Goal: Task Accomplishment & Management: Manage account settings

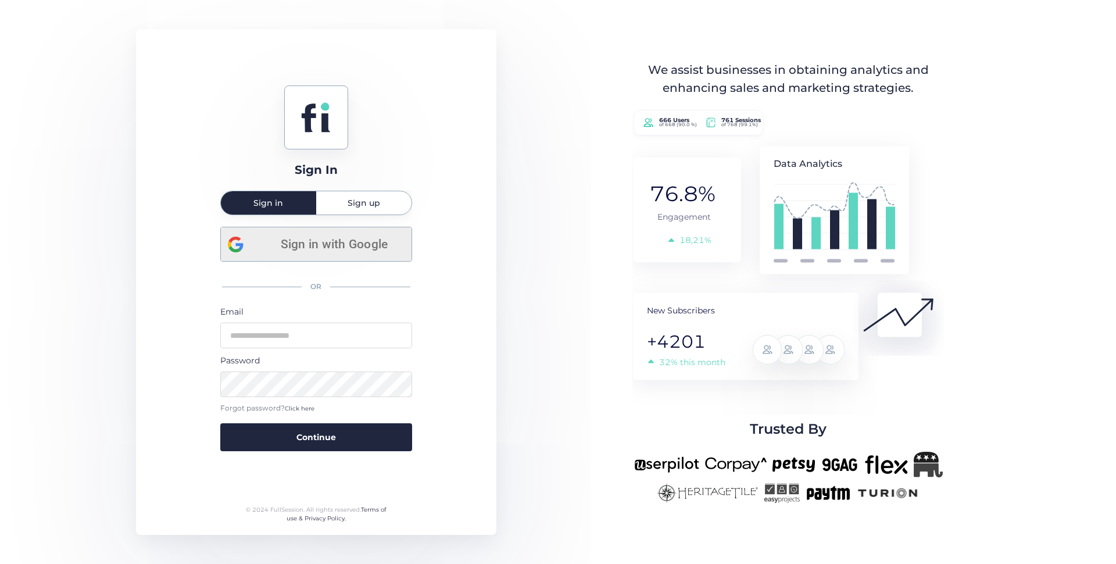
click at [341, 251] on span "Sign in with Google" at bounding box center [334, 244] width 140 height 19
click at [326, 249] on span "Sign in with Google" at bounding box center [334, 244] width 140 height 19
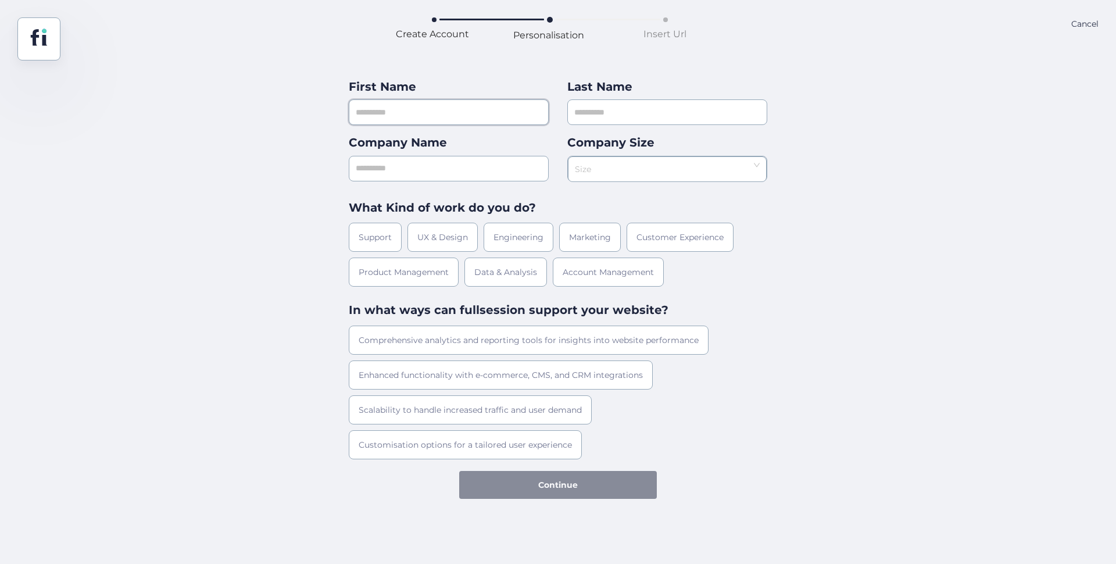
click at [380, 109] on input "text" at bounding box center [449, 112] width 200 height 26
type input "******"
type input "*****"
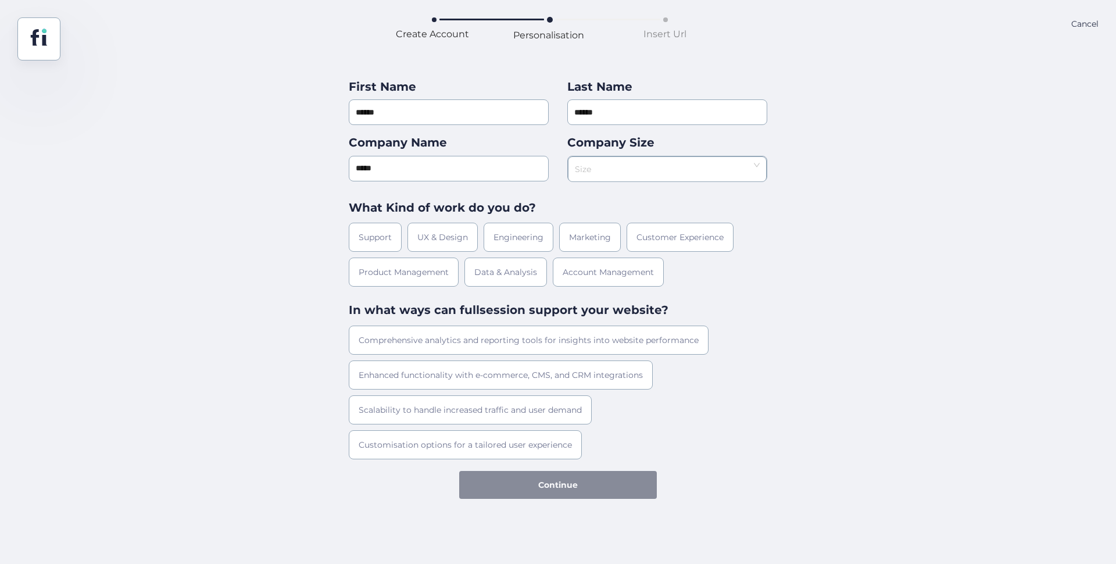
click at [588, 166] on input at bounding box center [663, 165] width 177 height 17
click at [593, 195] on div "1-10" at bounding box center [667, 192] width 184 height 9
click at [393, 239] on div "Support" at bounding box center [375, 237] width 53 height 29
click at [392, 239] on div "Support" at bounding box center [375, 237] width 53 height 29
click at [663, 242] on div "Customer Experience" at bounding box center [680, 237] width 107 height 29
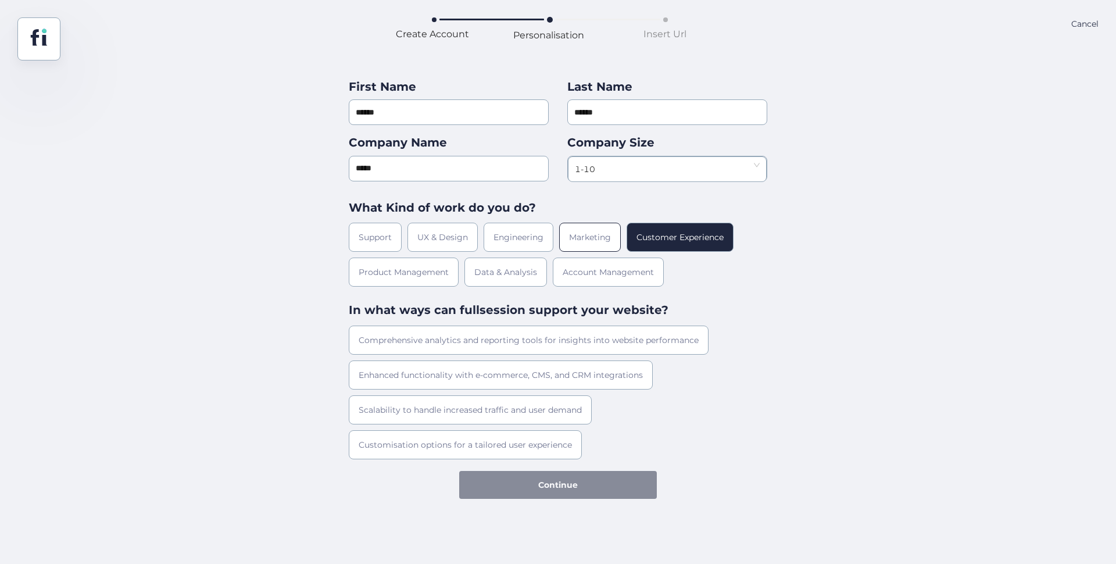
click at [591, 245] on div "Marketing" at bounding box center [590, 237] width 62 height 29
click at [398, 406] on div "Scalability to handle increased traffic and user demand" at bounding box center [470, 409] width 243 height 29
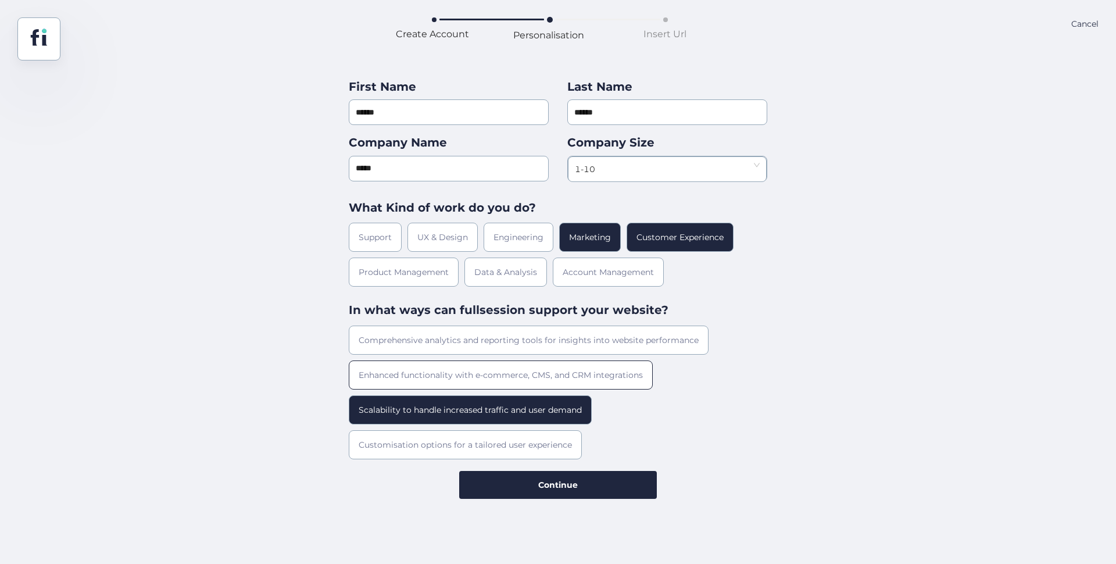
click at [542, 374] on div "Enhanced functionality with e-commerce, CMS, and CRM integrations" at bounding box center [501, 374] width 304 height 29
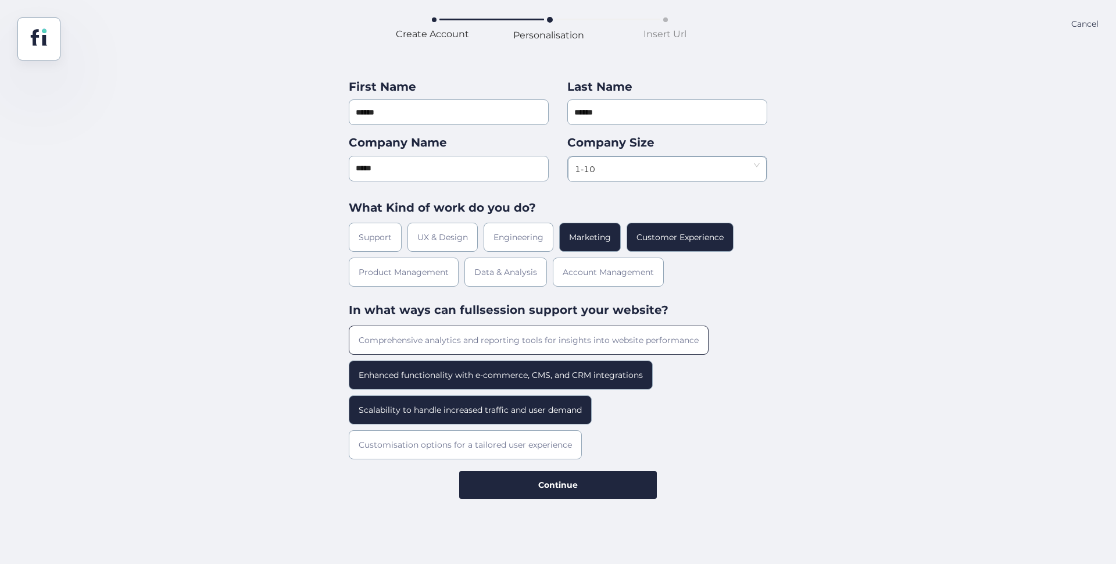
click at [549, 349] on div "Comprehensive analytics and reporting tools for insights into website performan…" at bounding box center [529, 340] width 360 height 29
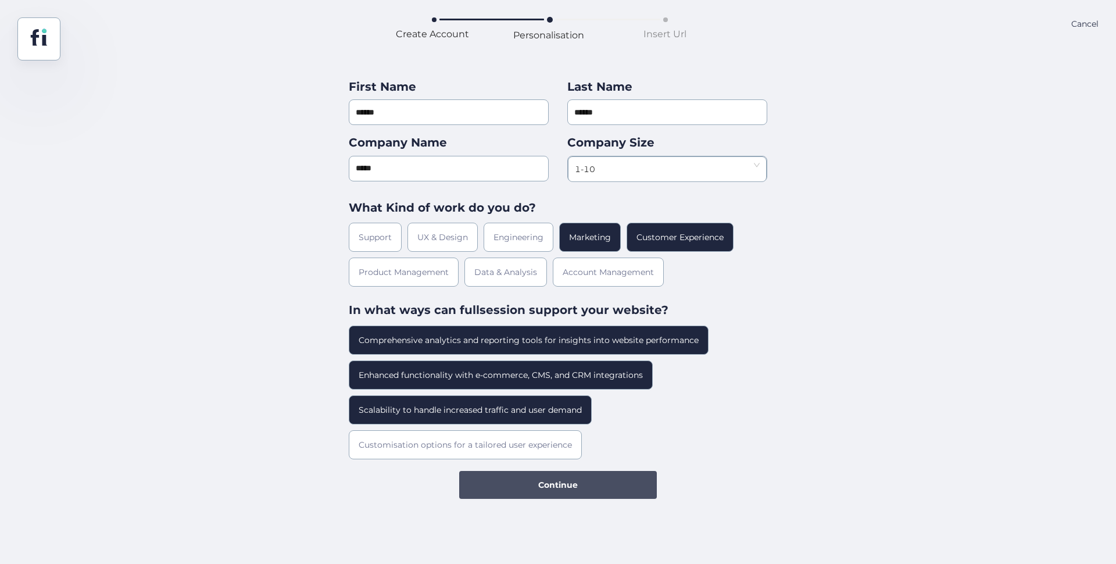
click at [550, 484] on span "Continue" at bounding box center [558, 484] width 40 height 13
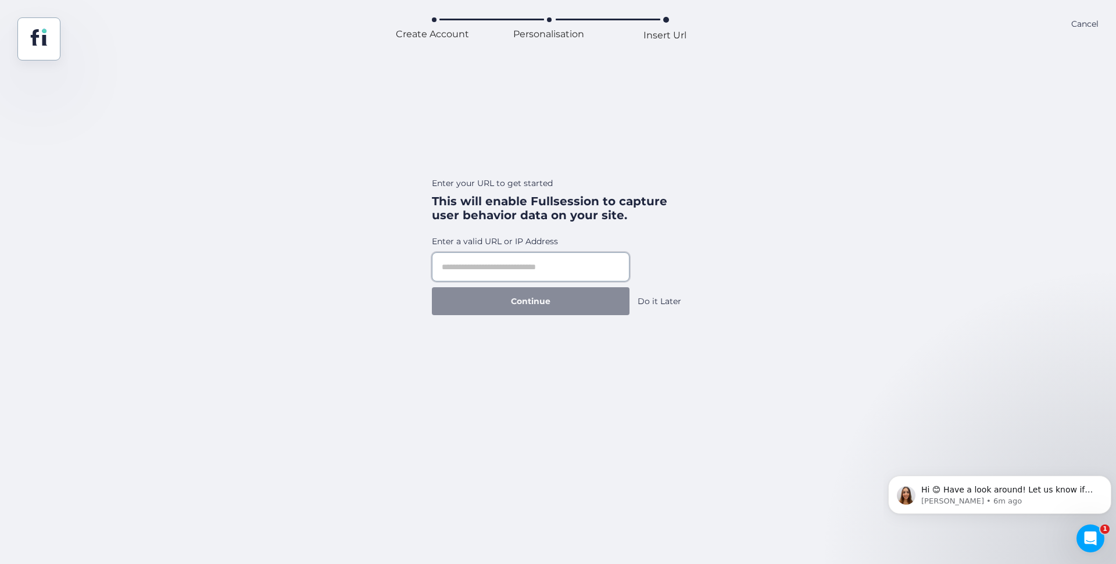
click at [509, 265] on input "text" at bounding box center [531, 266] width 198 height 29
click at [10, 404] on div "Create Account Personalisation Insert Url Cancel Enter your URL to get started …" at bounding box center [558, 282] width 1116 height 564
click at [472, 264] on input "text" at bounding box center [531, 266] width 198 height 29
paste input "**********"
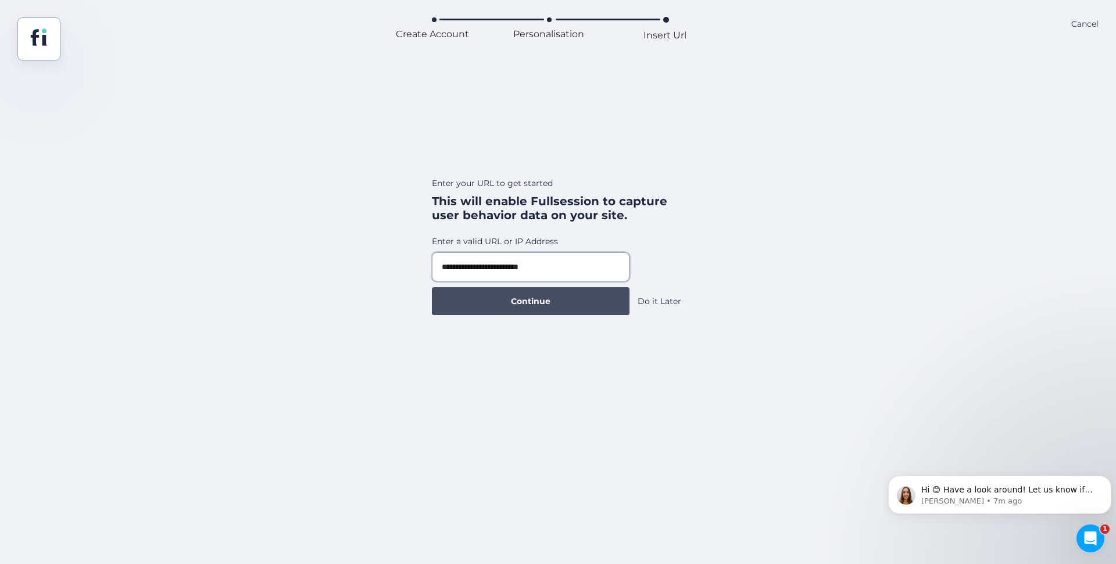
type input "**********"
click at [503, 305] on button "Continue" at bounding box center [531, 301] width 198 height 28
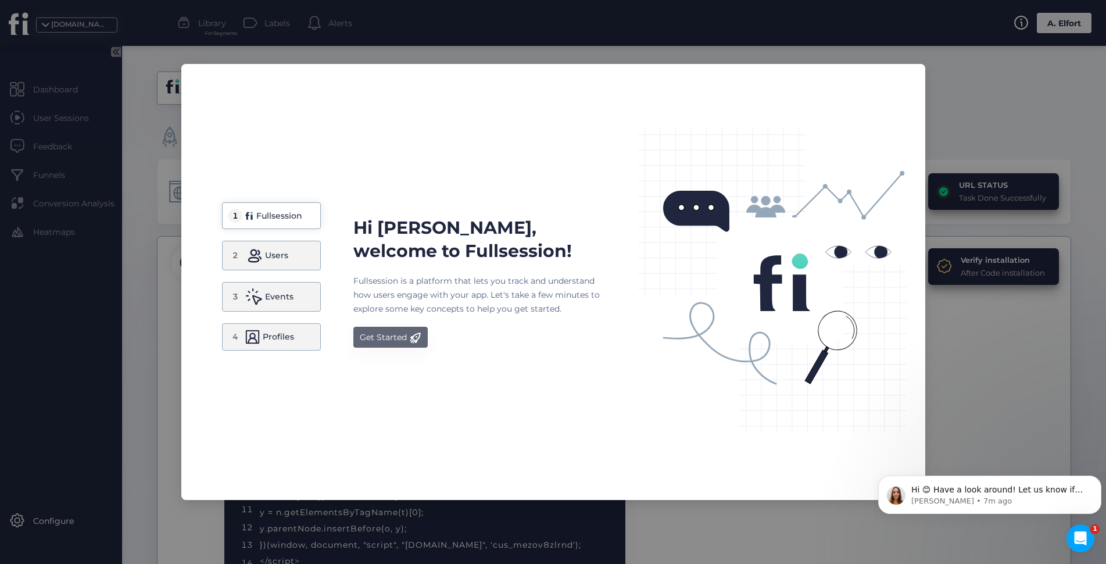
click at [395, 342] on div "Get Started" at bounding box center [383, 337] width 47 height 14
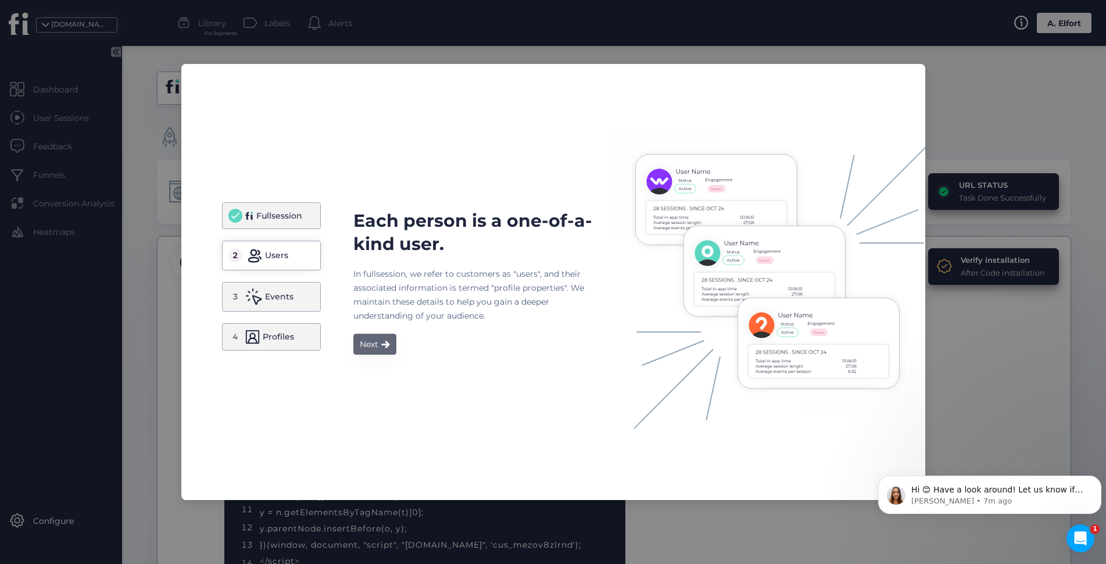
click at [376, 351] on div "Next" at bounding box center [369, 344] width 19 height 14
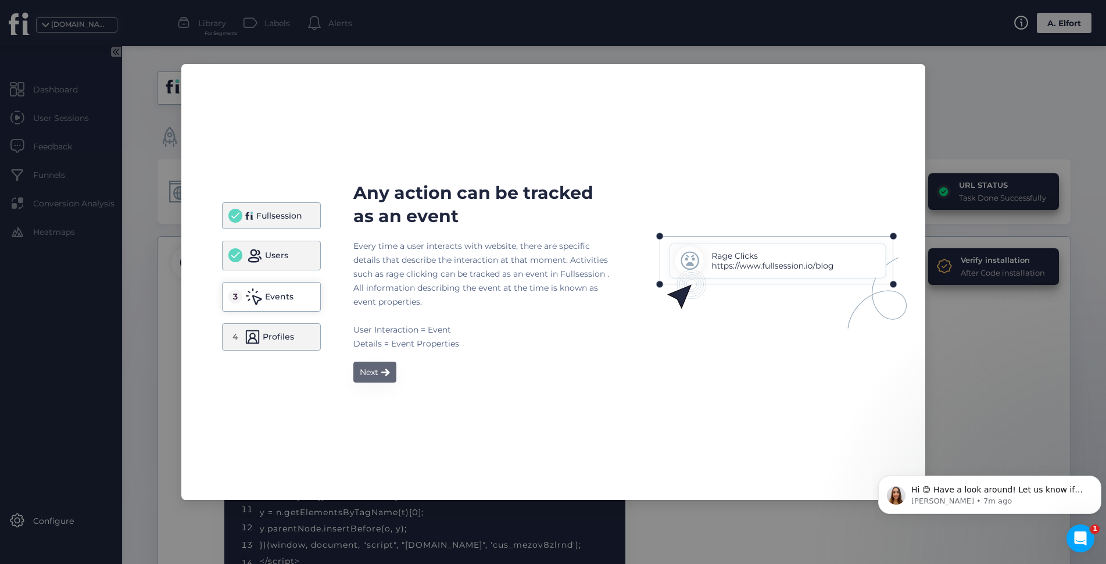
click at [376, 375] on div "Next" at bounding box center [369, 372] width 19 height 14
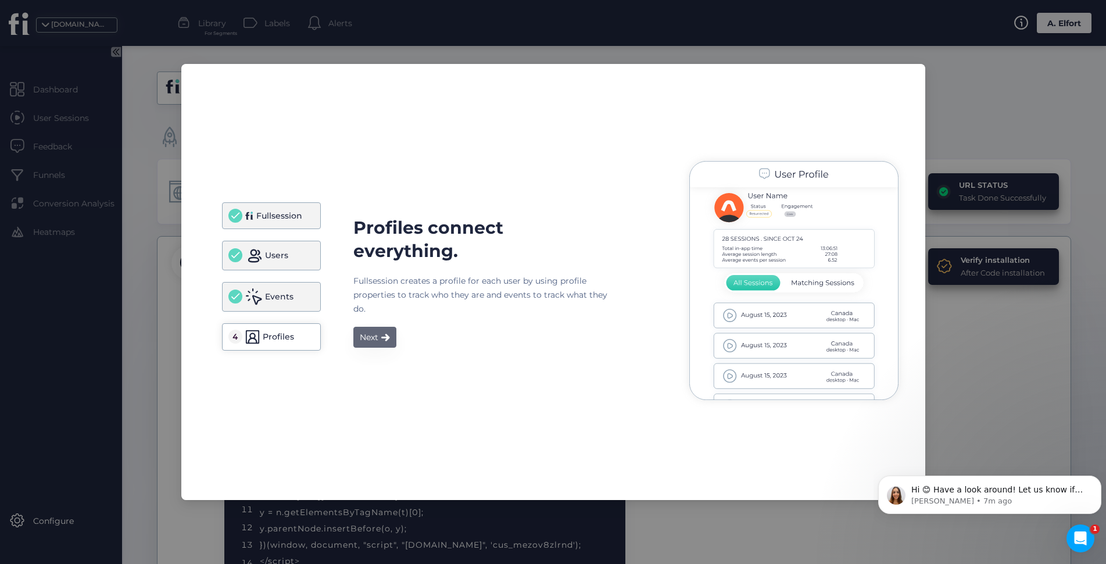
click at [380, 339] on button "Next" at bounding box center [374, 337] width 43 height 21
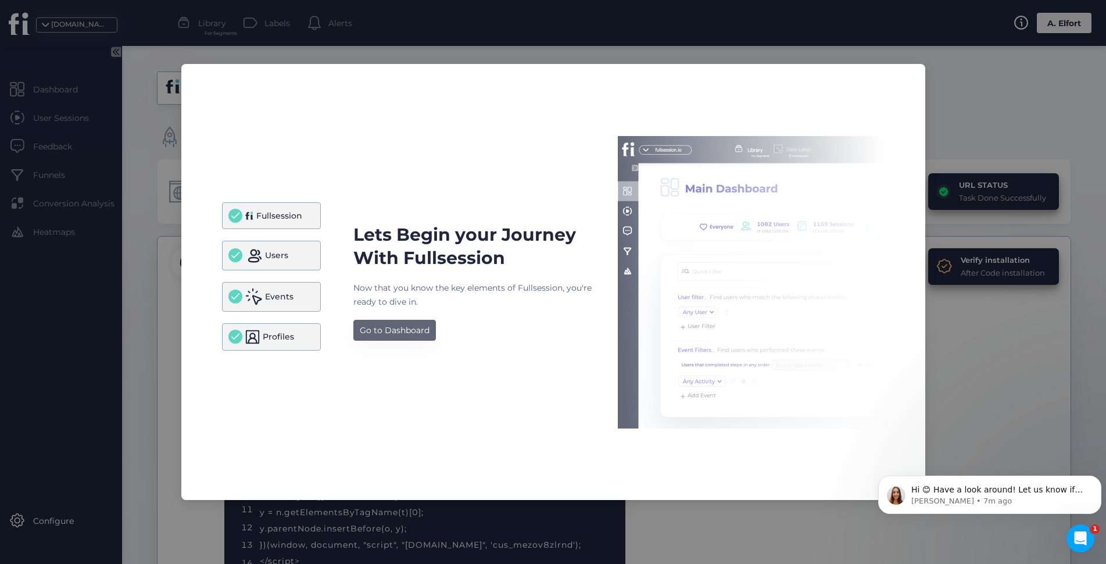
click at [384, 333] on div "Go to Dashboard" at bounding box center [395, 330] width 70 height 14
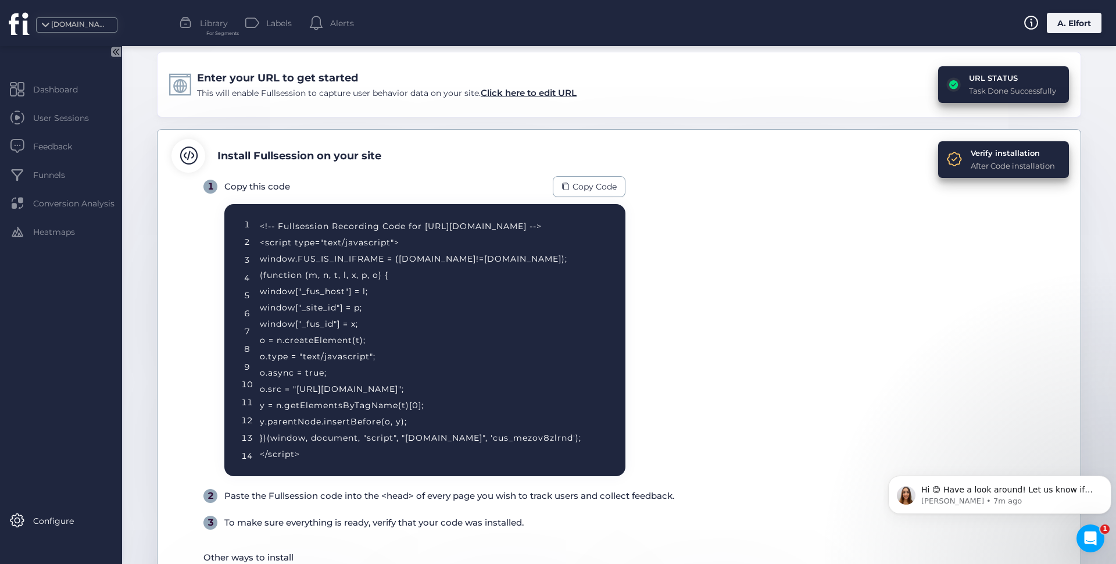
scroll to position [116, 0]
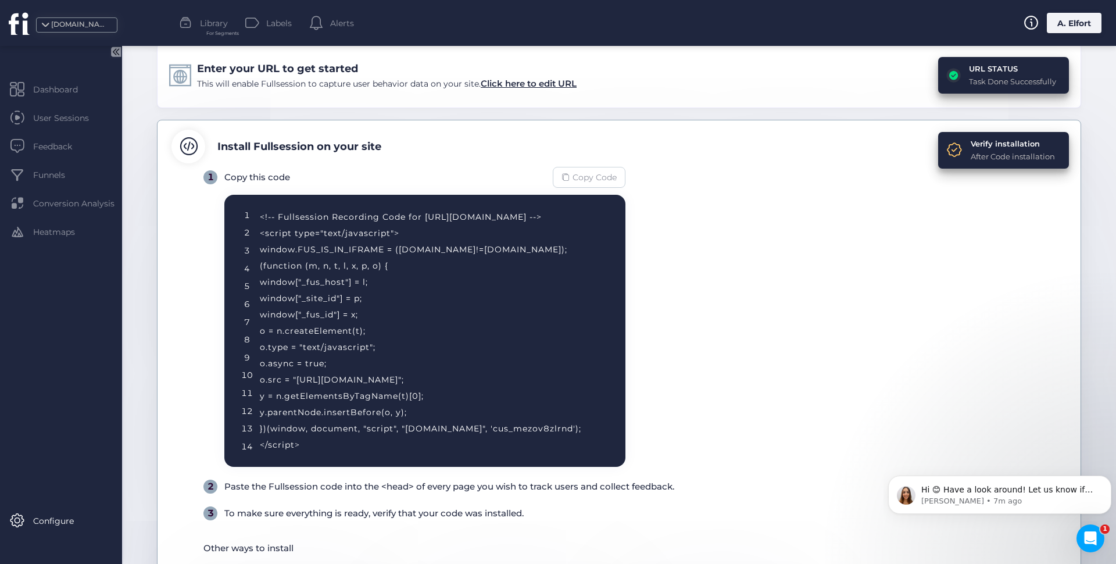
click at [595, 180] on span "Copy Code" at bounding box center [595, 177] width 44 height 13
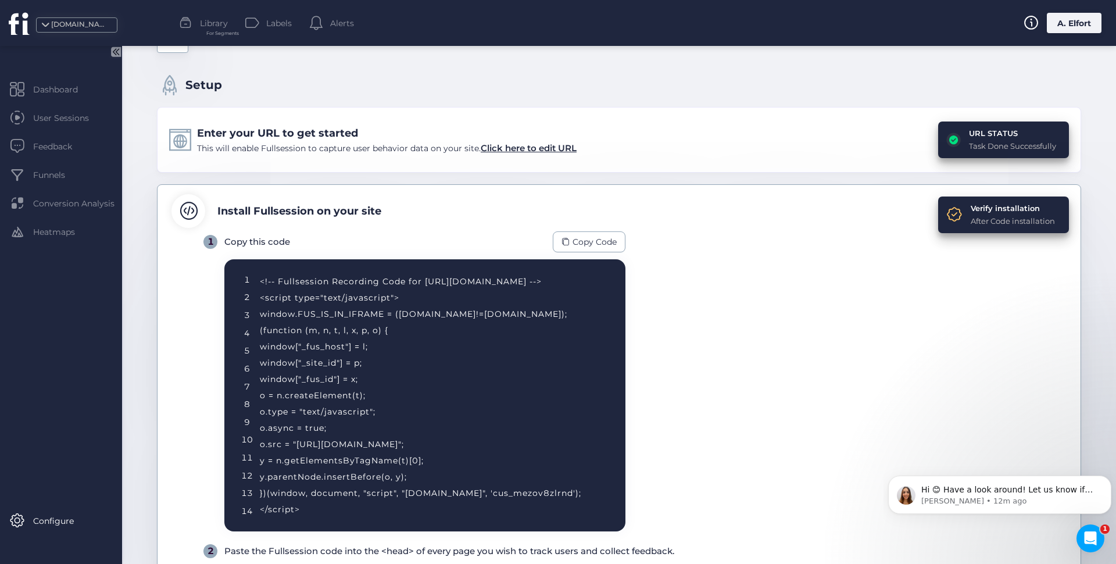
scroll to position [0, 0]
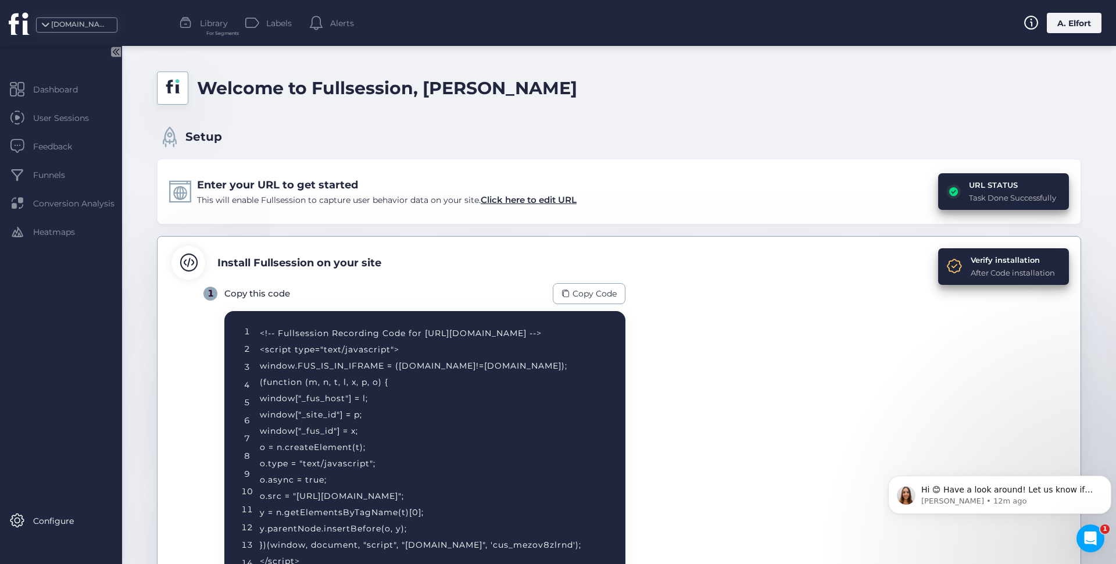
click at [985, 267] on div "After Code installation" at bounding box center [1013, 273] width 84 height 12
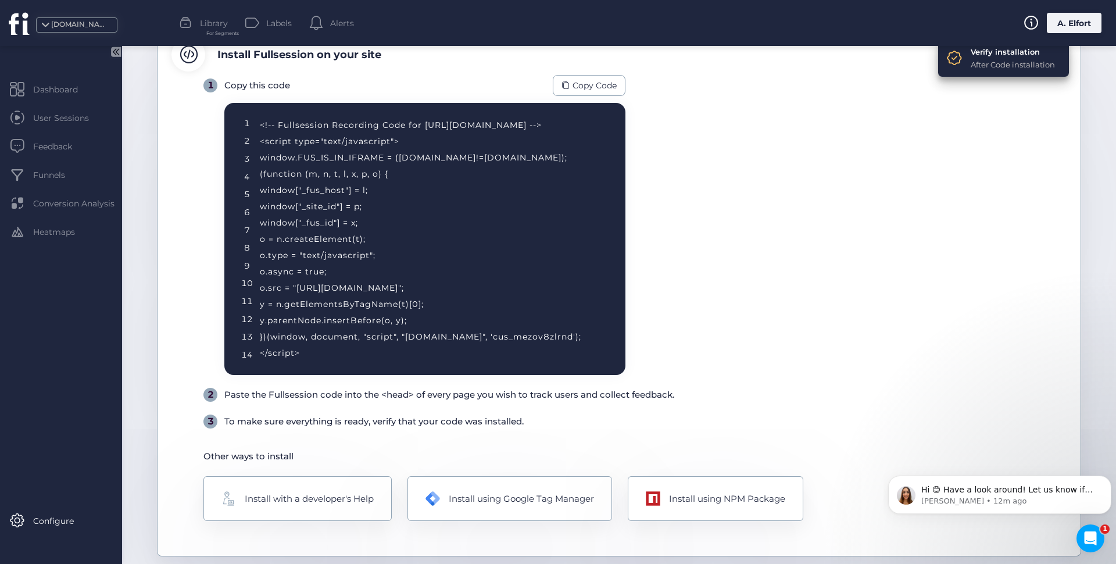
scroll to position [226, 0]
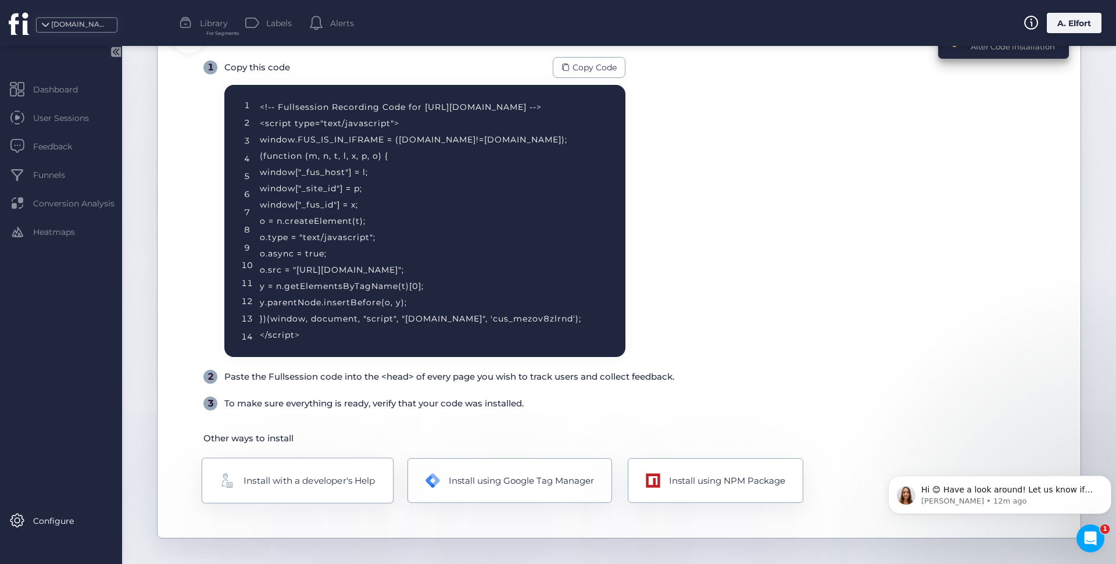
click at [336, 487] on div "Install with a developer's Help" at bounding box center [309, 481] width 131 height 14
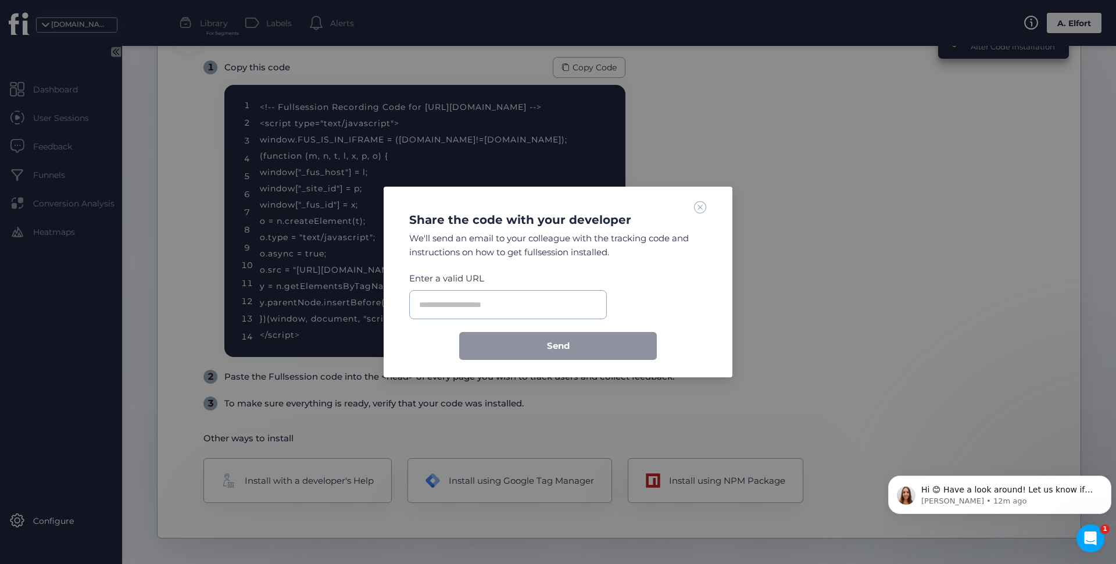
click at [692, 210] on div "Share the code with your developer We'll send an email to your colleague with t…" at bounding box center [558, 280] width 321 height 159
click at [704, 209] on span at bounding box center [700, 207] width 13 height 13
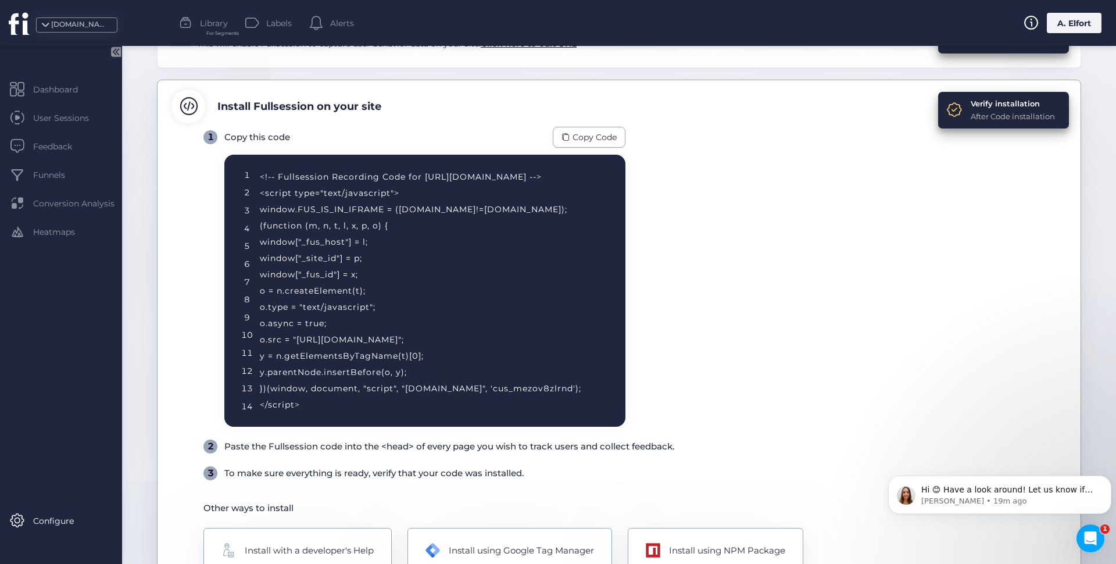
scroll to position [0, 0]
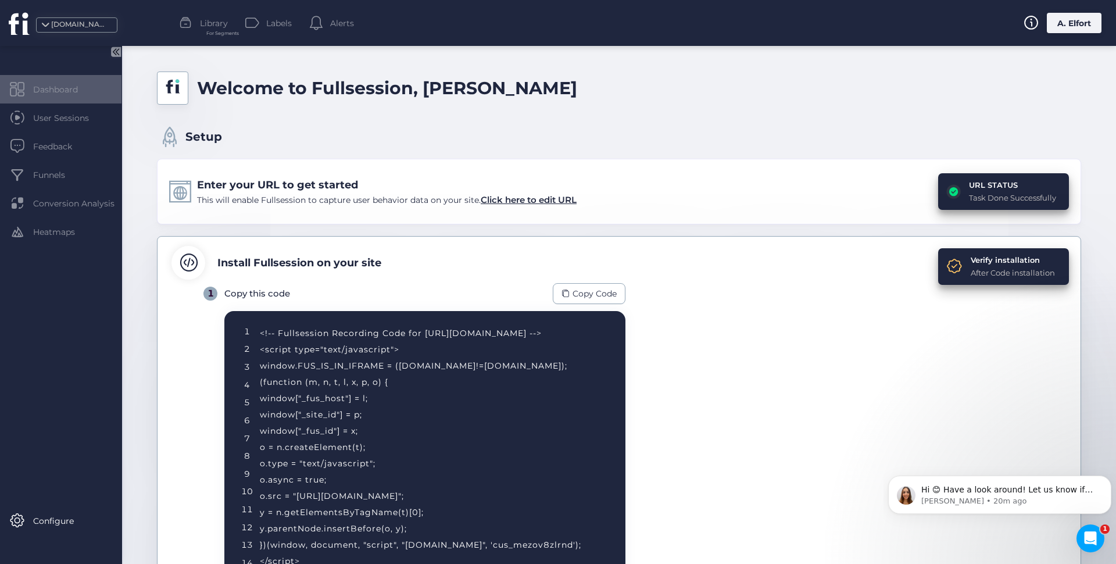
click at [74, 102] on div "Dashboard" at bounding box center [60, 89] width 121 height 28
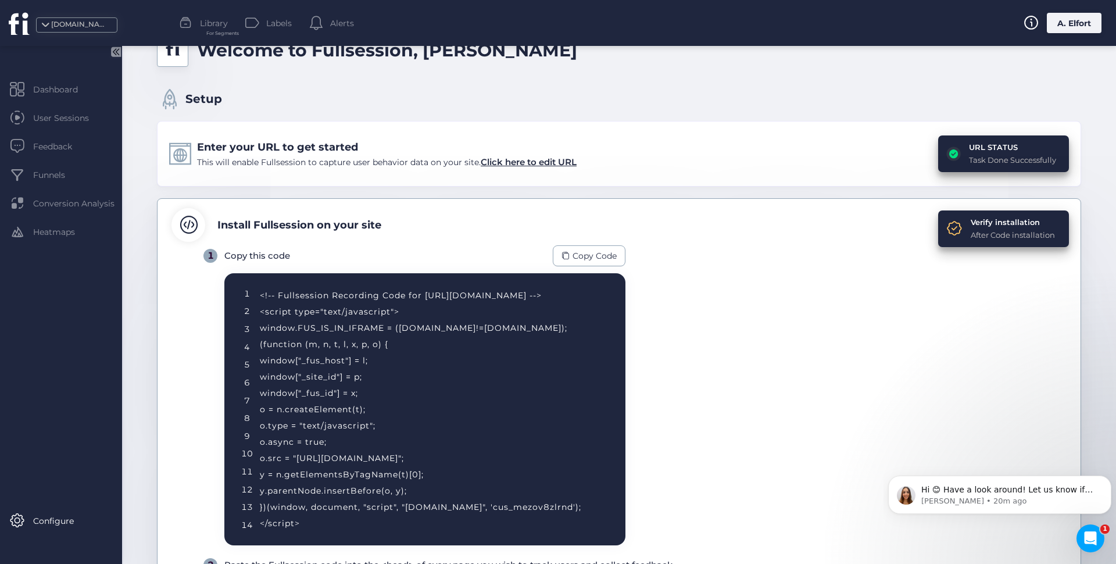
scroll to position [58, 0]
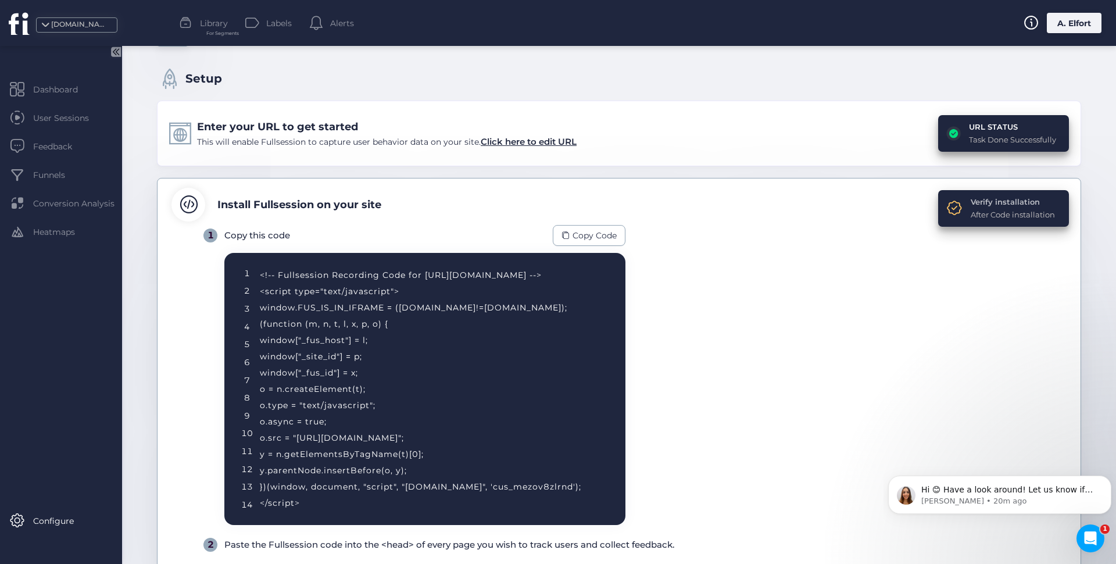
click at [971, 202] on div "Verify installation" at bounding box center [1013, 202] width 84 height 12
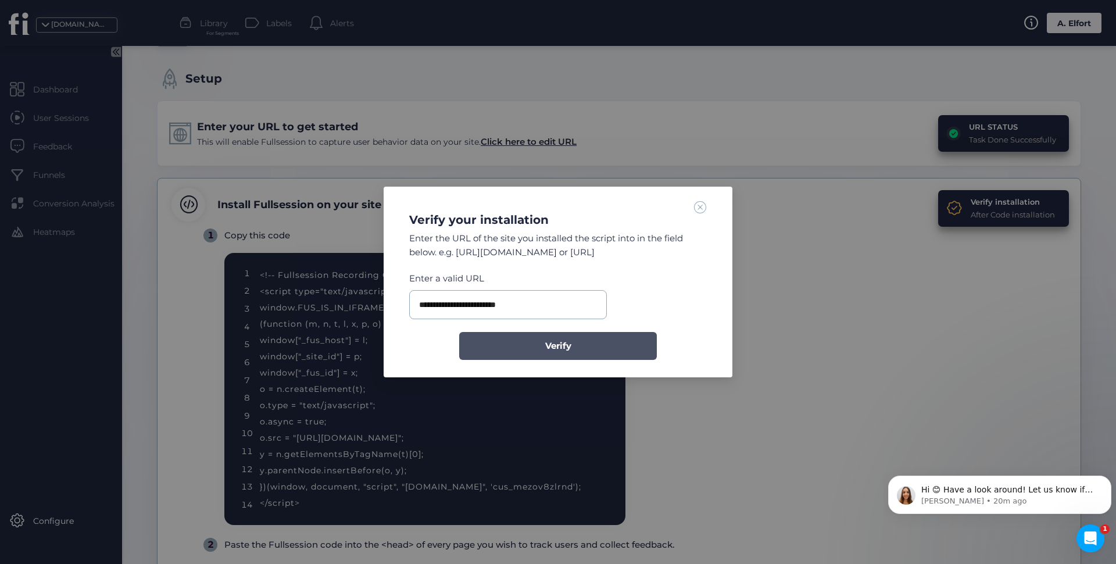
click at [528, 345] on button "Verify" at bounding box center [558, 346] width 198 height 28
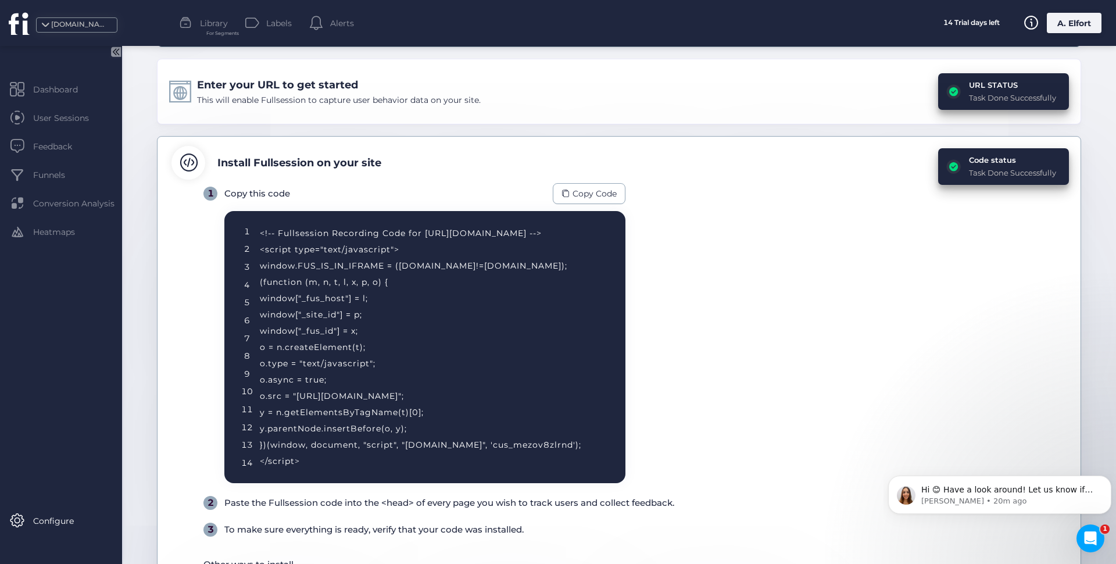
scroll to position [238, 0]
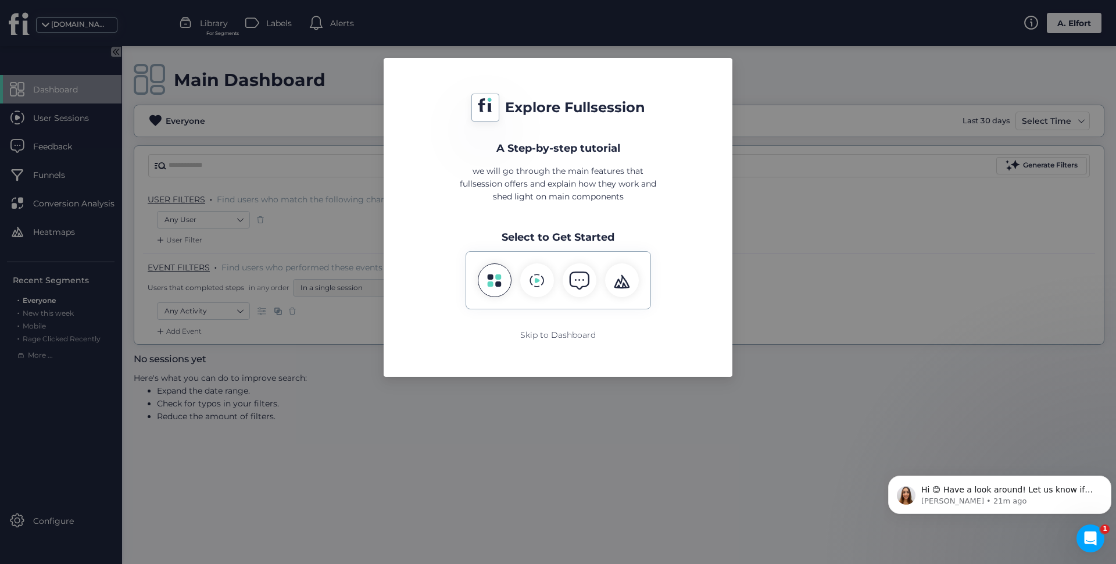
click at [495, 282] on icon at bounding box center [494, 280] width 15 height 15
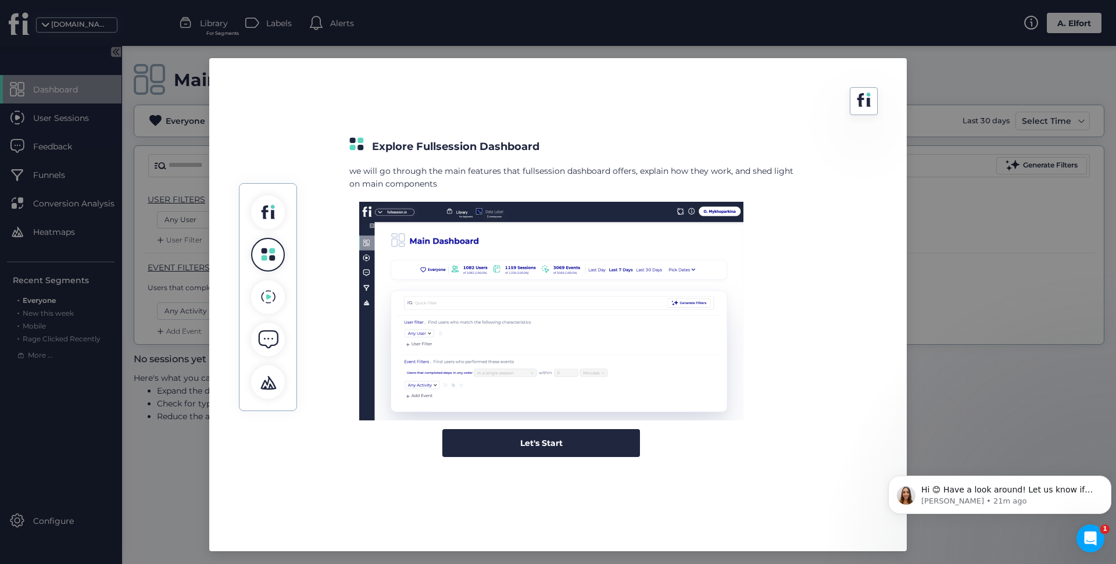
click at [498, 457] on div "Explore Fullsession Dashboard we will go through the main features that fullses…" at bounding box center [558, 304] width 670 height 465
click at [520, 452] on div "Let's Start" at bounding box center [541, 443] width 198 height 28
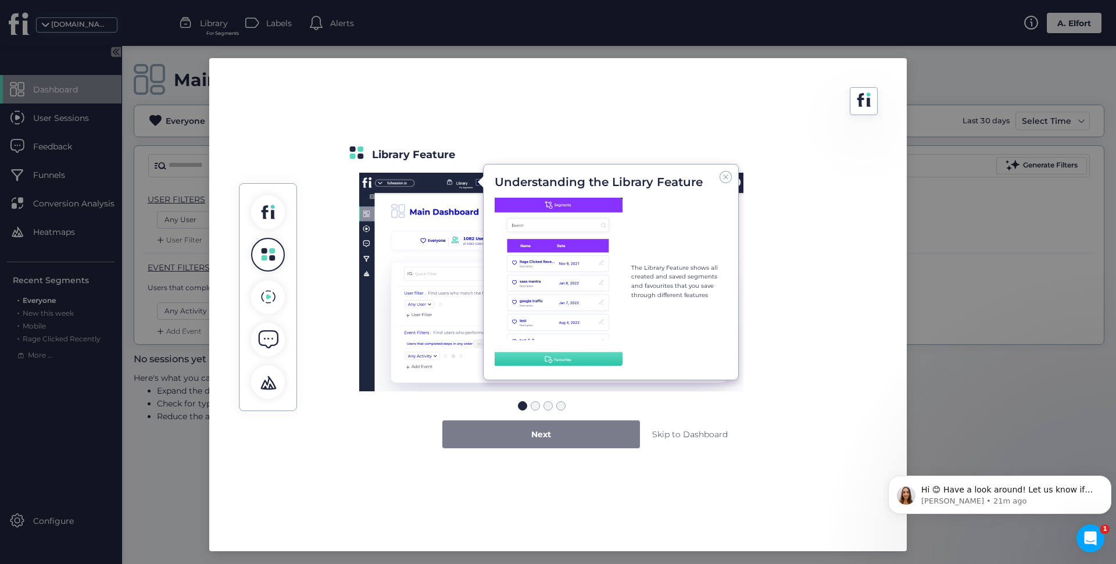
click at [506, 439] on div "Next" at bounding box center [541, 434] width 198 height 28
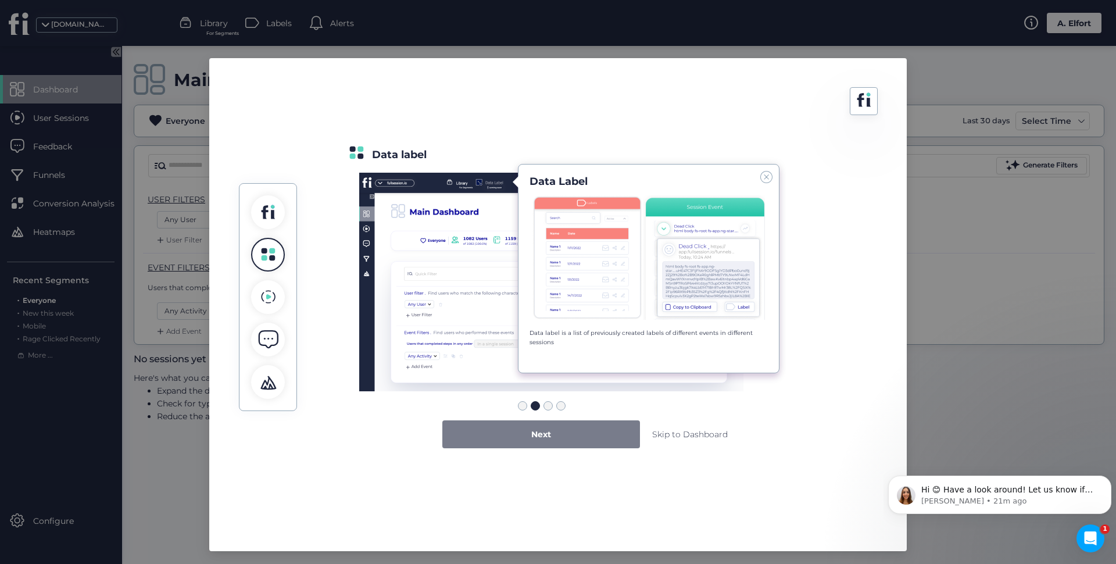
click at [506, 439] on div "Next" at bounding box center [541, 434] width 198 height 28
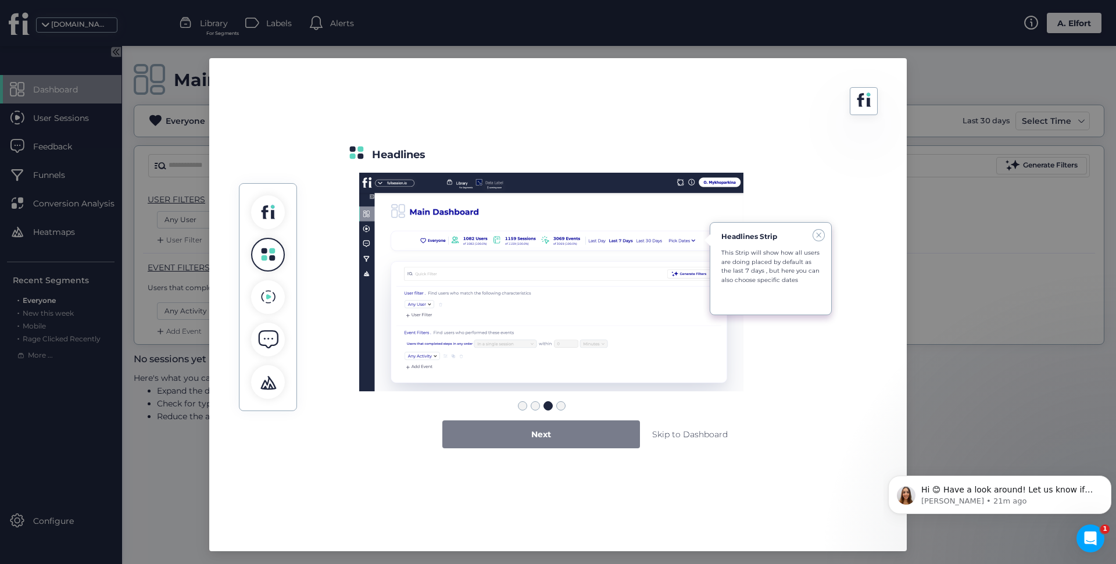
click at [506, 439] on div "Next" at bounding box center [541, 434] width 198 height 28
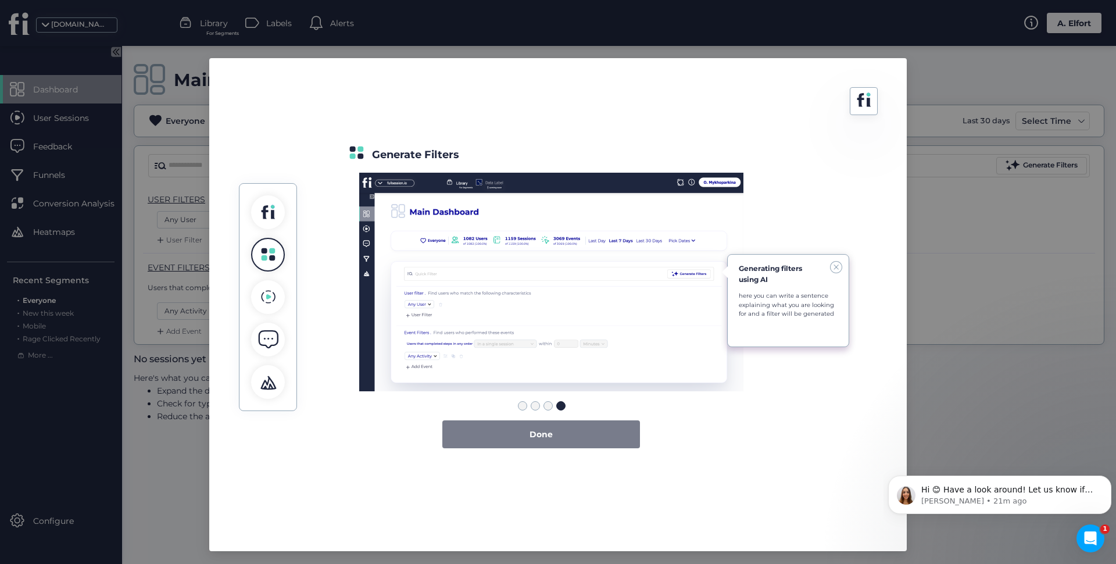
click at [506, 439] on div "Done" at bounding box center [541, 434] width 198 height 28
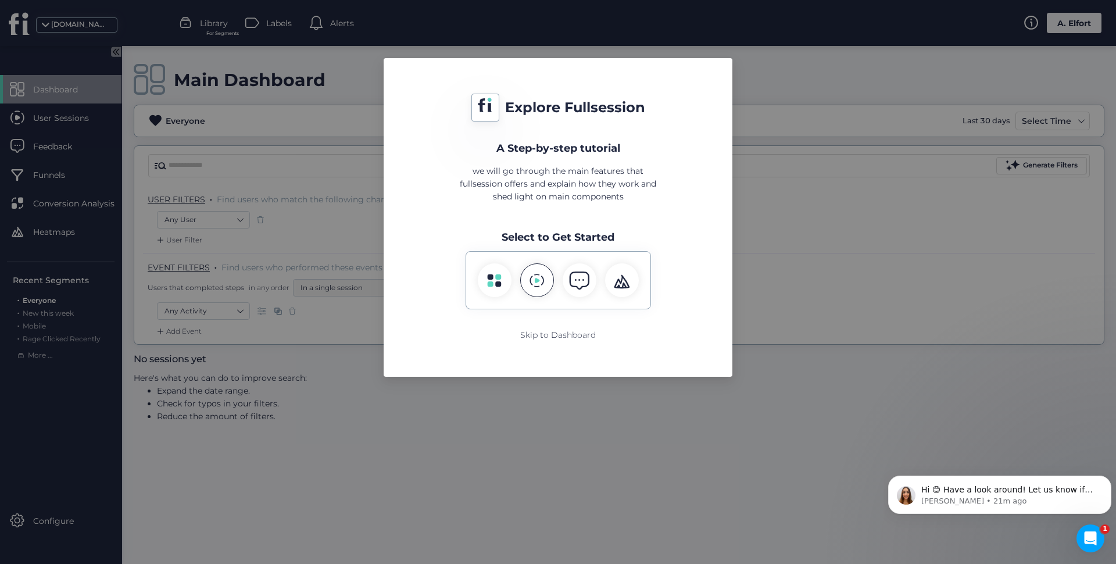
click at [531, 289] on div at bounding box center [537, 280] width 34 height 34
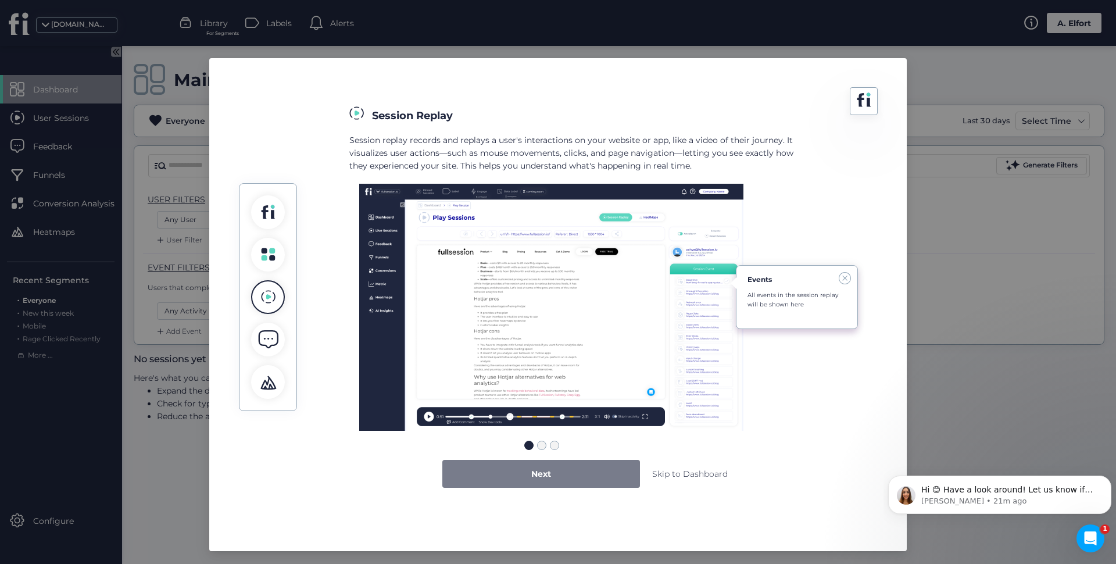
click at [513, 471] on div "Next" at bounding box center [541, 474] width 198 height 28
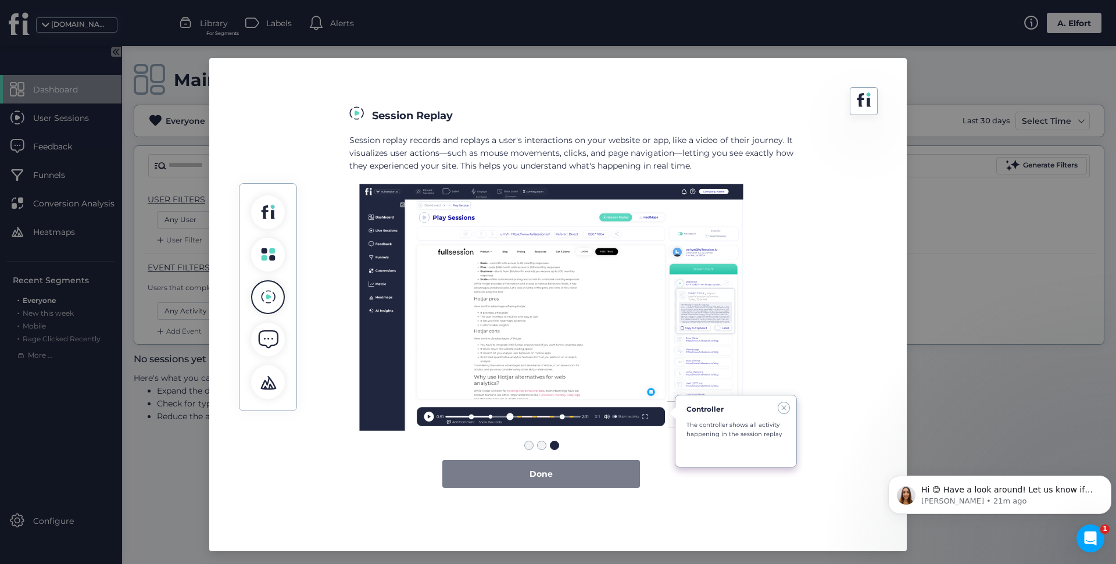
click at [513, 471] on div "Done" at bounding box center [541, 474] width 198 height 28
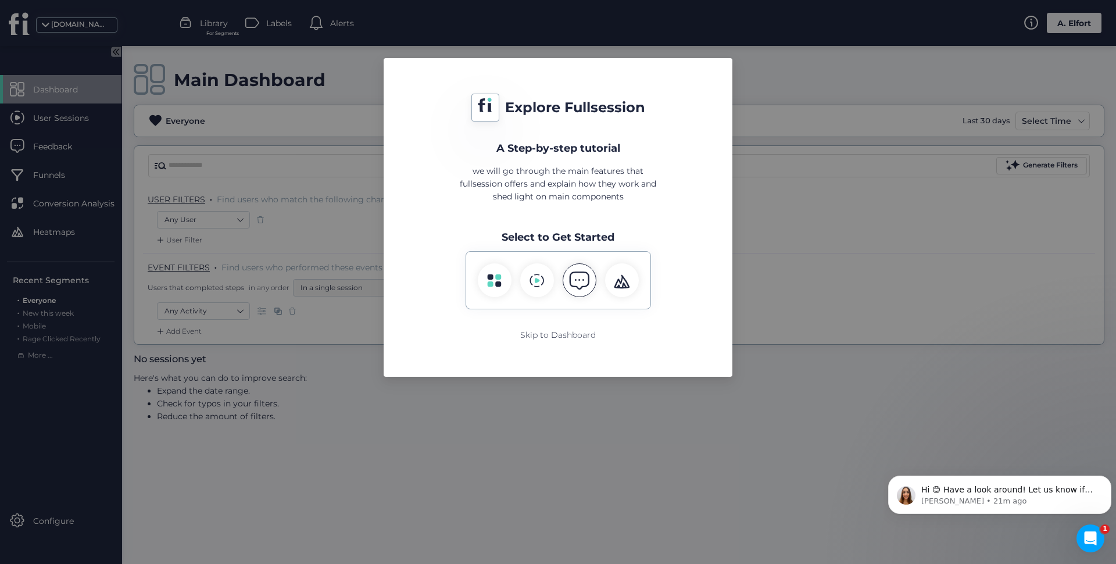
click at [580, 273] on span at bounding box center [579, 280] width 20 height 20
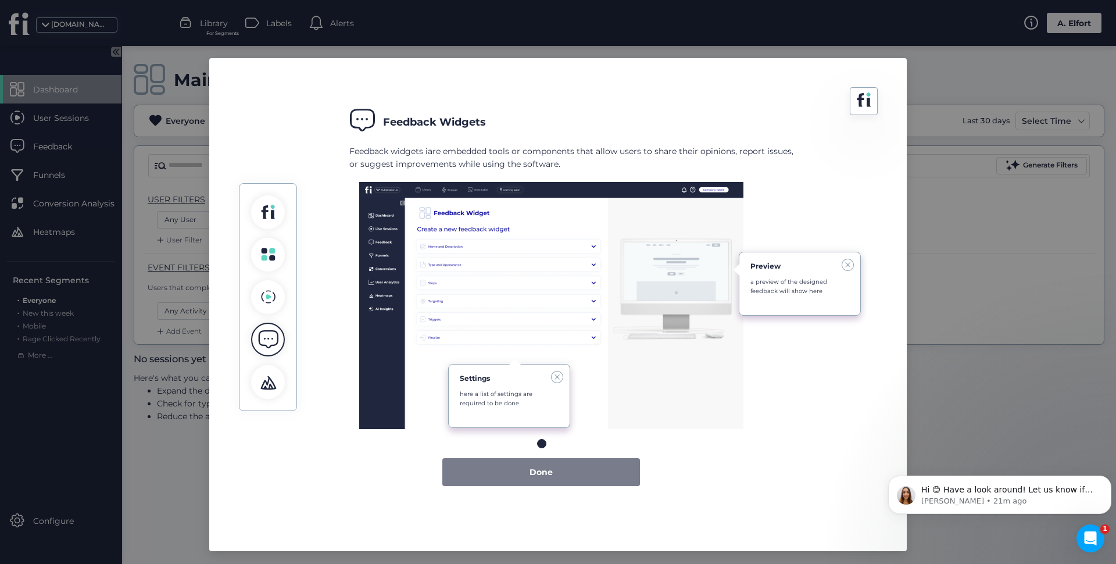
click at [547, 469] on span "Done" at bounding box center [541, 472] width 23 height 13
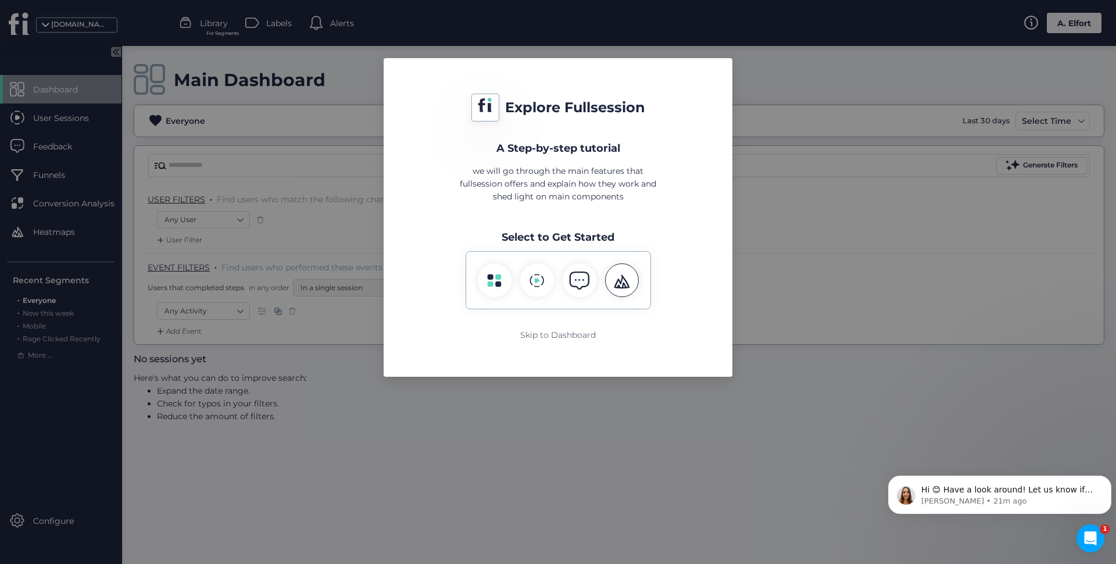
click at [617, 274] on span at bounding box center [622, 280] width 20 height 20
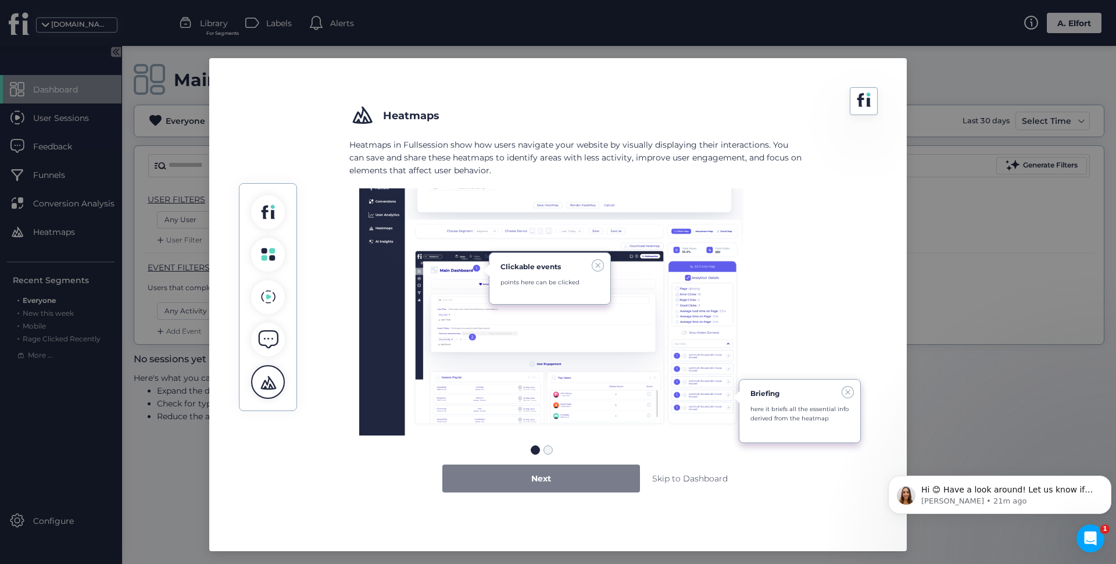
click at [540, 475] on span "Next" at bounding box center [541, 478] width 20 height 13
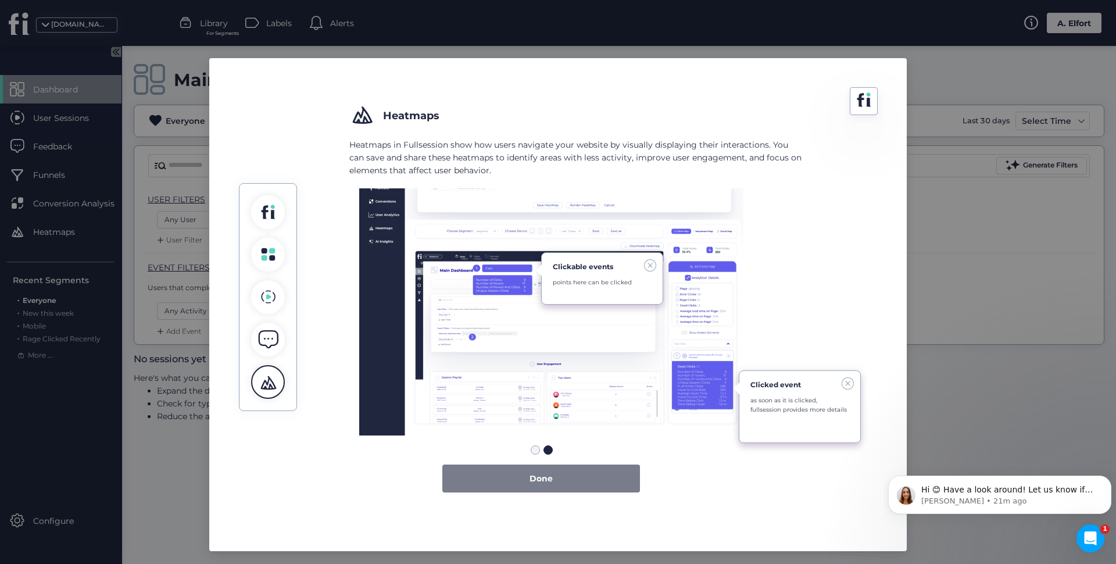
click at [540, 475] on span "Done" at bounding box center [541, 478] width 23 height 13
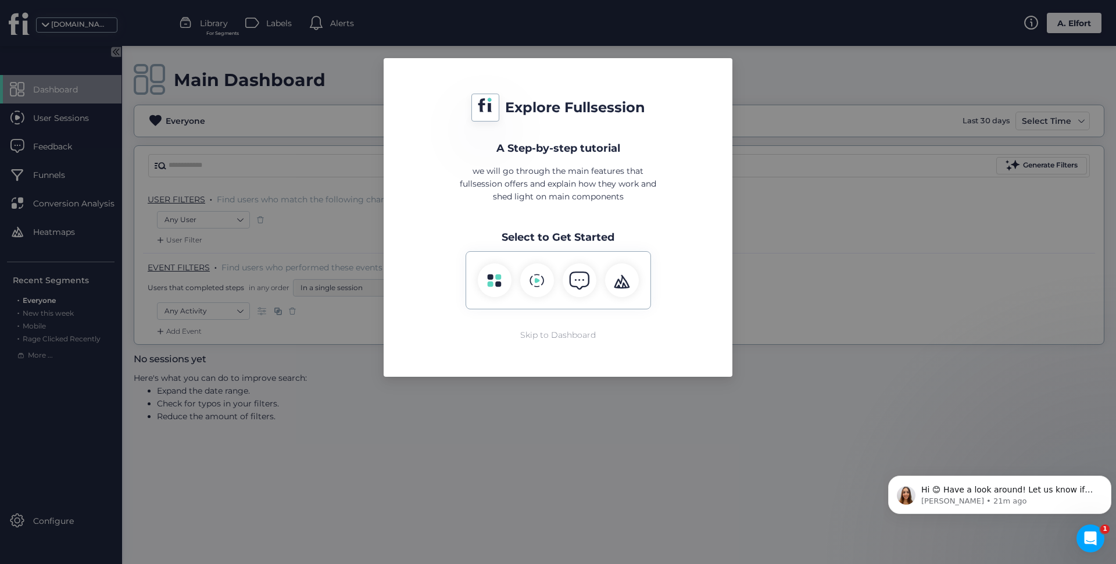
click at [555, 329] on div "Skip to Dashboard" at bounding box center [558, 334] width 76 height 13
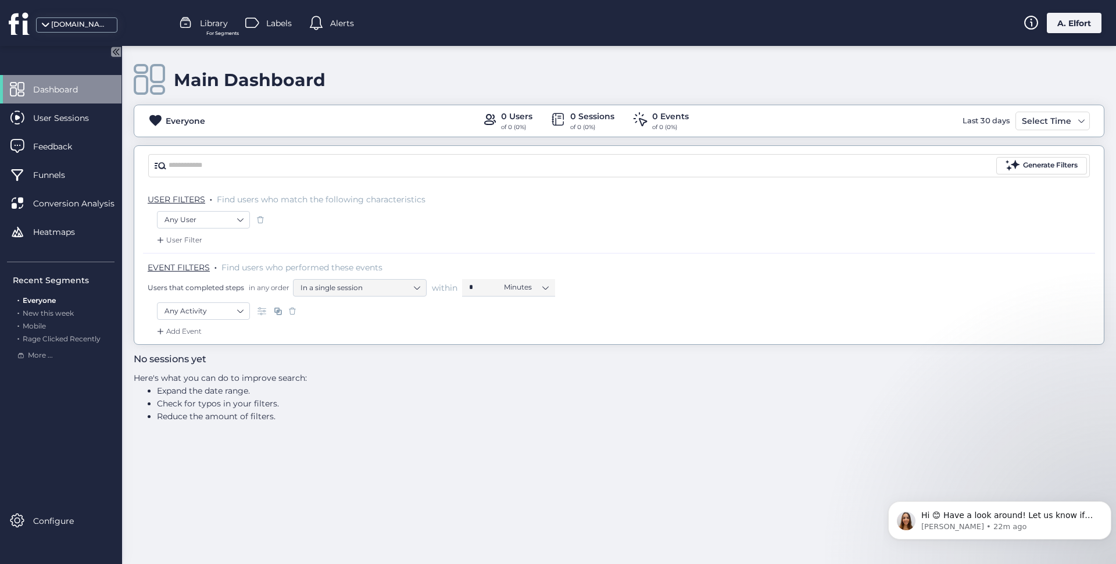
click at [517, 121] on div "0 Users" at bounding box center [516, 116] width 31 height 13
click at [56, 121] on span "User Sessions" at bounding box center [69, 118] width 73 height 13
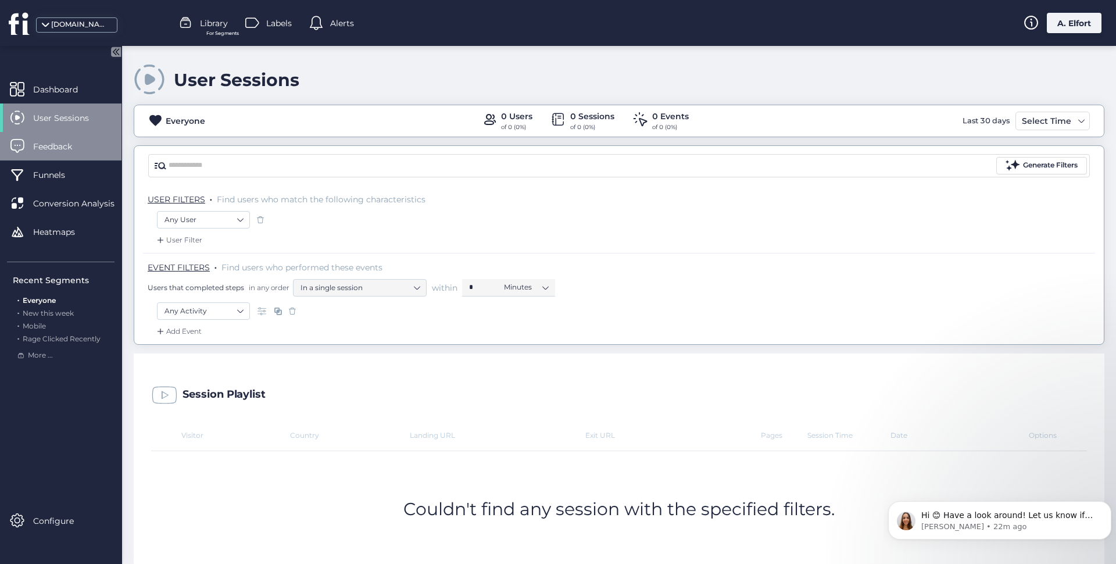
click at [55, 149] on span "Feedback" at bounding box center [61, 146] width 56 height 13
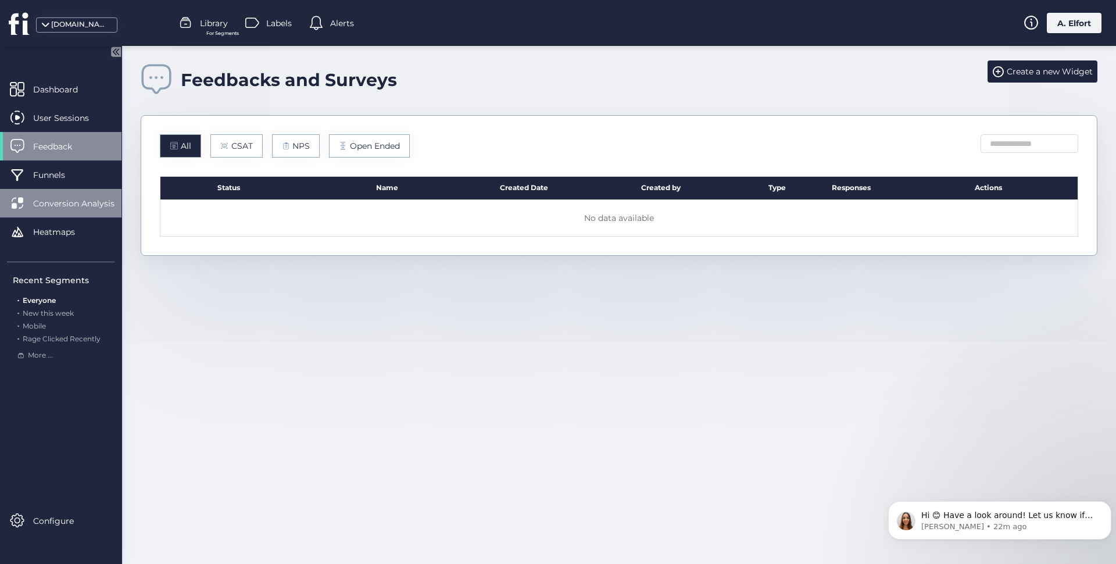
click at [66, 197] on span "Conversion Analysis" at bounding box center [82, 203] width 99 height 13
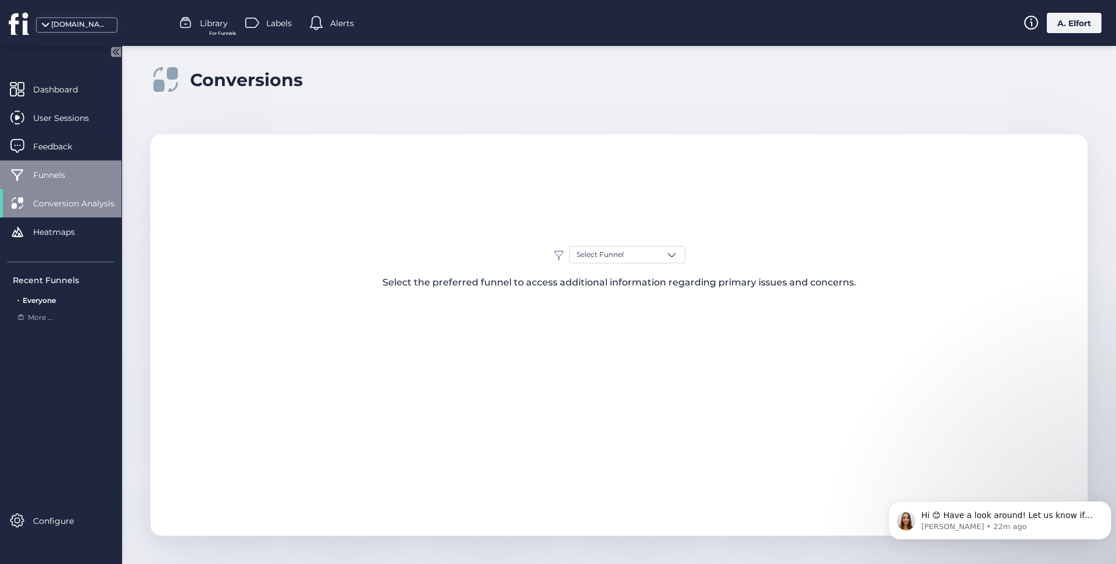
click at [59, 181] on span "Funnels" at bounding box center [57, 175] width 49 height 13
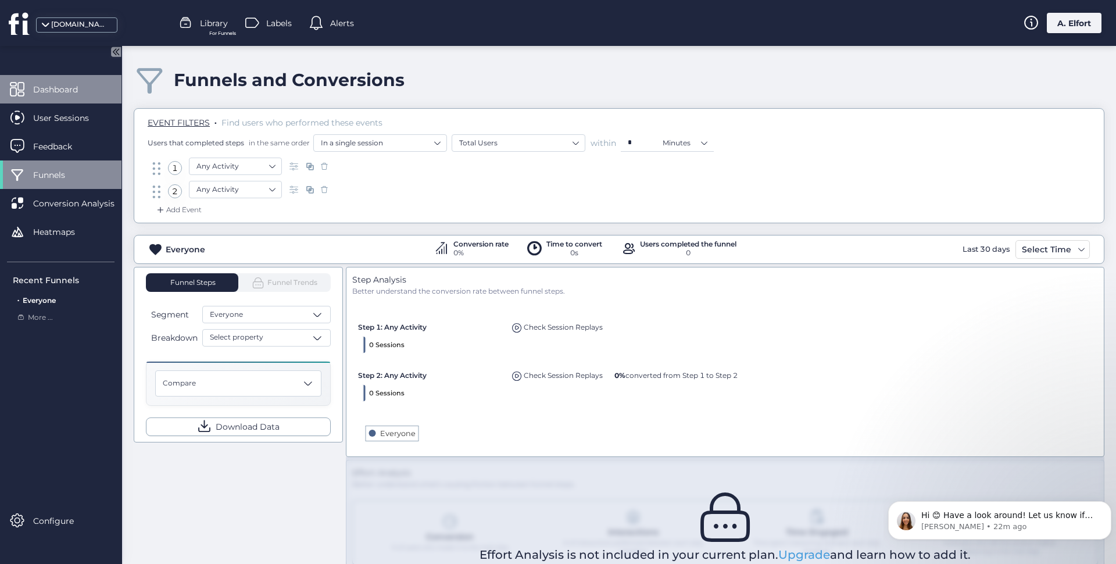
click at [43, 92] on span "Dashboard" at bounding box center [64, 89] width 62 height 13
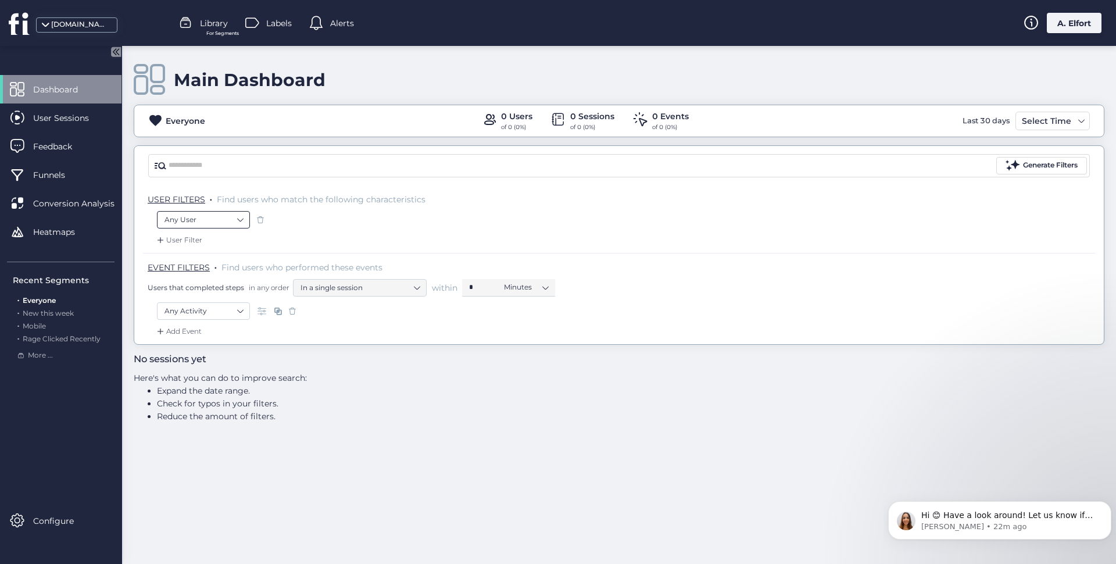
click at [214, 215] on nz-select-item "Any User" at bounding box center [204, 219] width 78 height 17
click at [510, 113] on div "0 Users" at bounding box center [516, 116] width 31 height 13
click at [221, 28] on span "Library" at bounding box center [214, 23] width 28 height 13
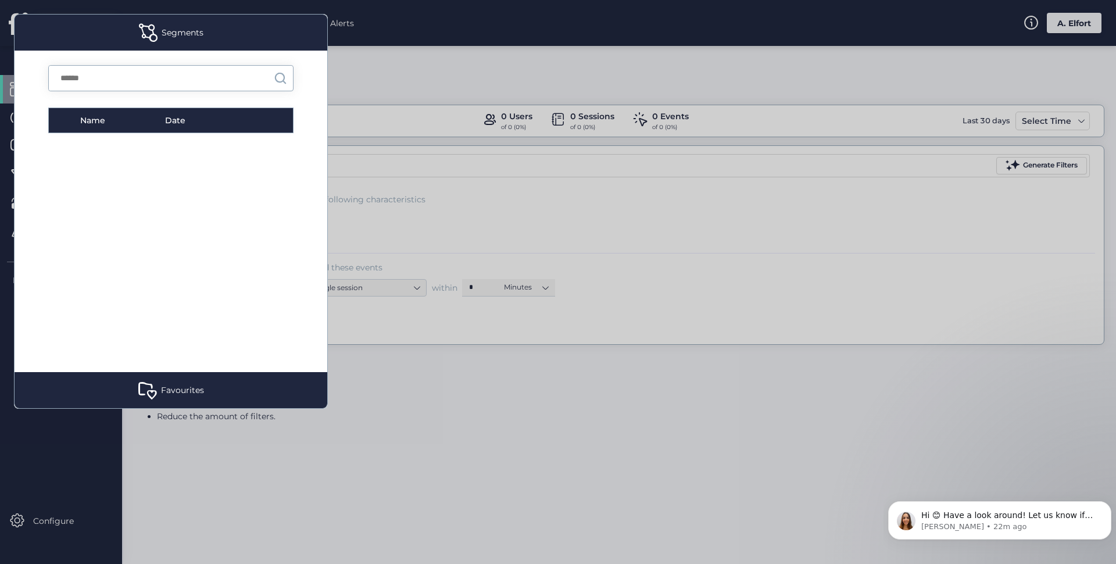
click at [198, 121] on div "Date" at bounding box center [209, 120] width 88 height 13
click at [362, 101] on div at bounding box center [558, 282] width 1116 height 564
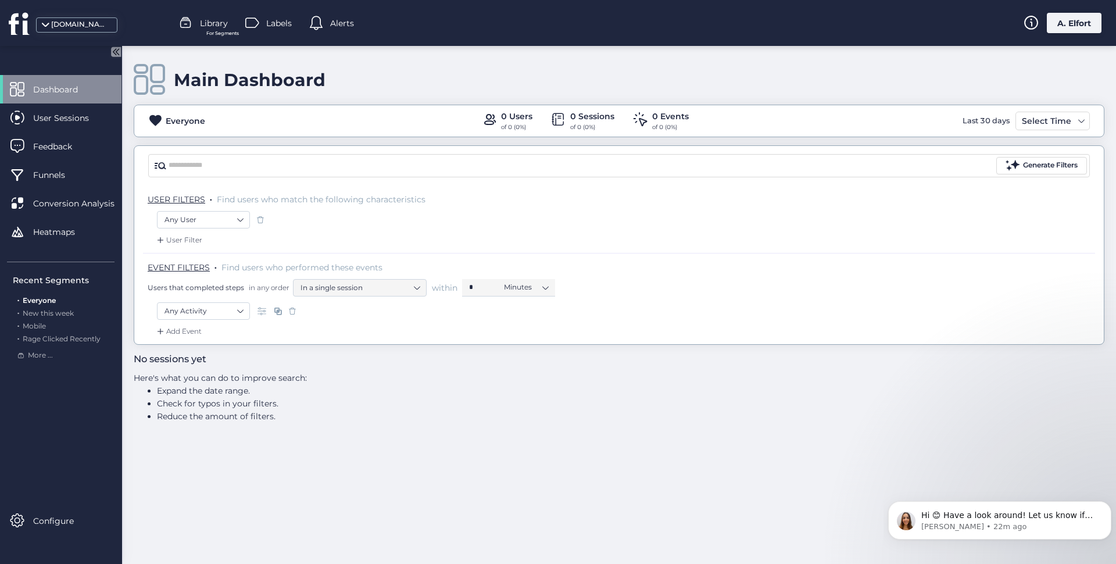
click at [279, 22] on span "Labels" at bounding box center [279, 23] width 26 height 13
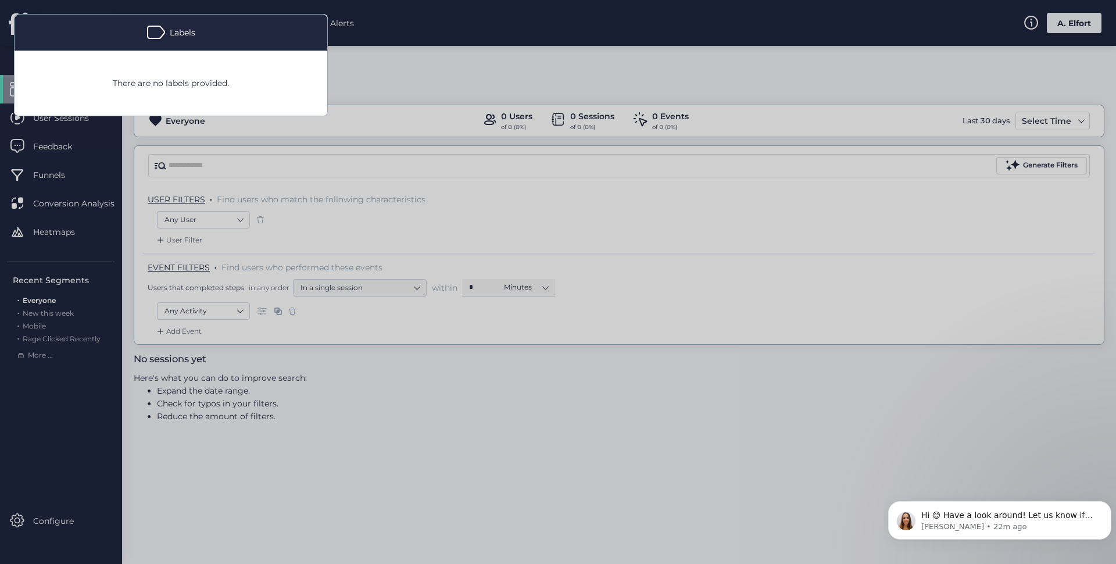
click at [390, 76] on div at bounding box center [558, 282] width 1116 height 564
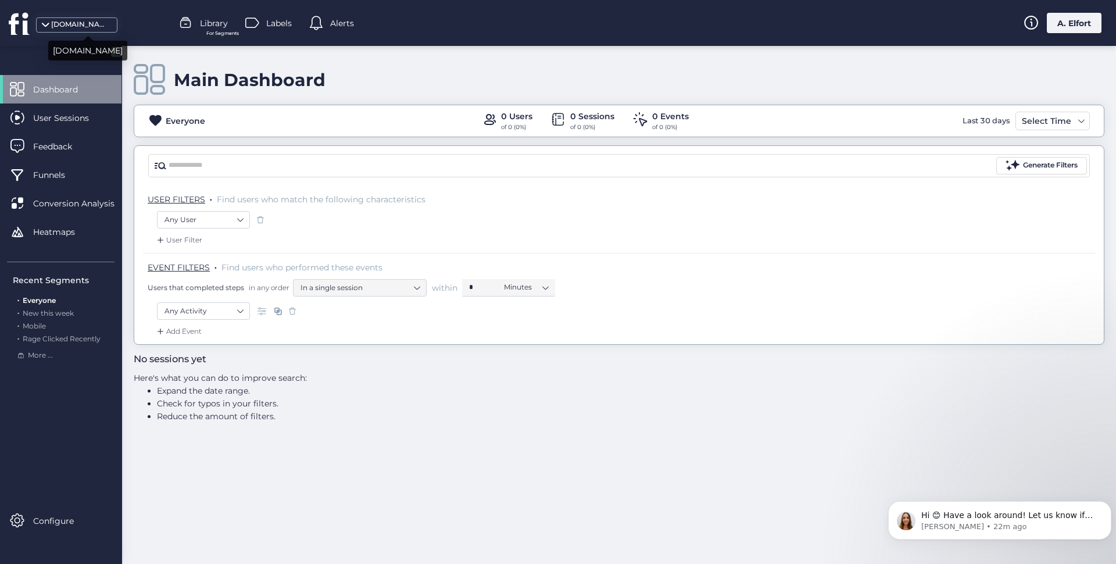
click at [98, 24] on div "[DOMAIN_NAME]" at bounding box center [80, 24] width 58 height 11
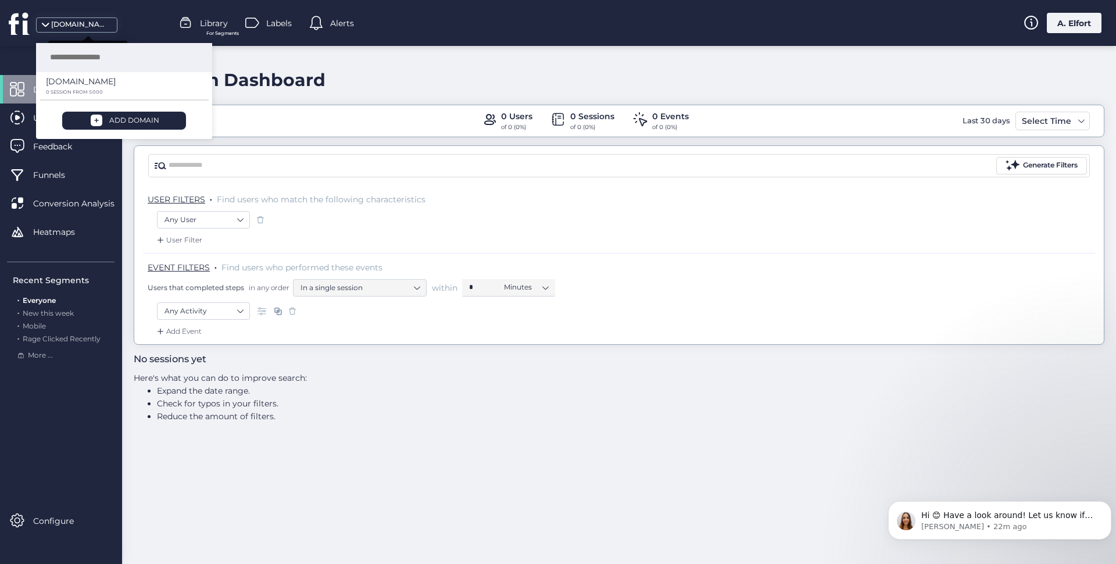
click at [96, 23] on div "[DOMAIN_NAME]" at bounding box center [80, 24] width 58 height 11
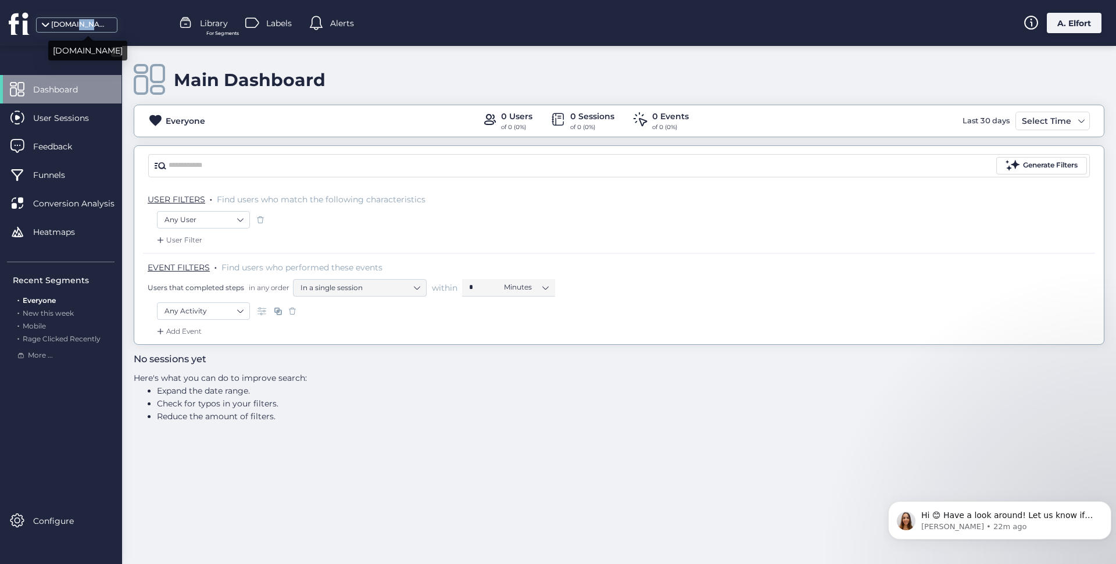
click at [96, 23] on div "[DOMAIN_NAME]" at bounding box center [80, 24] width 58 height 11
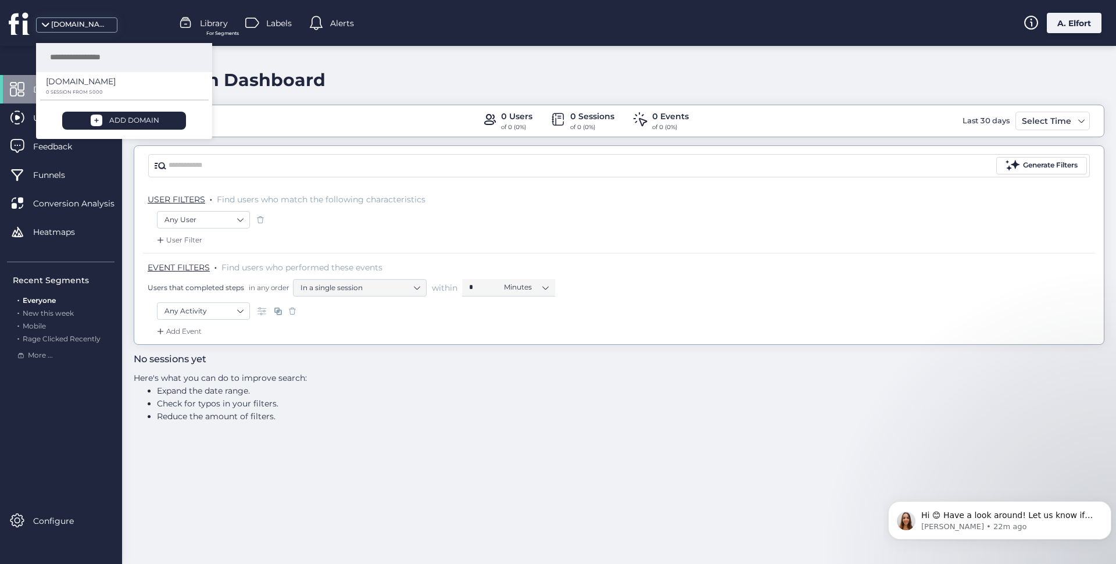
click at [407, 71] on div "Main Dashboard" at bounding box center [619, 79] width 971 height 33
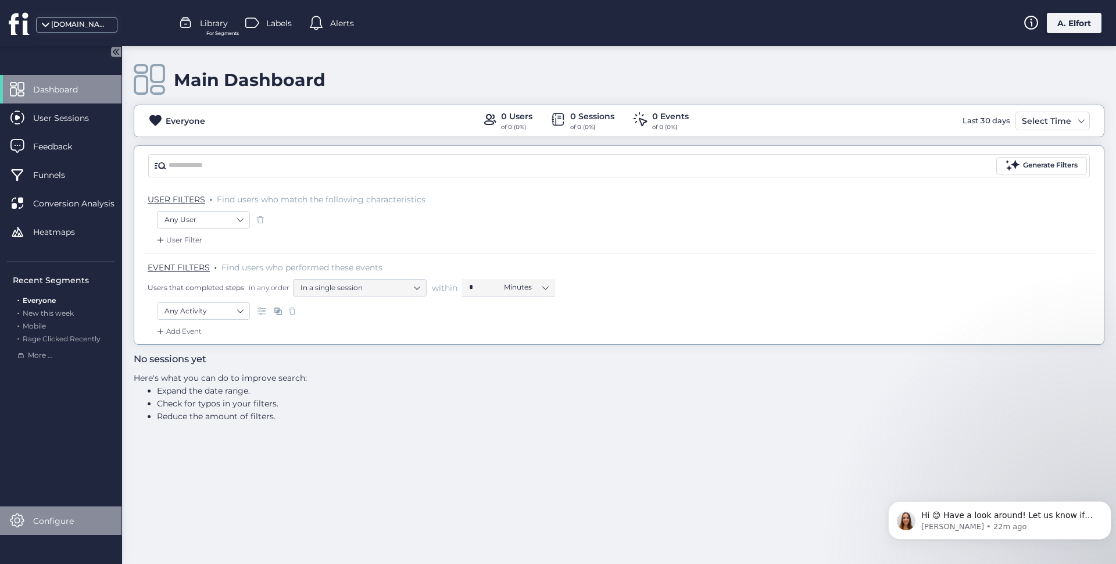
click at [35, 531] on div "Configure" at bounding box center [60, 520] width 121 height 28
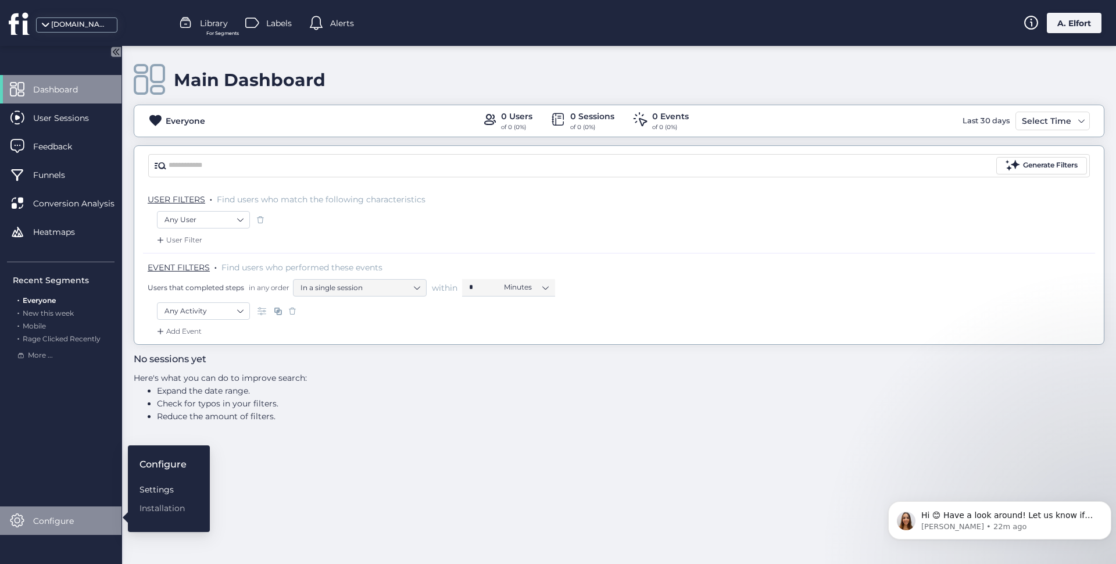
click at [160, 492] on div "Settings" at bounding box center [163, 489] width 47 height 13
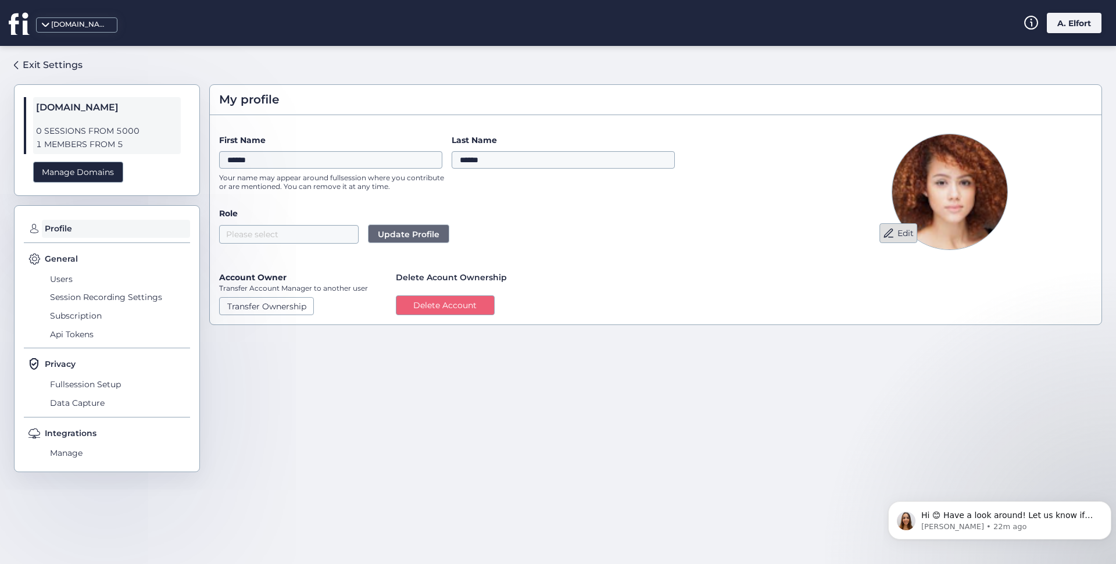
click at [896, 233] on button "Edit" at bounding box center [899, 233] width 38 height 20
click at [65, 455] on span "Manage" at bounding box center [118, 453] width 143 height 19
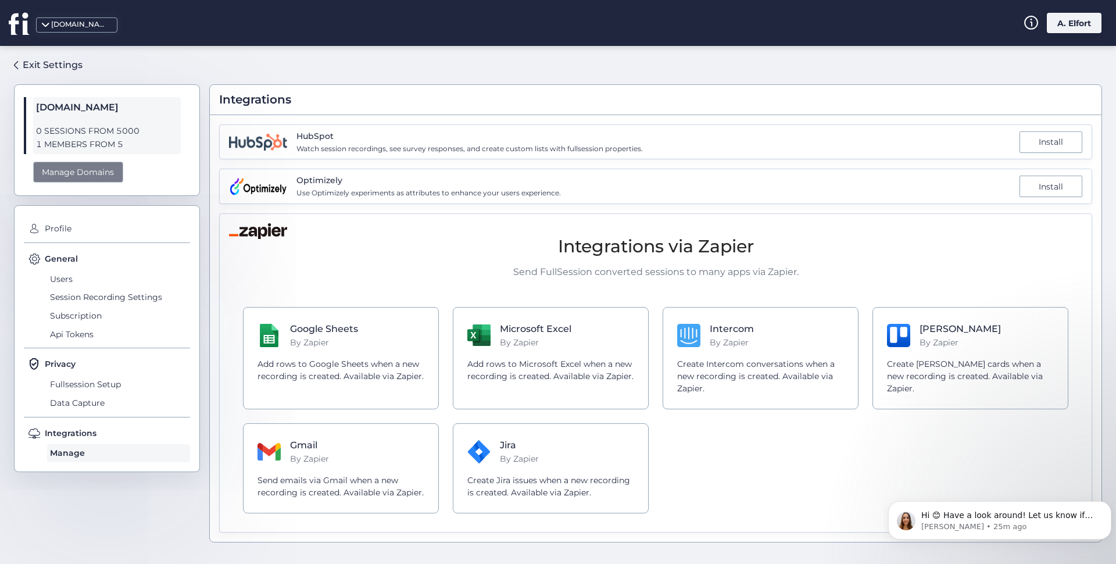
click at [86, 176] on div "Manage Domains" at bounding box center [78, 173] width 90 height 22
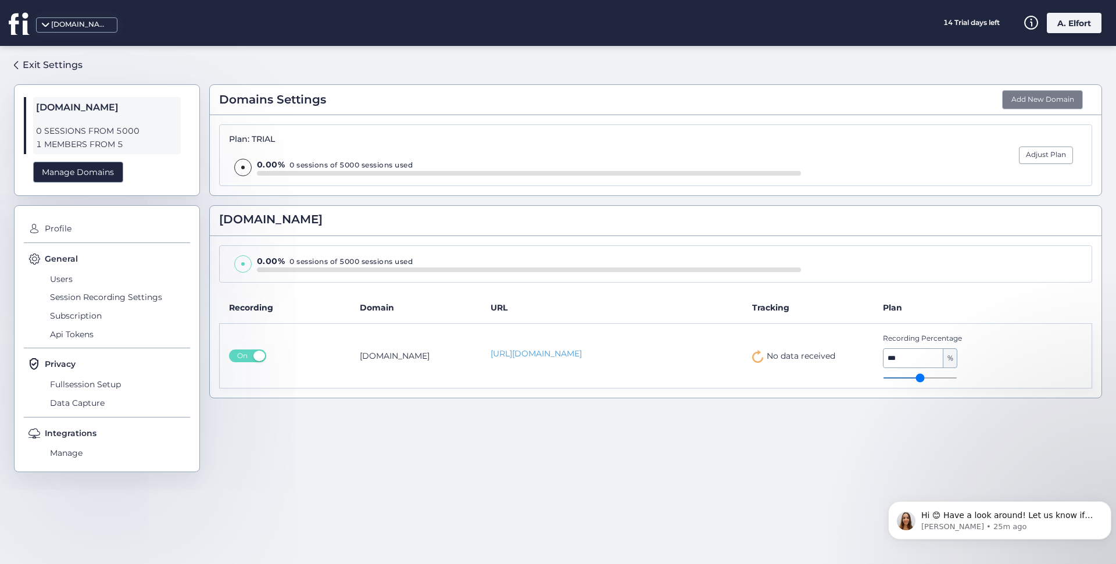
click at [1026, 99] on button "Add New Domain" at bounding box center [1042, 100] width 81 height 20
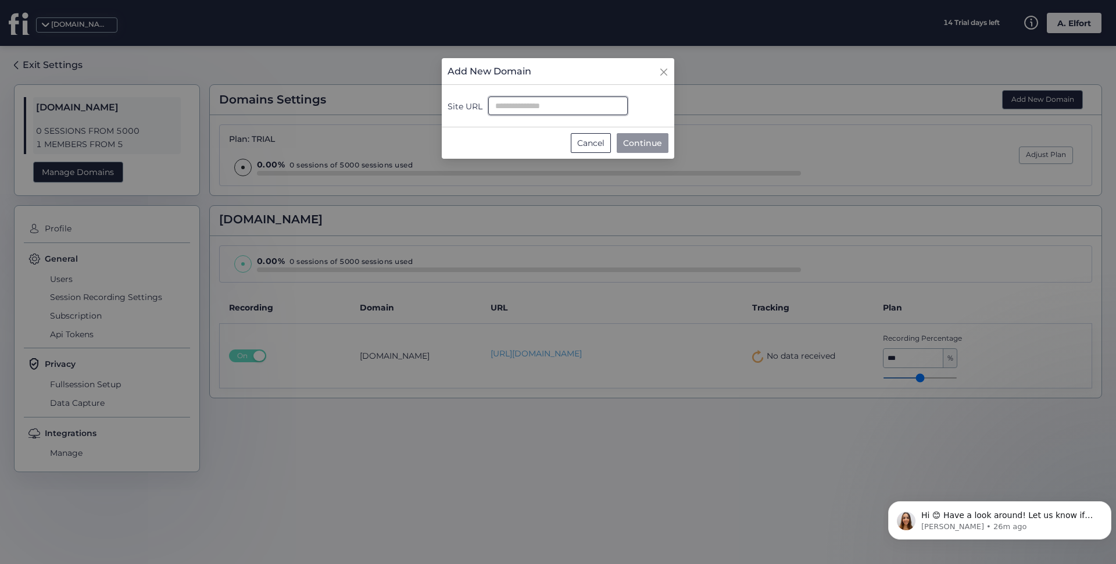
click at [545, 105] on input "Site URL" at bounding box center [558, 105] width 140 height 19
paste input "**********"
type input "**********"
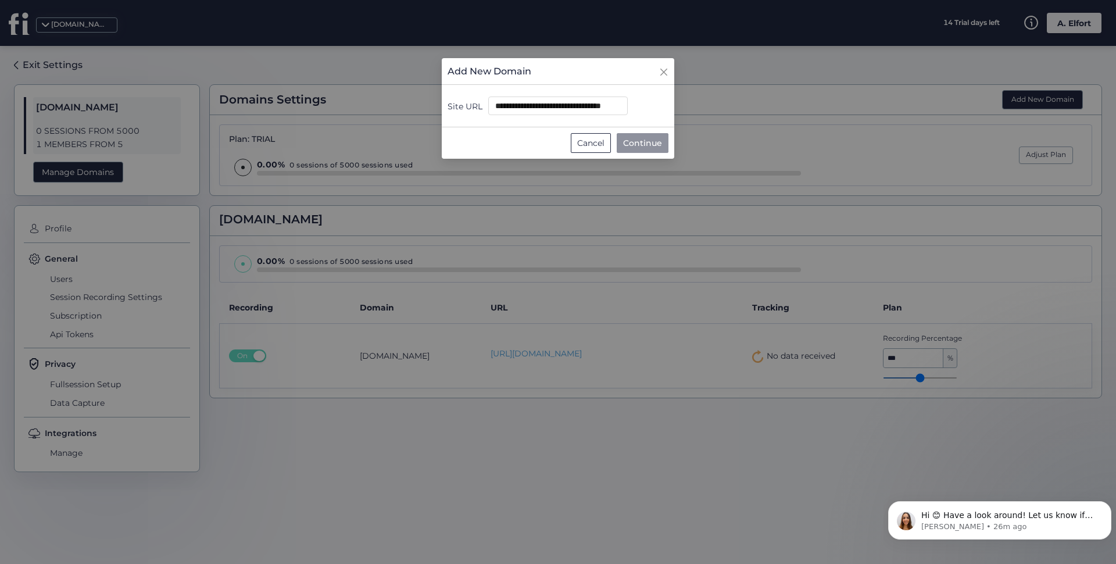
click at [644, 141] on span "Continue" at bounding box center [642, 143] width 39 height 13
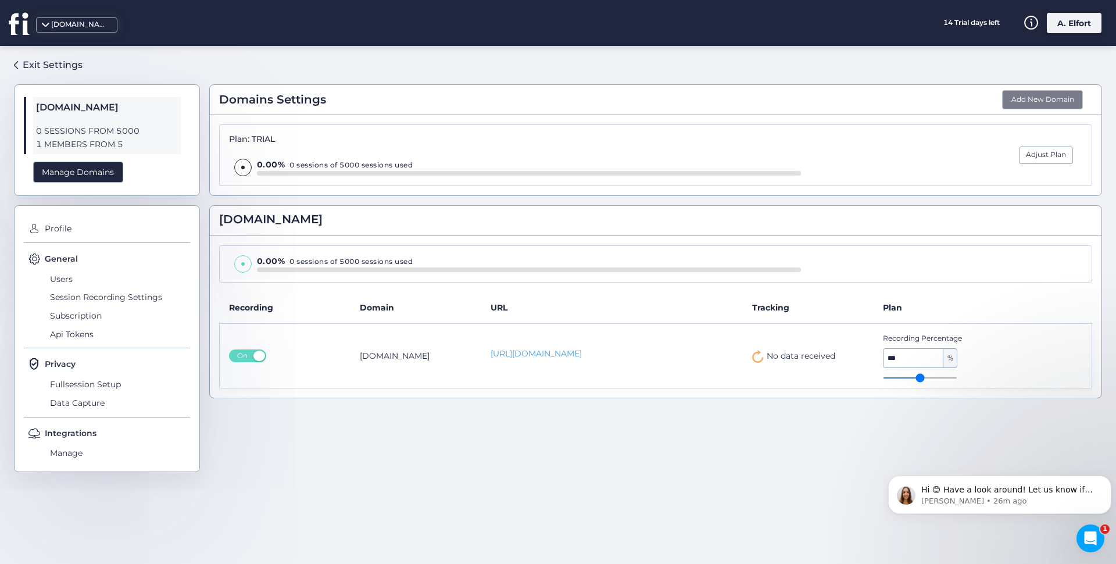
click at [1026, 99] on button "Add New Domain" at bounding box center [1042, 100] width 81 height 20
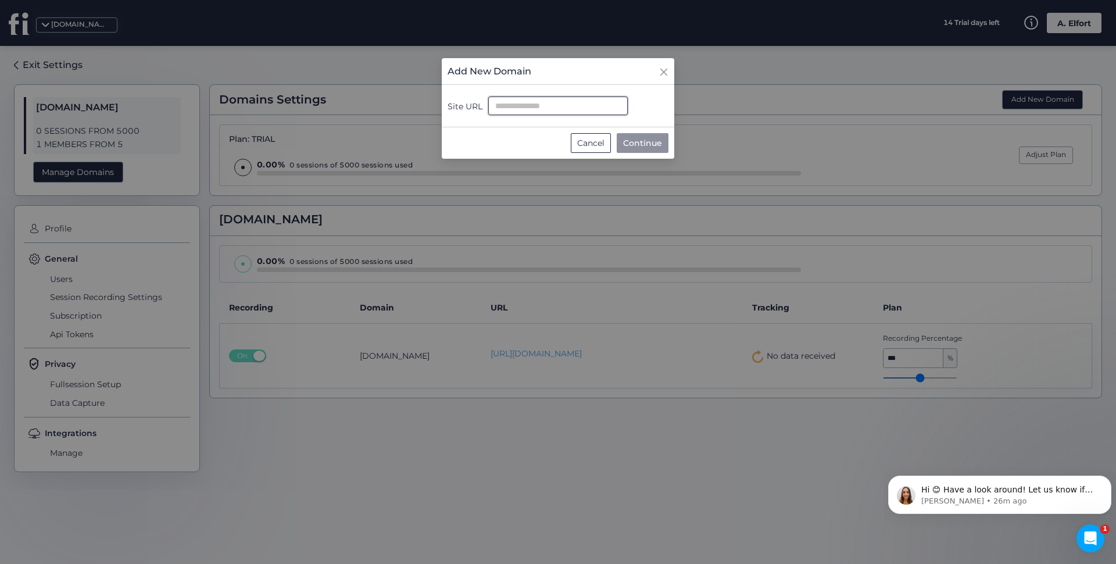
paste input "**********"
type input "**********"
click at [642, 147] on span "Continue" at bounding box center [642, 143] width 39 height 13
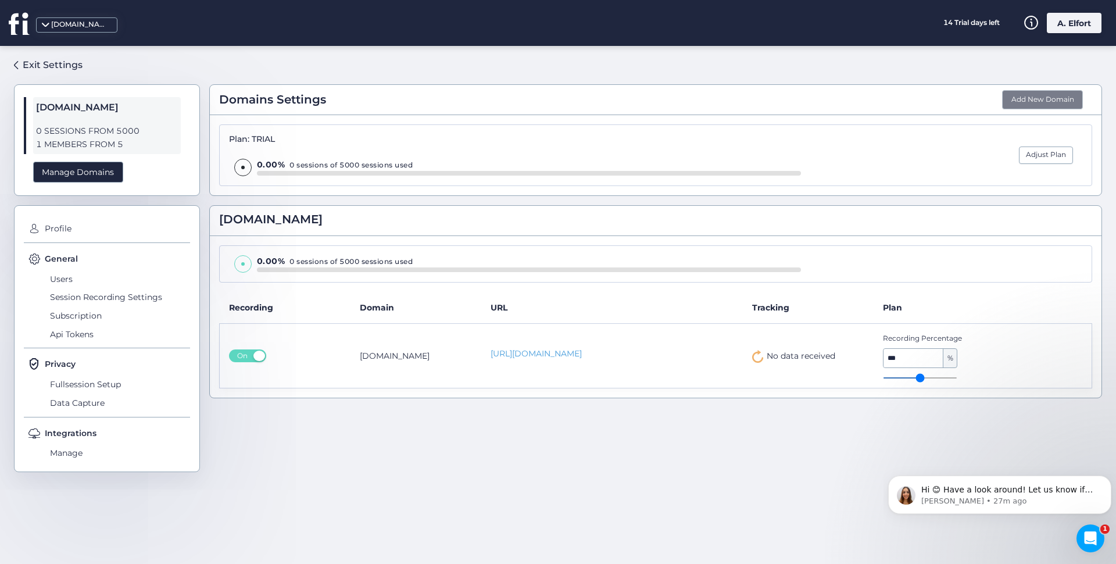
click at [1046, 96] on button "Add New Domain" at bounding box center [1042, 100] width 81 height 20
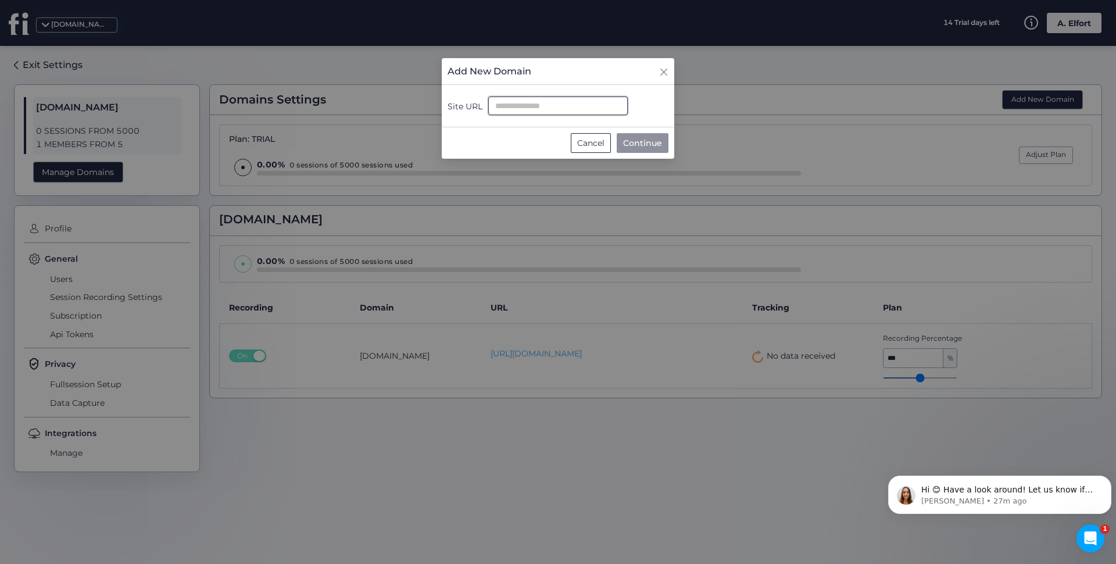
paste input "**********"
type input "**********"
click at [648, 143] on span "Continue" at bounding box center [642, 143] width 39 height 13
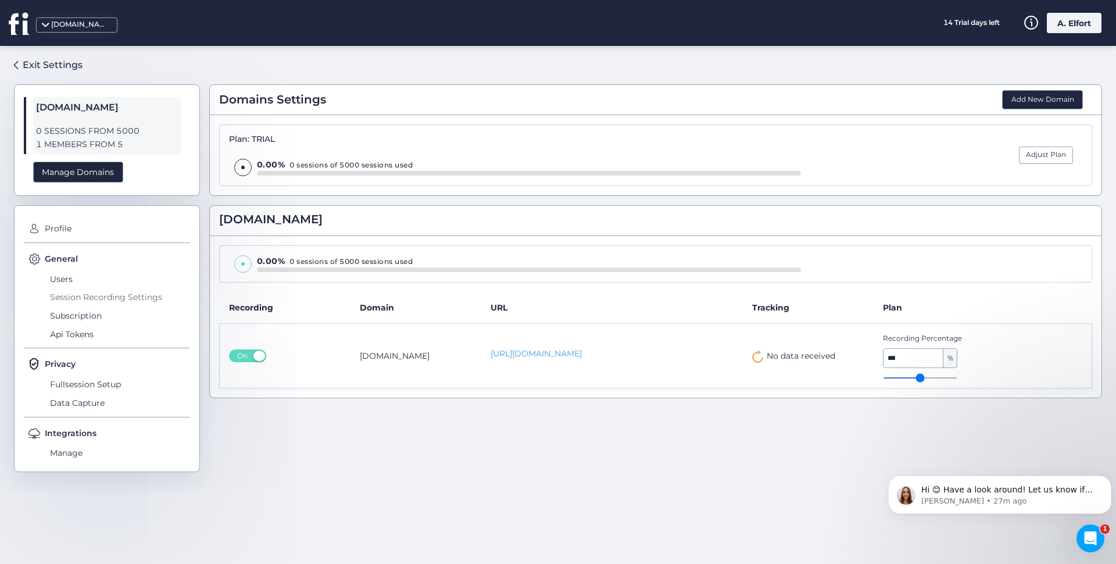
click at [65, 298] on span "Session Recording Settings" at bounding box center [118, 297] width 143 height 19
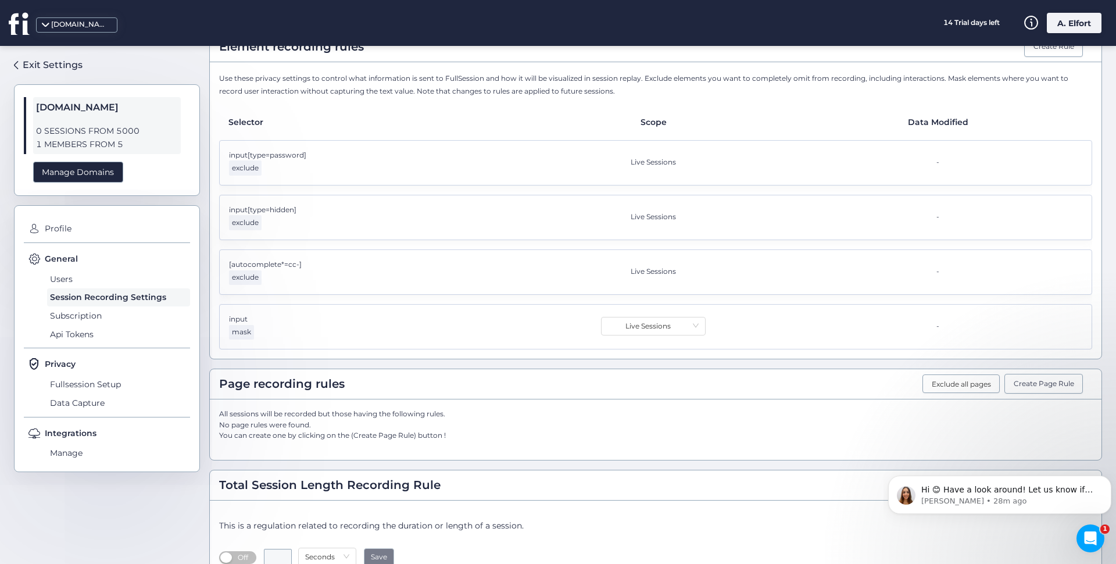
scroll to position [271, 0]
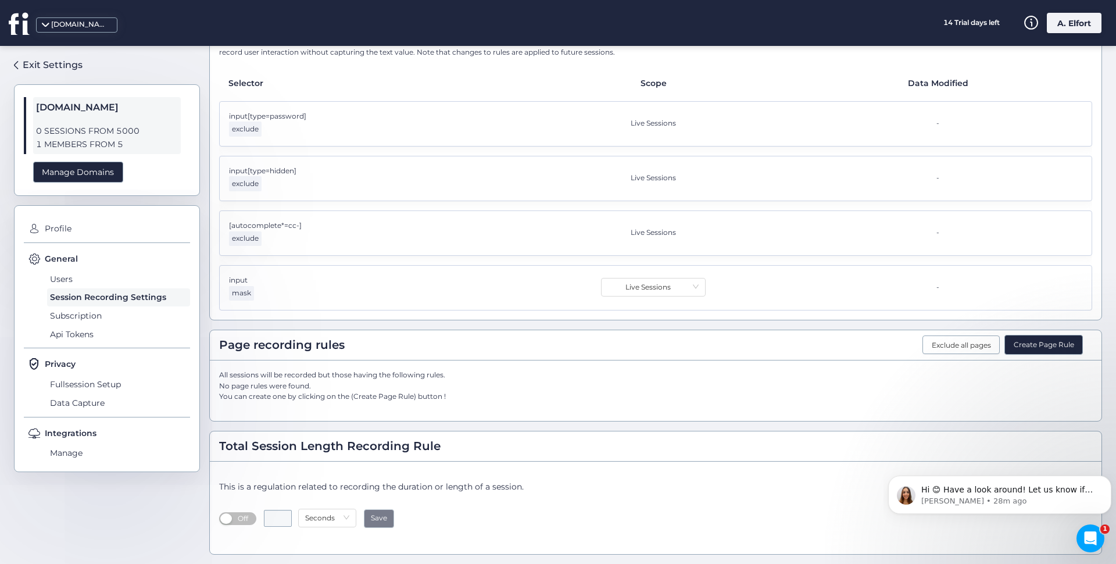
click at [1035, 348] on button "Create Page Rule" at bounding box center [1043, 345] width 78 height 20
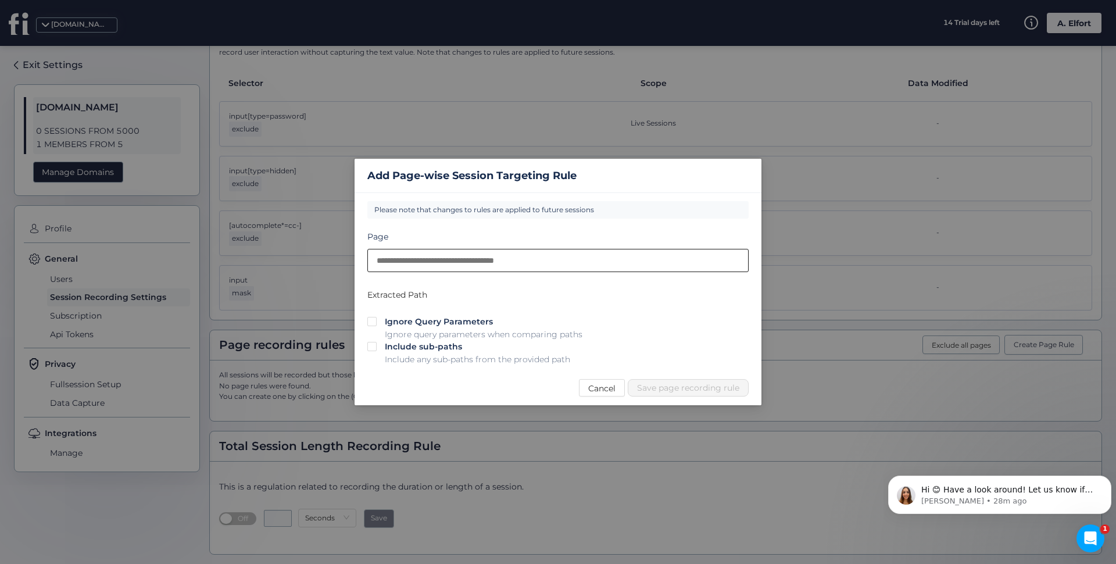
paste input "**********"
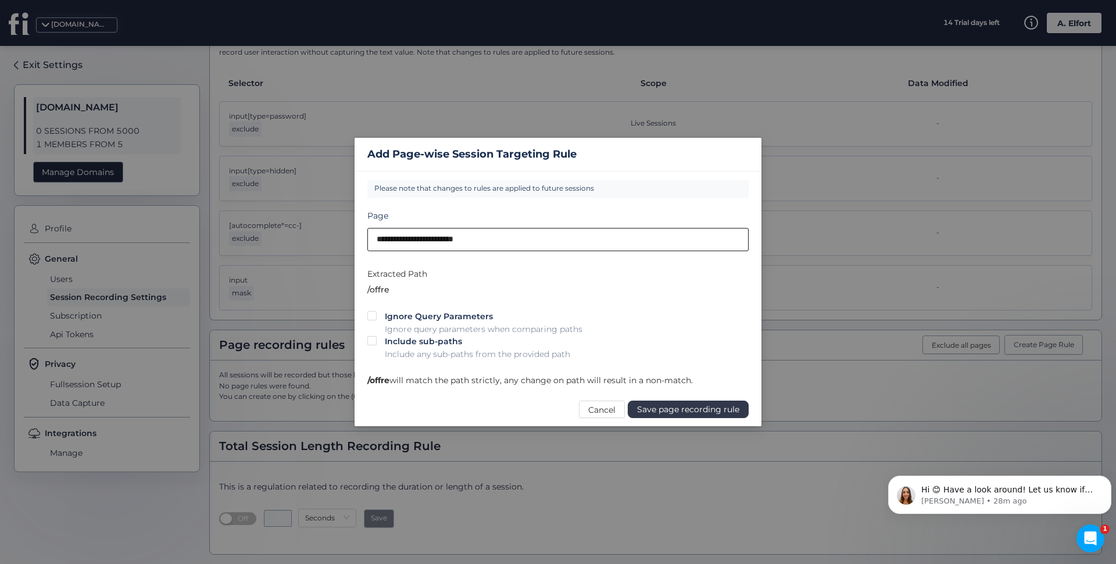
type input "**********"
click at [681, 412] on span "Save page recording rule" at bounding box center [688, 409] width 102 height 13
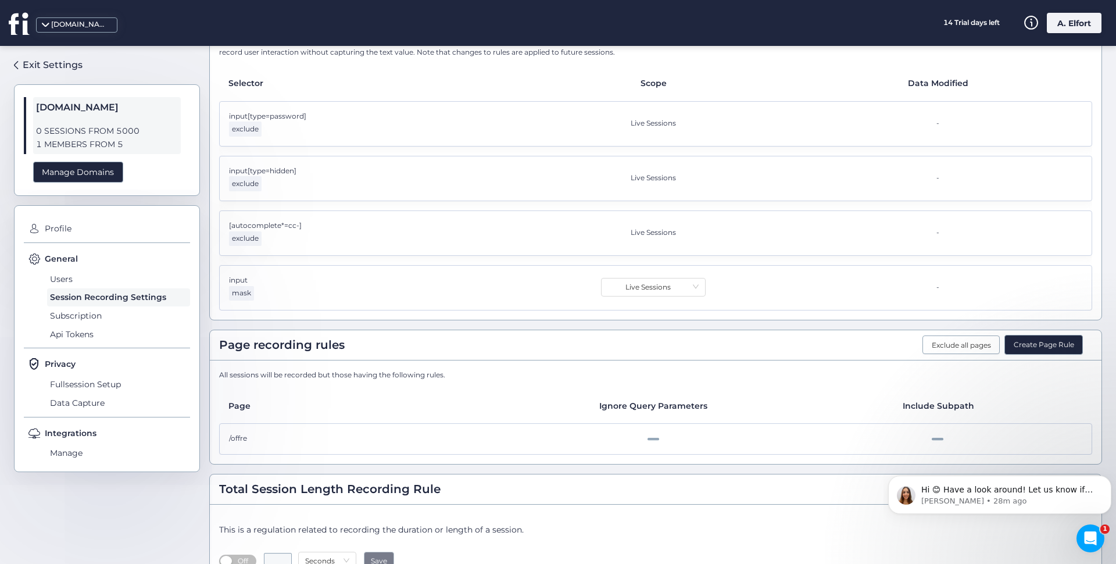
click at [1016, 346] on button "Create Page Rule" at bounding box center [1043, 345] width 78 height 20
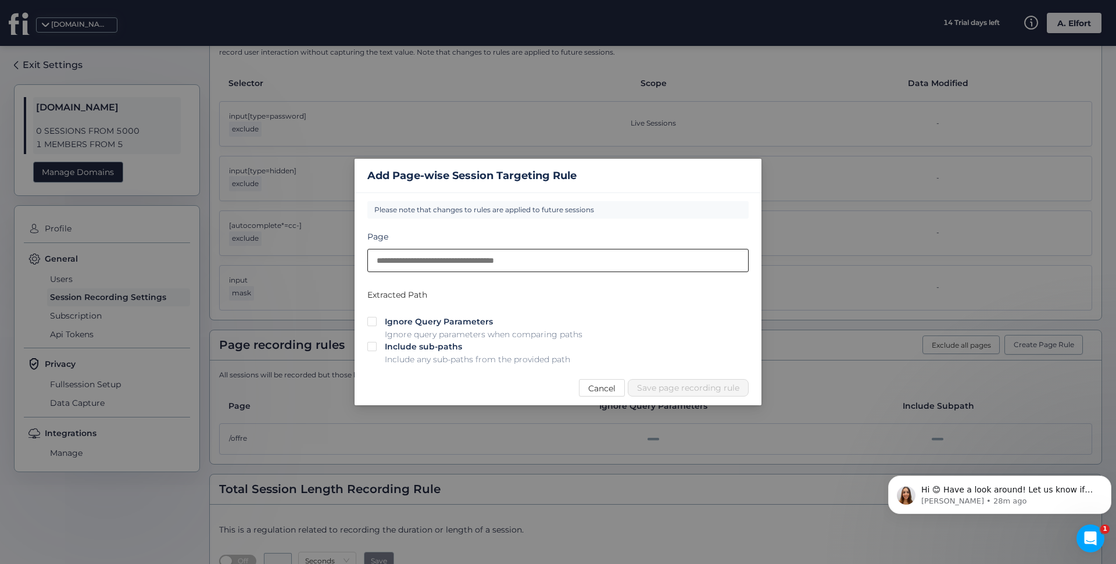
paste input "**********"
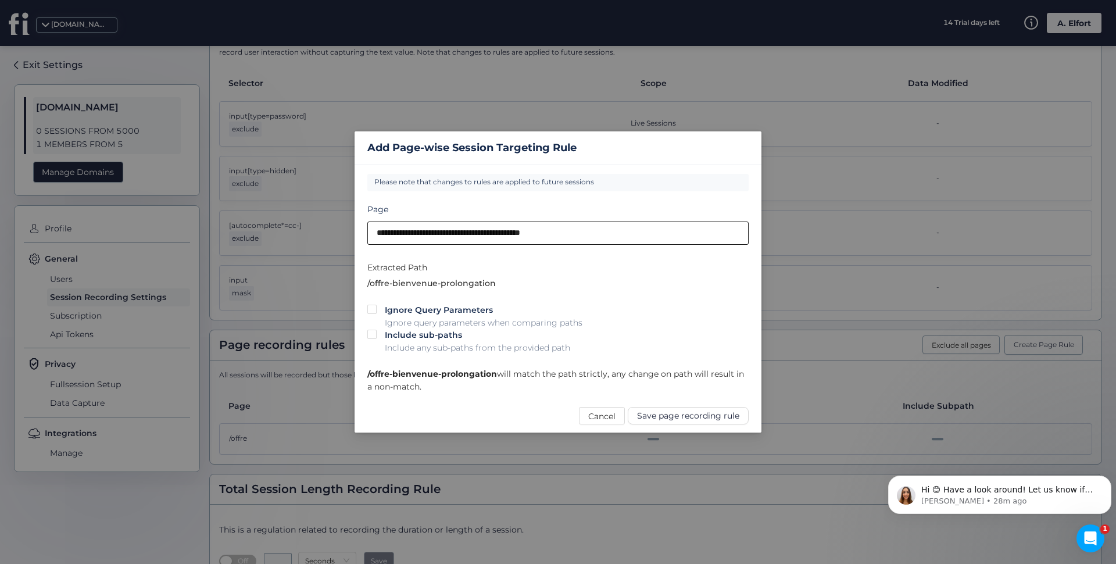
drag, startPoint x: 531, startPoint y: 231, endPoint x: 673, endPoint y: 243, distance: 142.3
click at [672, 243] on input "**********" at bounding box center [557, 232] width 381 height 23
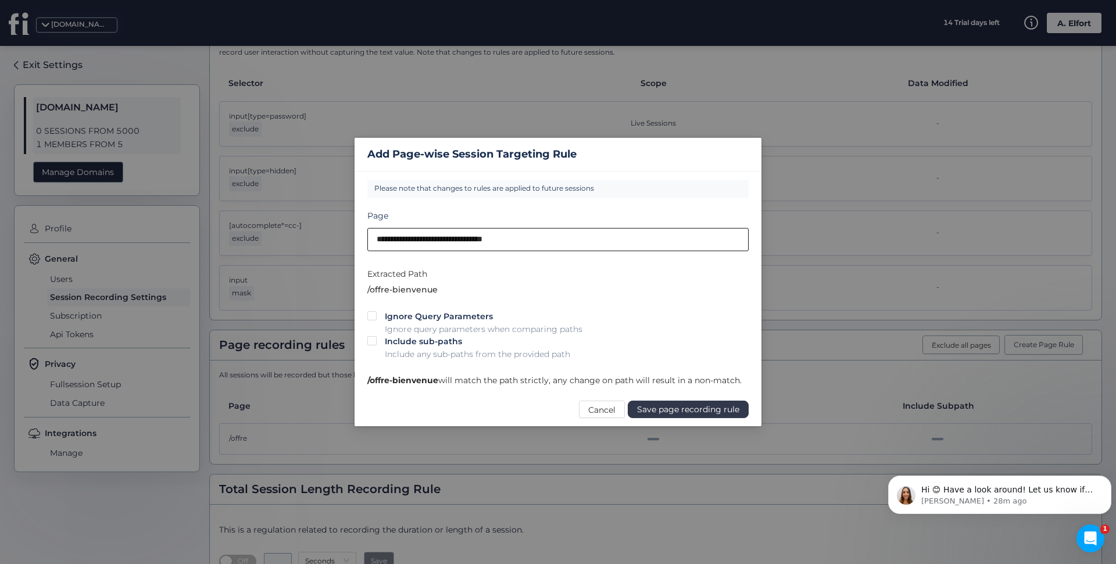
type input "**********"
click at [691, 407] on span "Save page recording rule" at bounding box center [688, 409] width 102 height 13
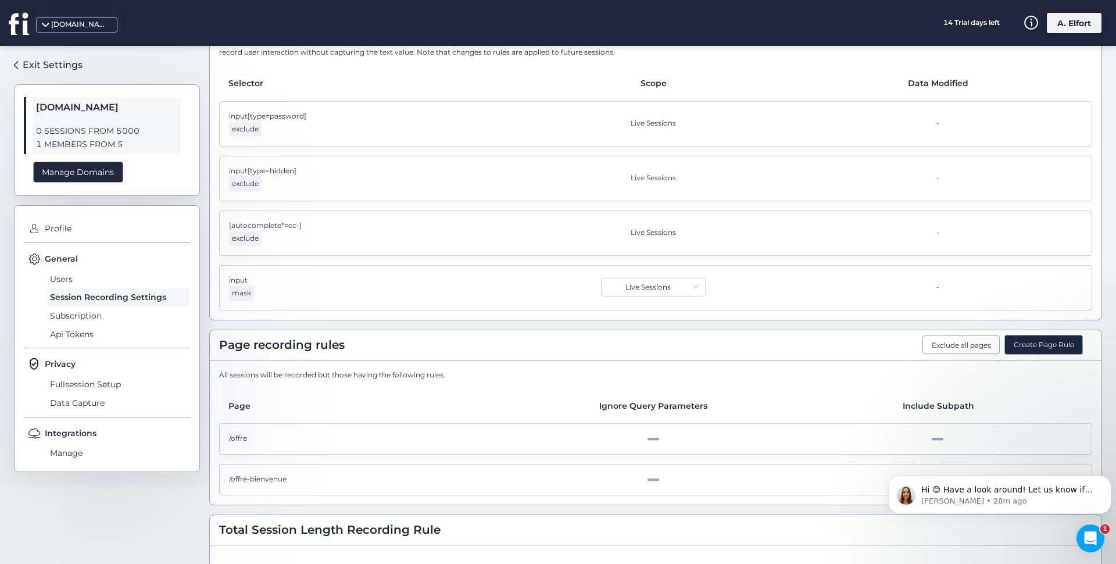
click at [1038, 340] on button "Create Page Rule" at bounding box center [1043, 345] width 78 height 20
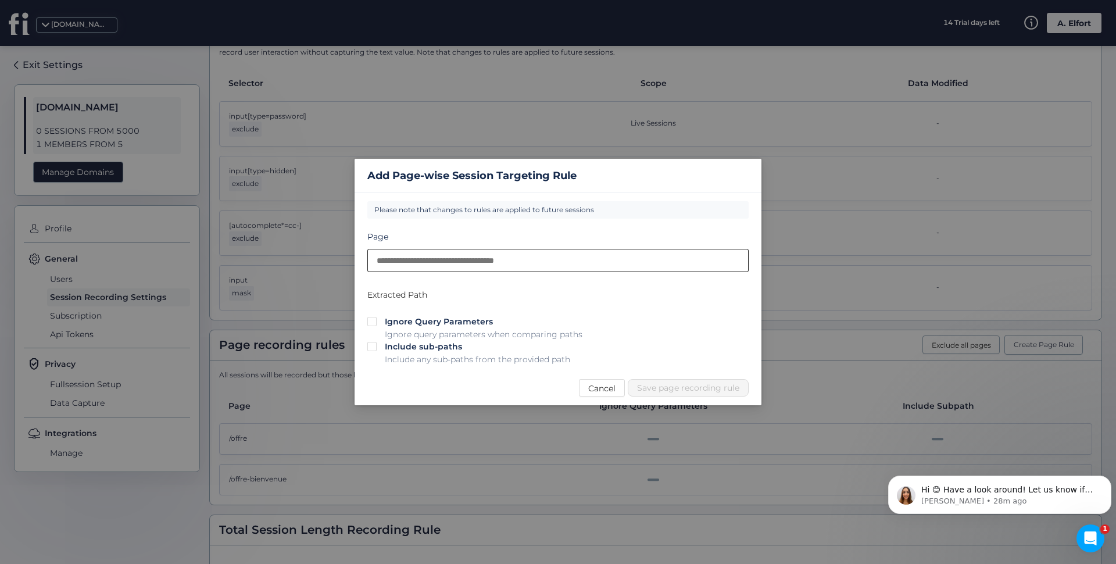
paste input "**********"
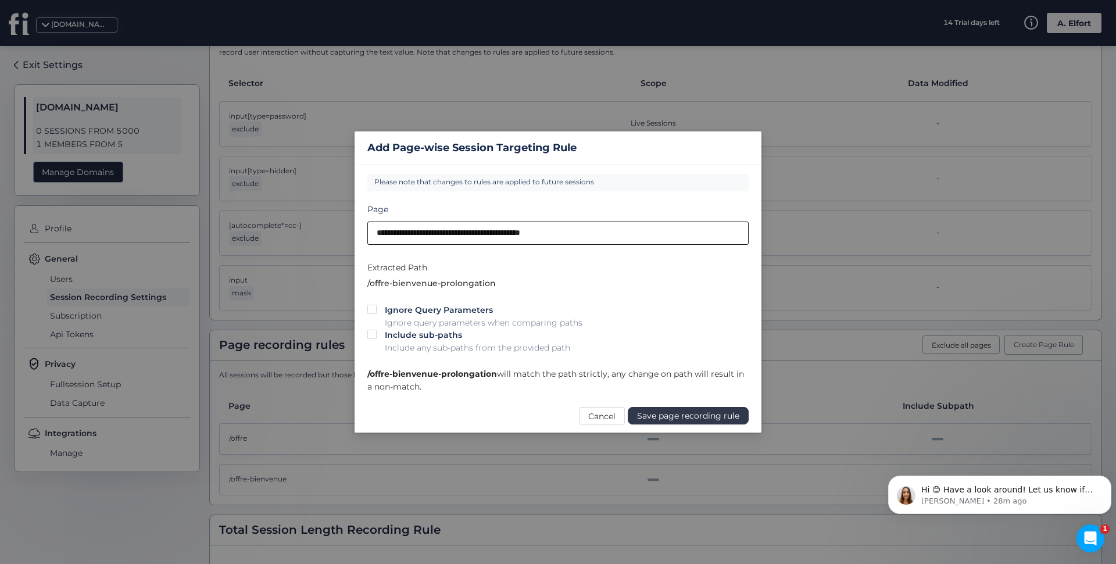
type input "**********"
click at [681, 419] on span "Save page recording rule" at bounding box center [688, 415] width 102 height 13
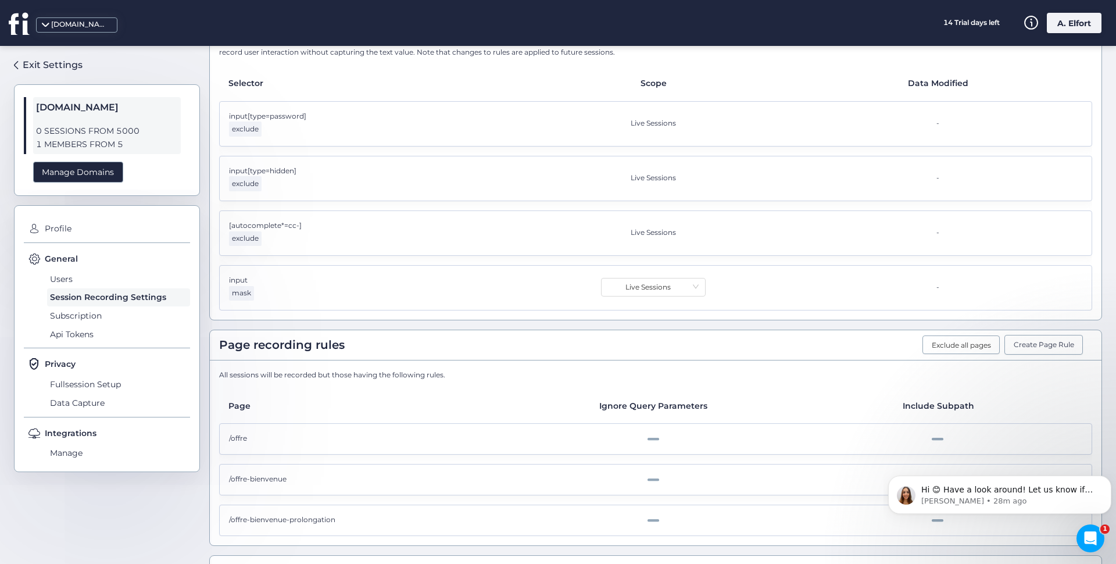
scroll to position [396, 0]
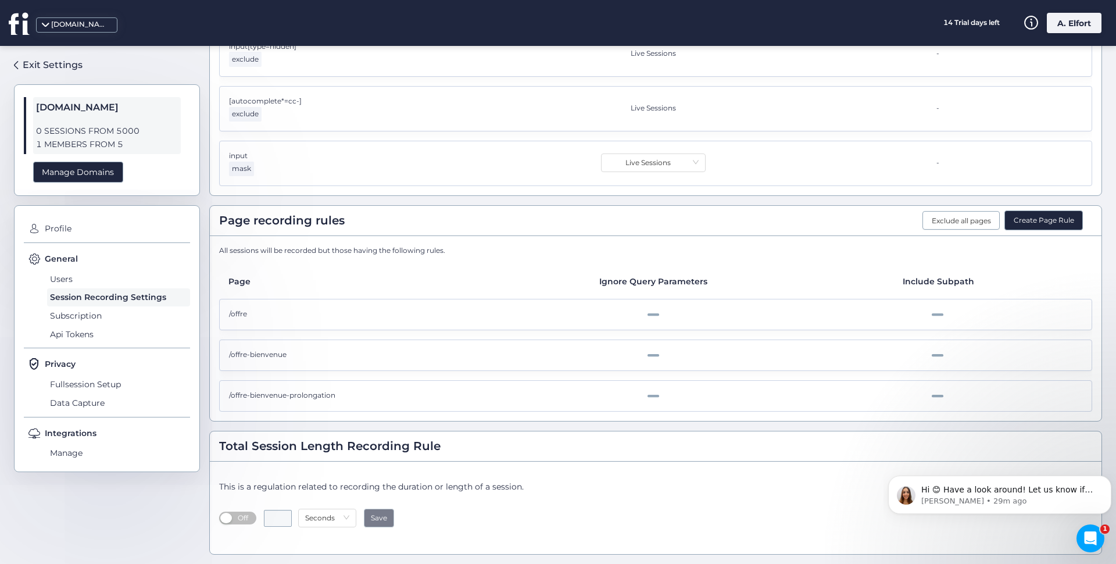
click at [1048, 219] on button "Create Page Rule" at bounding box center [1043, 220] width 78 height 20
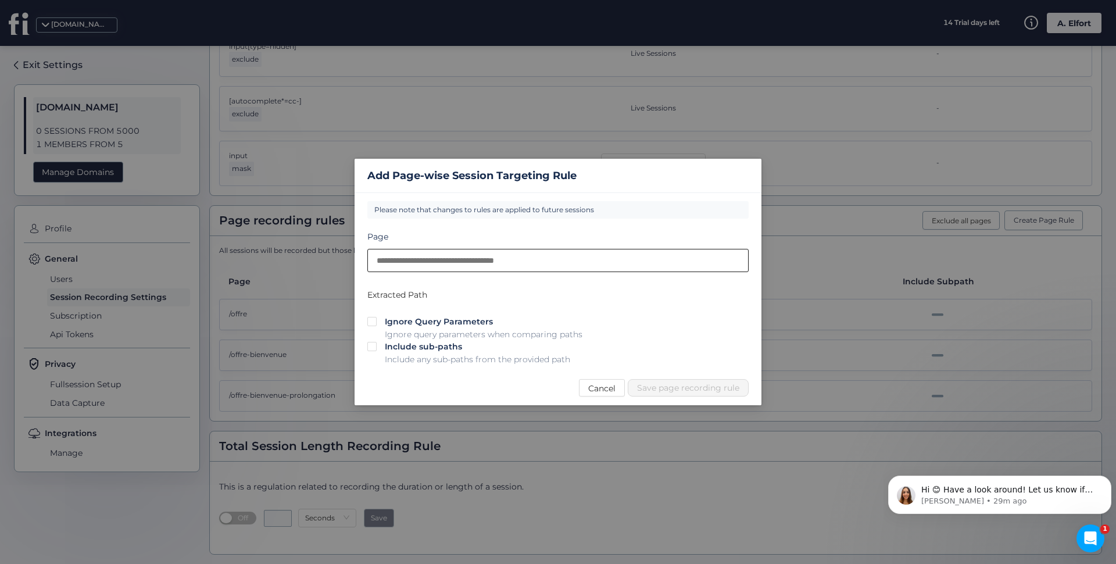
paste input "**********"
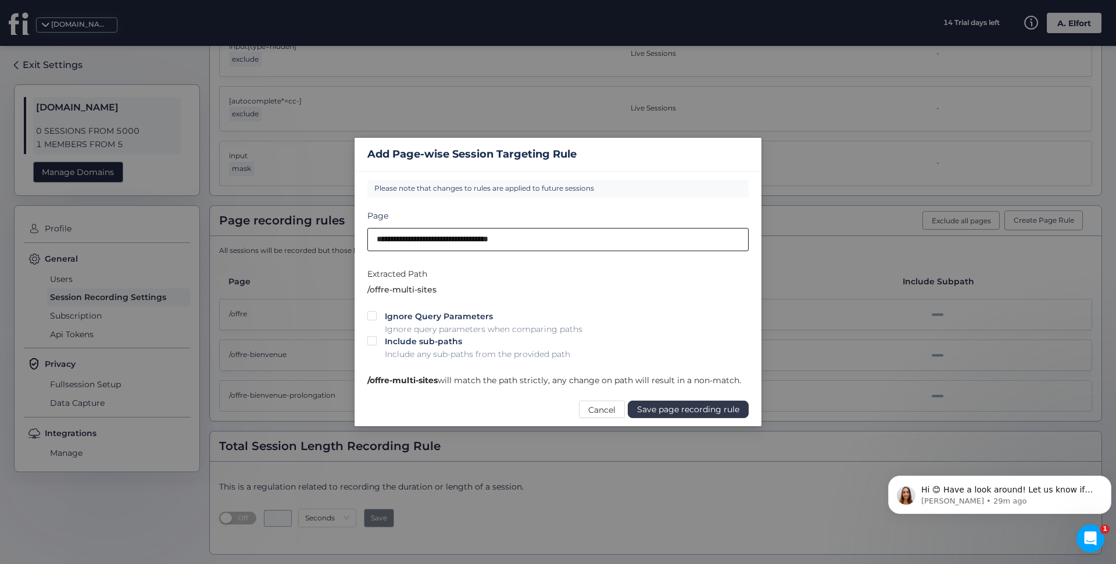
type input "**********"
click at [715, 412] on span "Save page recording rule" at bounding box center [688, 409] width 102 height 13
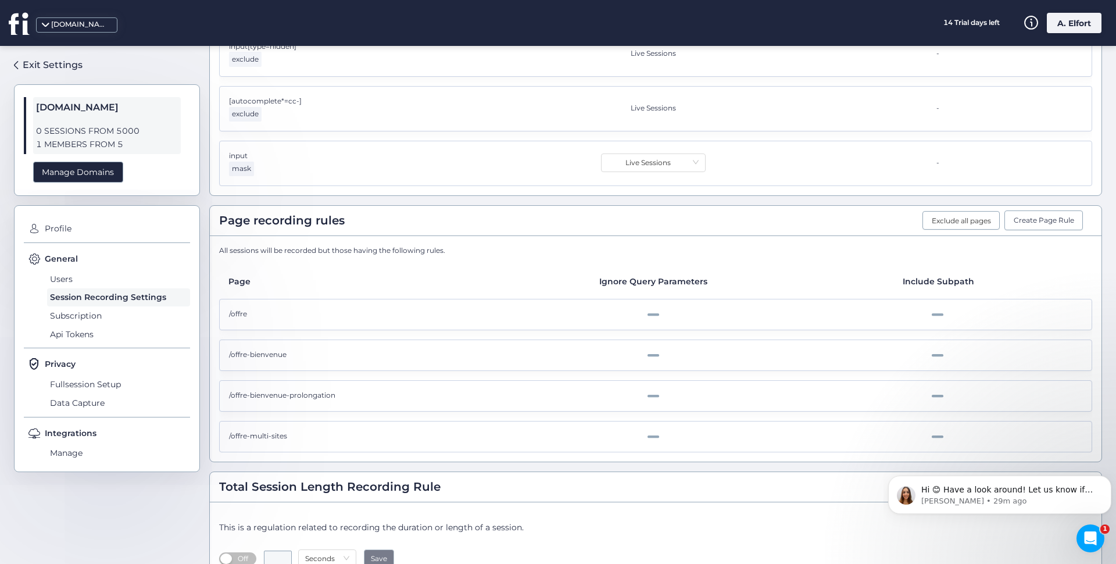
scroll to position [437, 0]
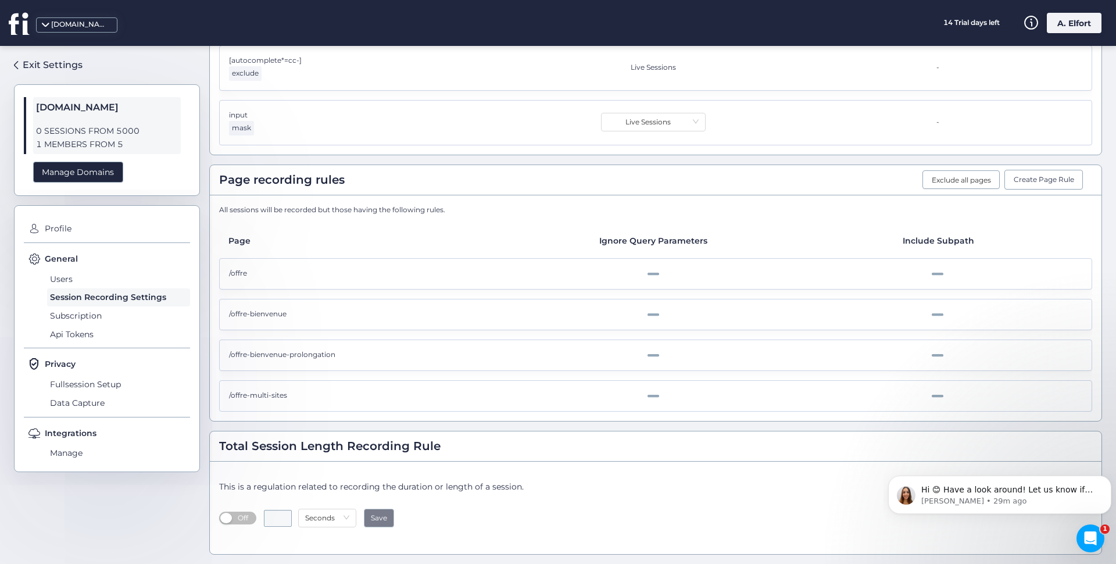
click at [245, 518] on span "Off" at bounding box center [243, 518] width 19 height 13
click at [247, 517] on span "button" at bounding box center [250, 518] width 12 height 10
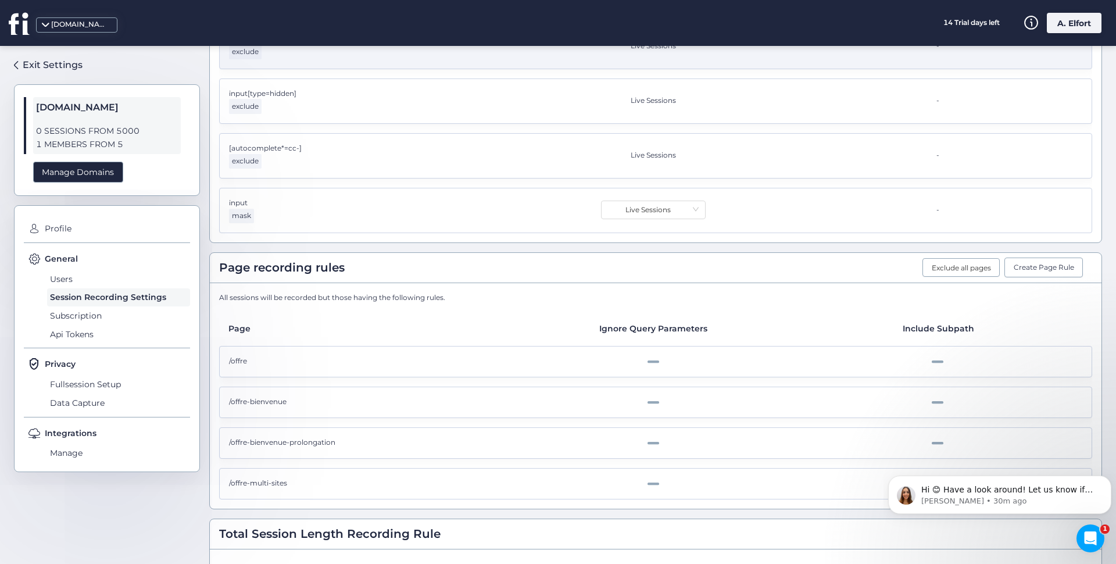
scroll to position [291, 0]
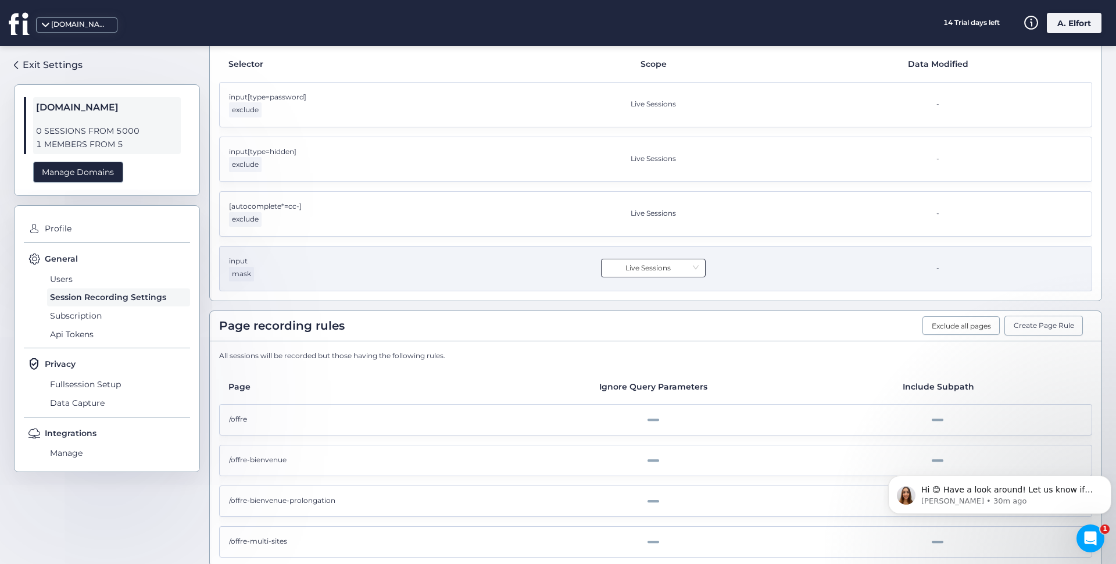
click at [645, 266] on nz-select-item "Live Sessions" at bounding box center [653, 267] width 91 height 17
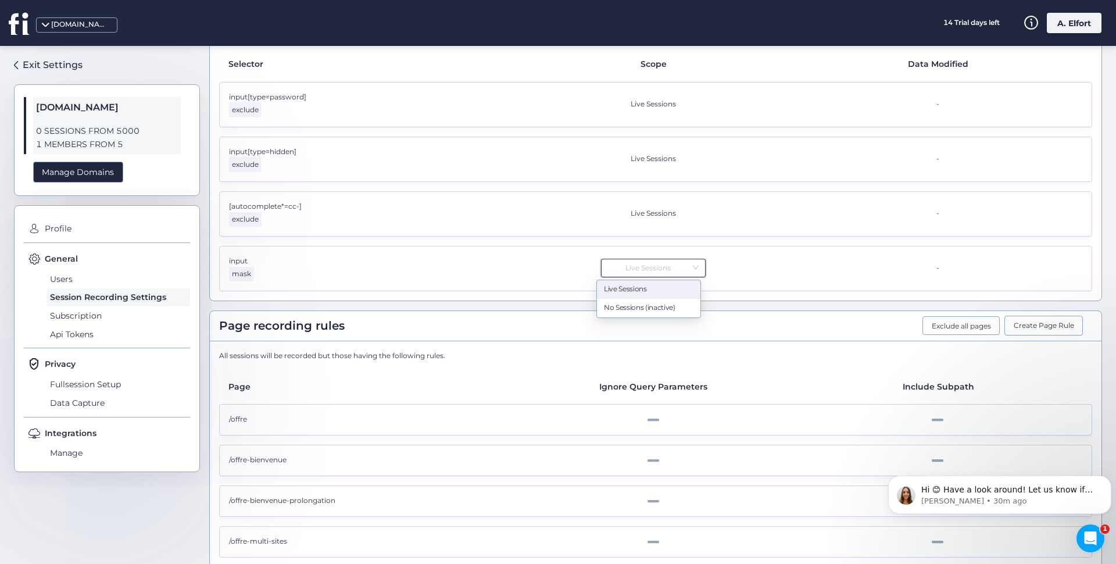
click at [526, 304] on div "Session Recording Settings Edit Domain URL Tracking Plan [DOMAIN_NAME] [URL][DO…" at bounding box center [655, 252] width 893 height 916
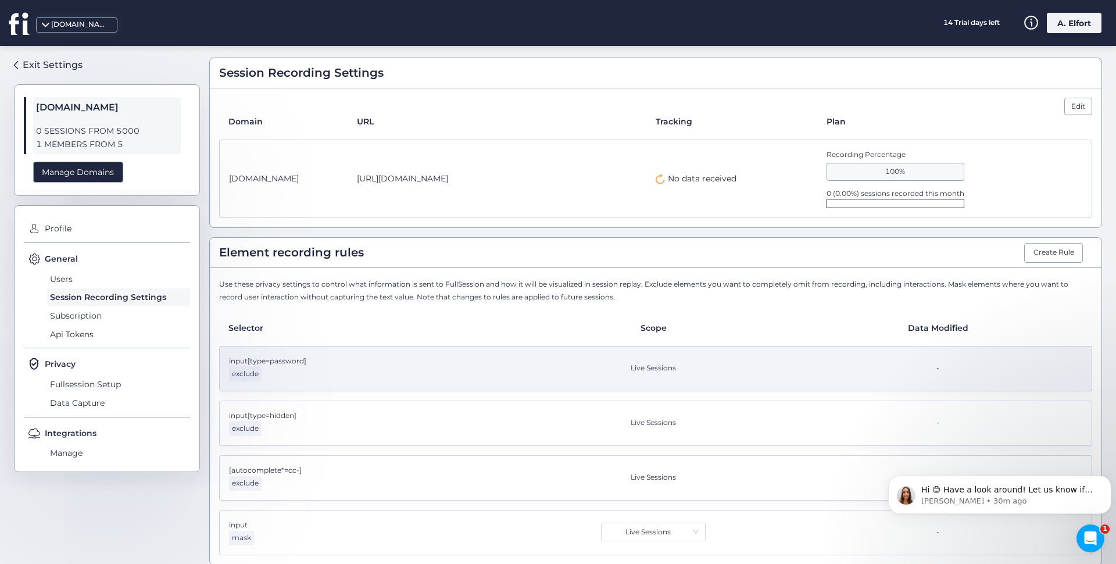
scroll to position [0, 0]
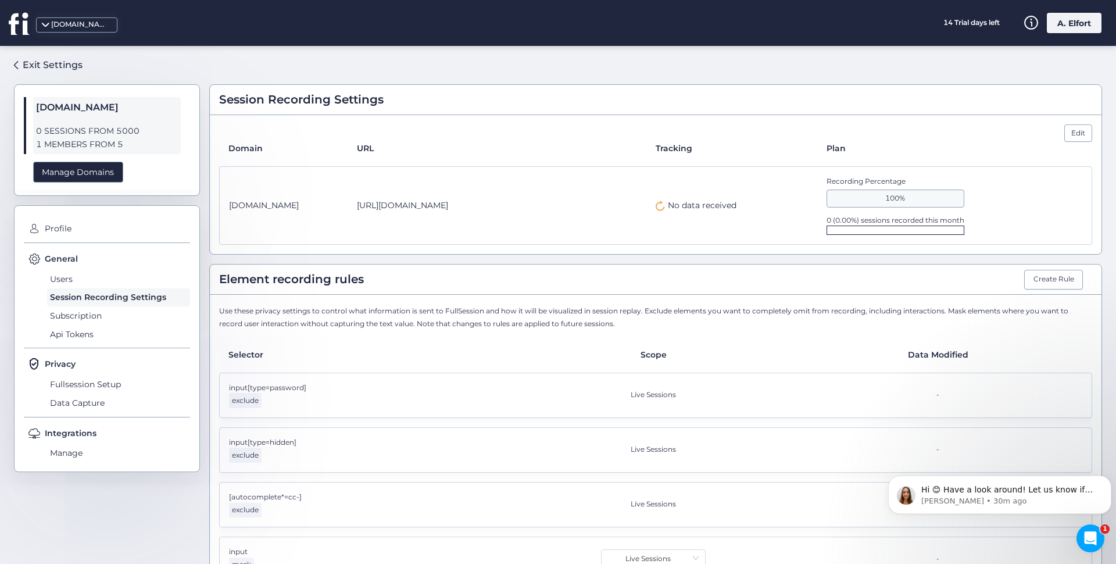
click at [680, 202] on span "No data received" at bounding box center [702, 205] width 69 height 13
click at [656, 206] on icon at bounding box center [660, 206] width 9 height 10
click at [76, 335] on span "Api Tokens" at bounding box center [118, 334] width 143 height 19
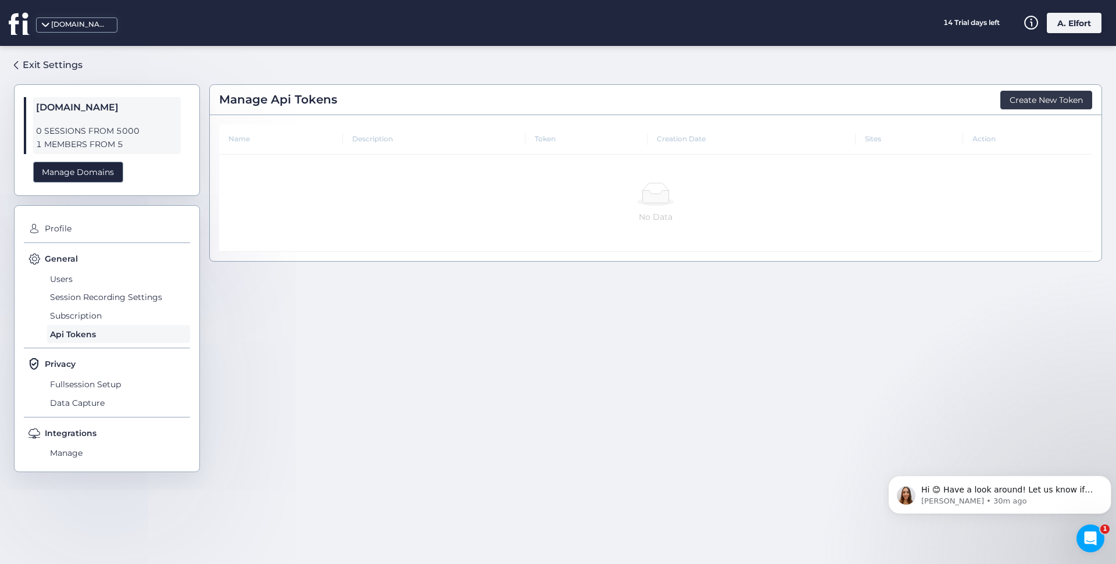
click at [1028, 104] on span "Create New Token" at bounding box center [1046, 100] width 73 height 13
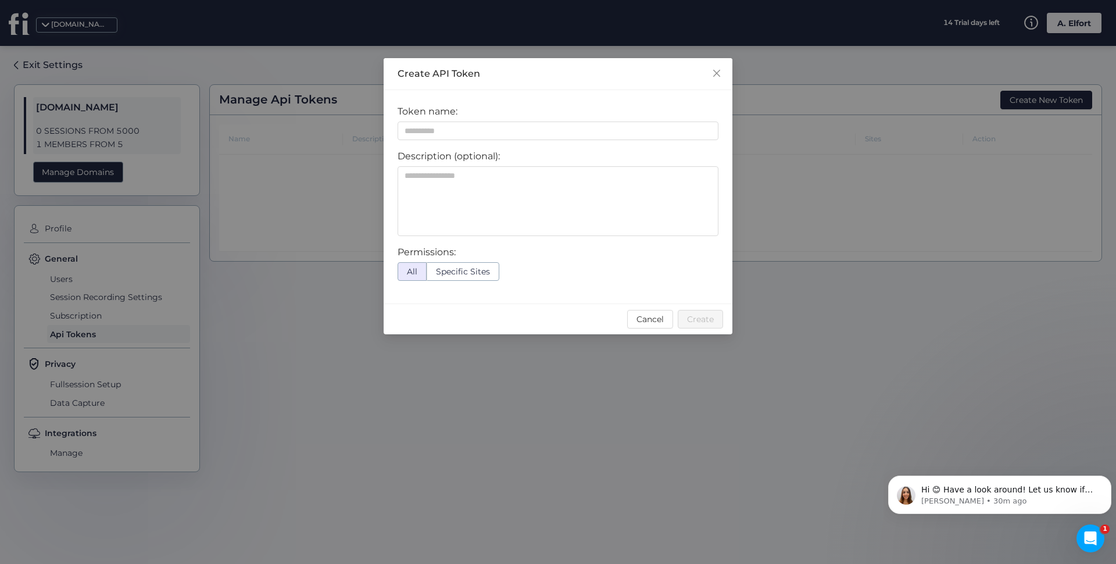
click at [459, 277] on span "Specific Sites" at bounding box center [463, 271] width 54 height 10
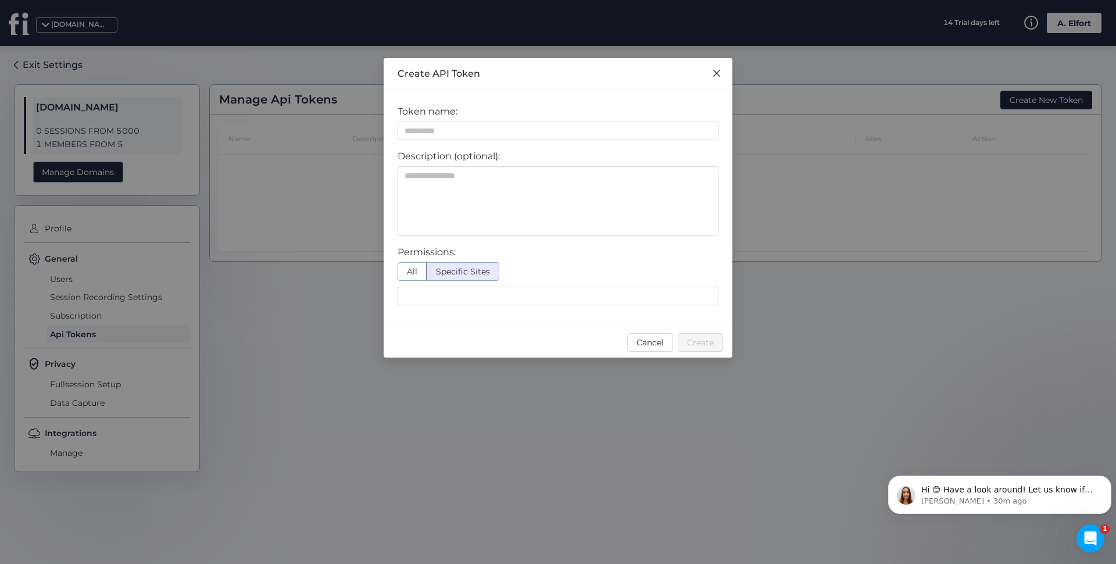
click at [717, 74] on icon "Close" at bounding box center [716, 73] width 7 height 7
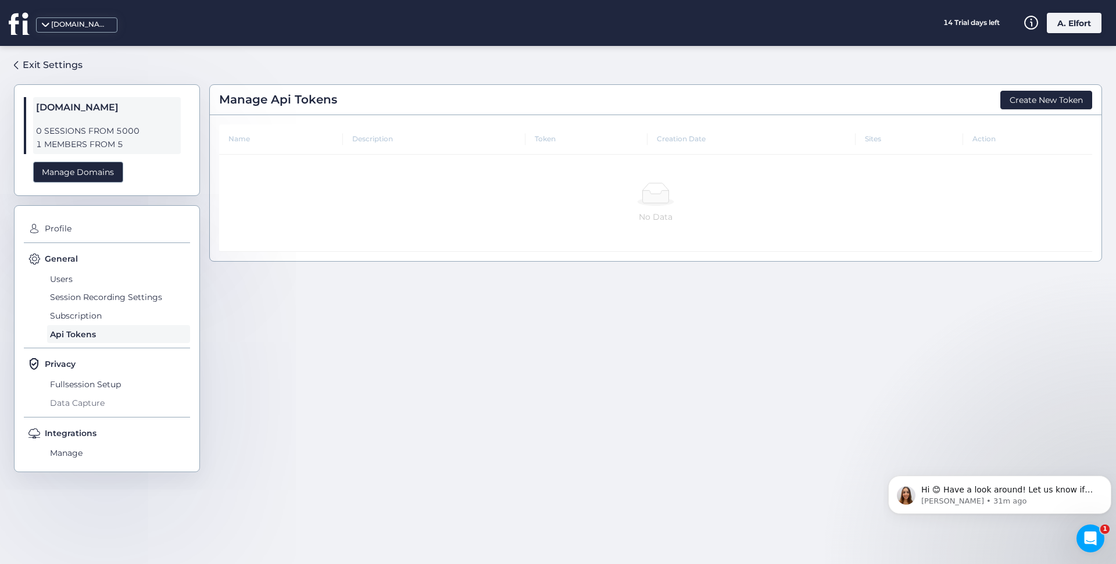
click at [87, 404] on span "Data Capture" at bounding box center [118, 403] width 143 height 19
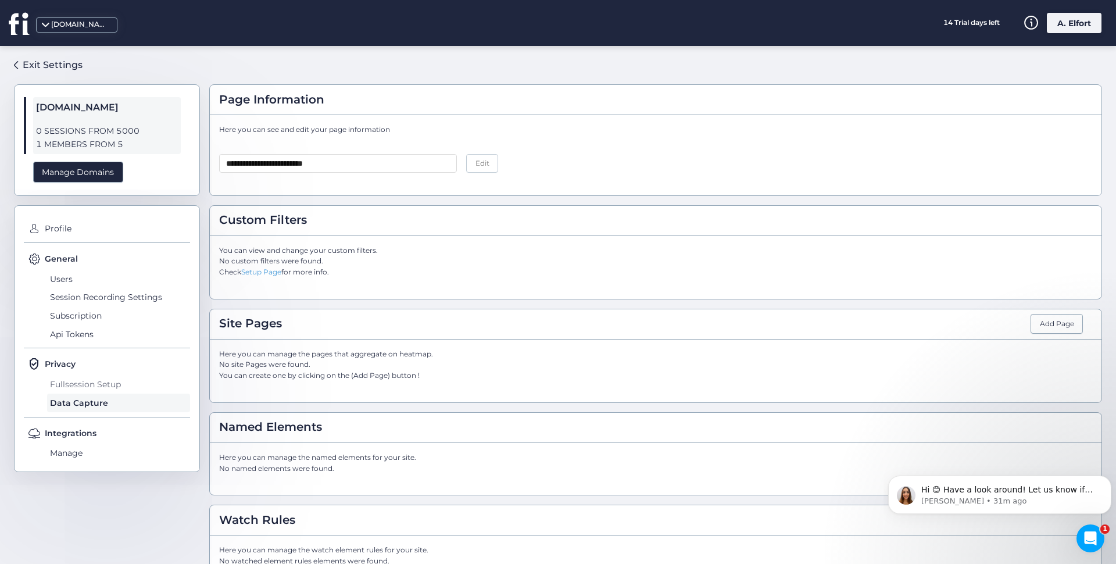
click at [88, 384] on span "Fullsession Setup" at bounding box center [118, 384] width 143 height 19
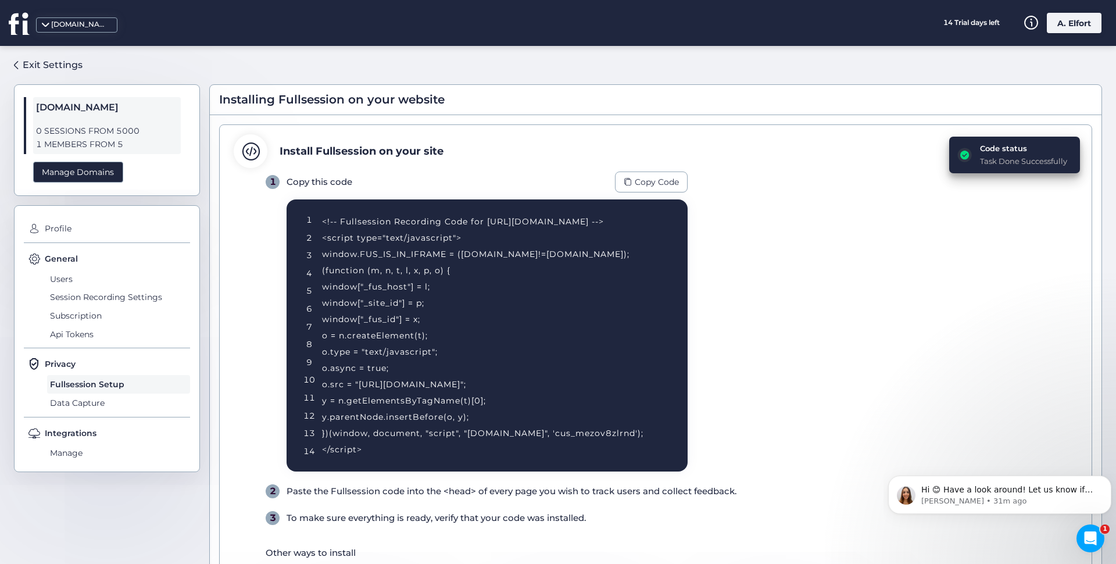
scroll to position [109, 0]
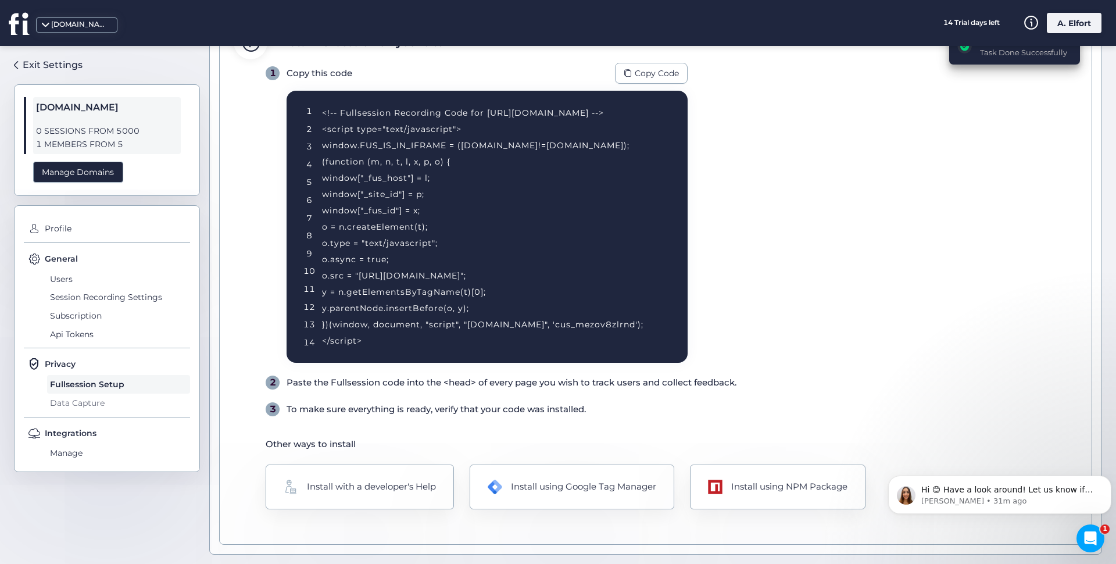
click at [65, 398] on span "Data Capture" at bounding box center [118, 403] width 143 height 19
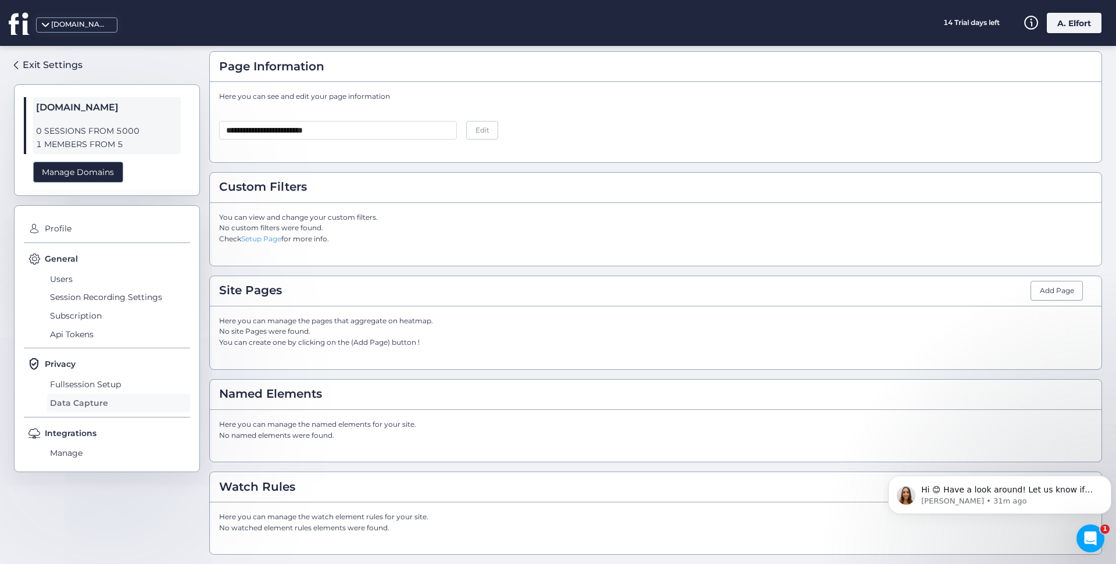
scroll to position [33, 0]
click at [1044, 293] on div "Add Page" at bounding box center [1057, 291] width 52 height 20
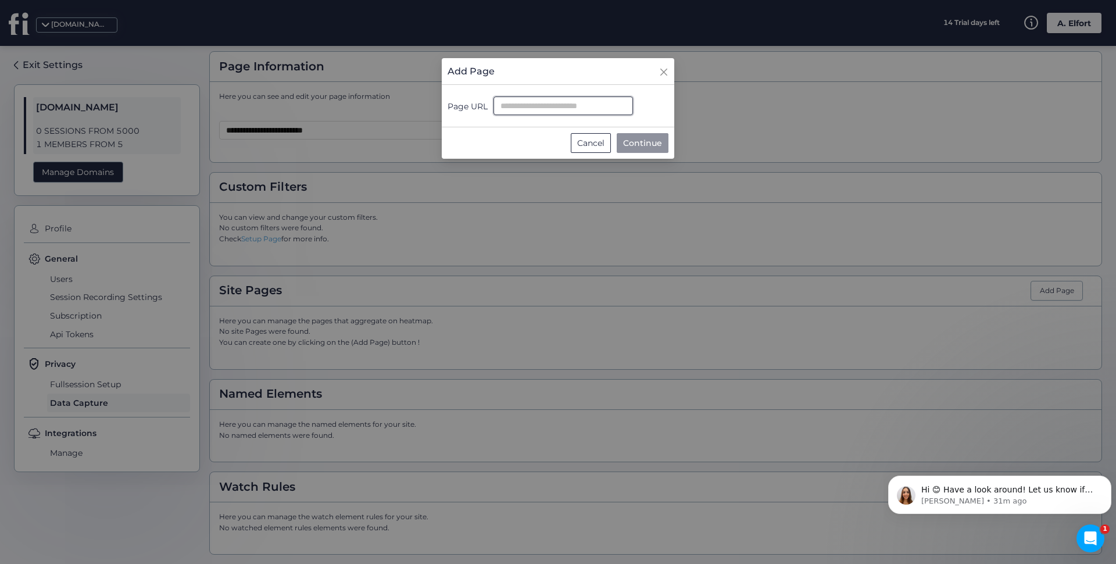
paste input "**********"
type input "**********"
click at [640, 139] on span "Continue" at bounding box center [642, 143] width 39 height 13
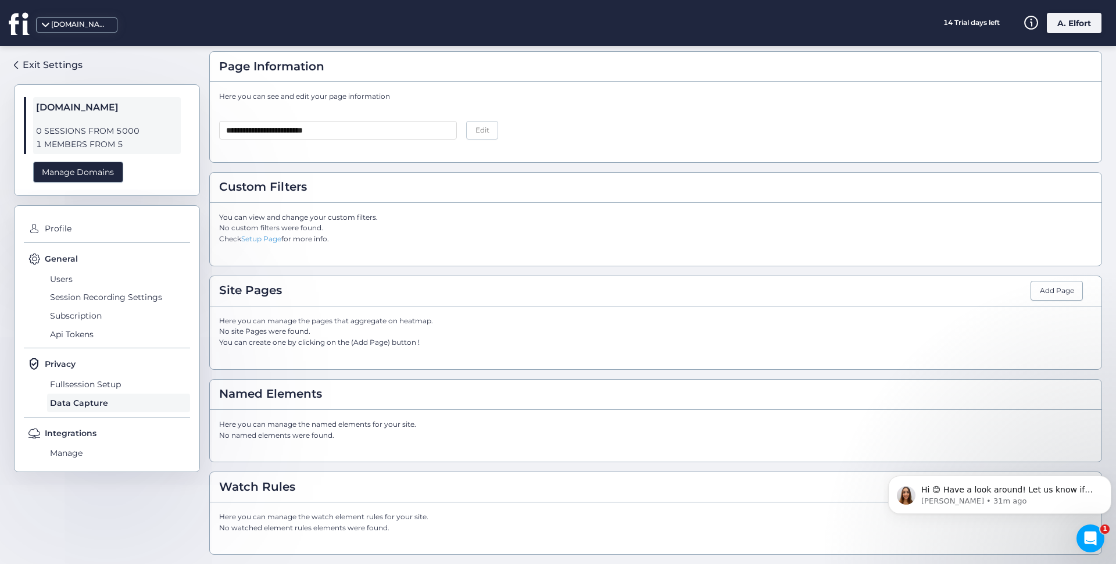
scroll to position [60, 0]
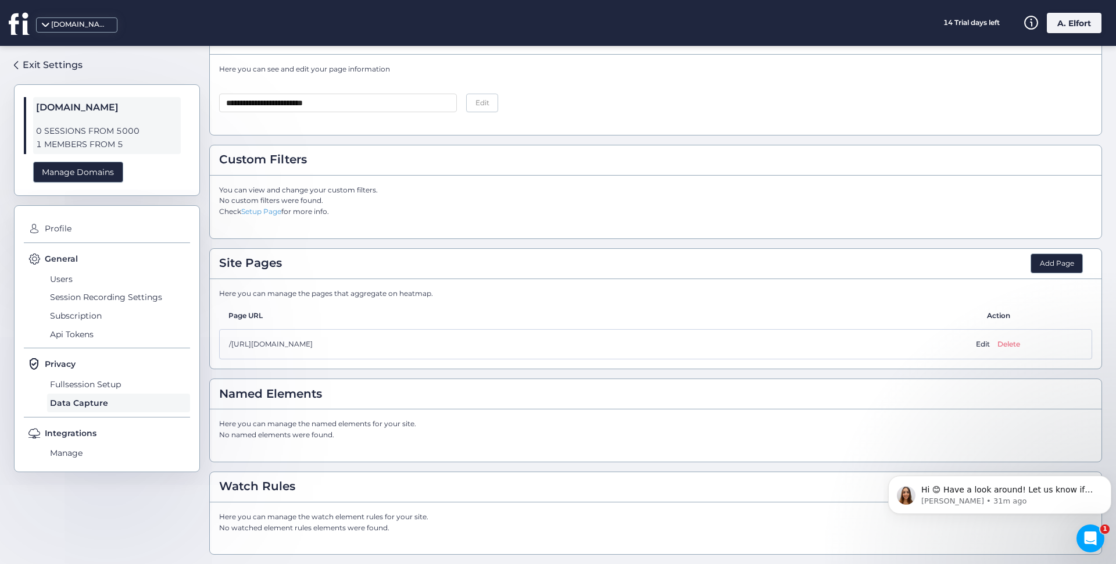
click at [1046, 266] on div "Add Page" at bounding box center [1057, 263] width 52 height 20
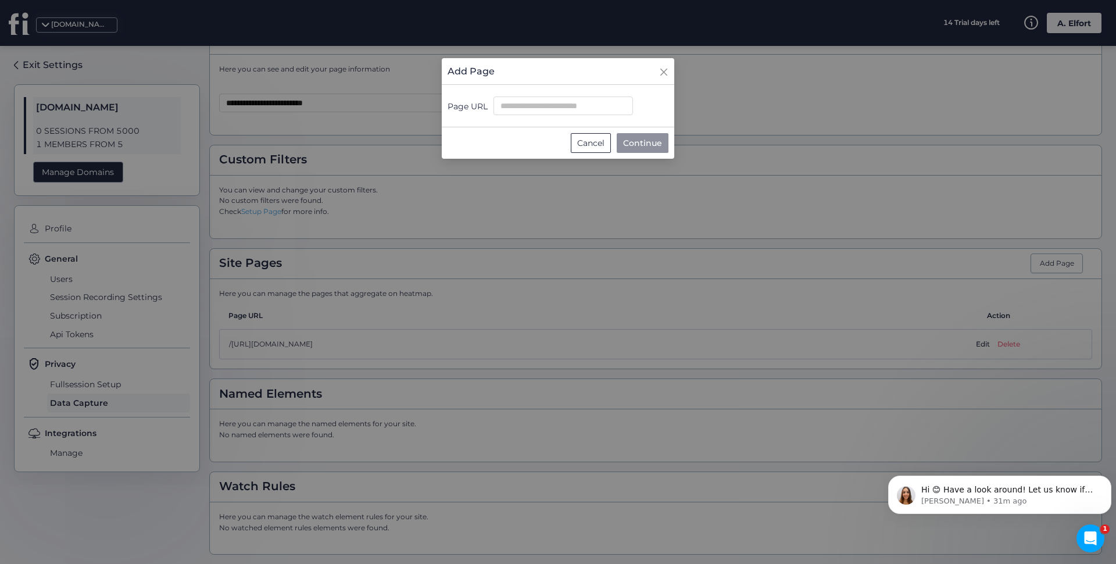
drag, startPoint x: 532, startPoint y: 108, endPoint x: 789, endPoint y: 156, distance: 261.0
click at [789, 156] on nz-modal-container "Add Page Page URL Cancel Continue" at bounding box center [558, 282] width 1116 height 564
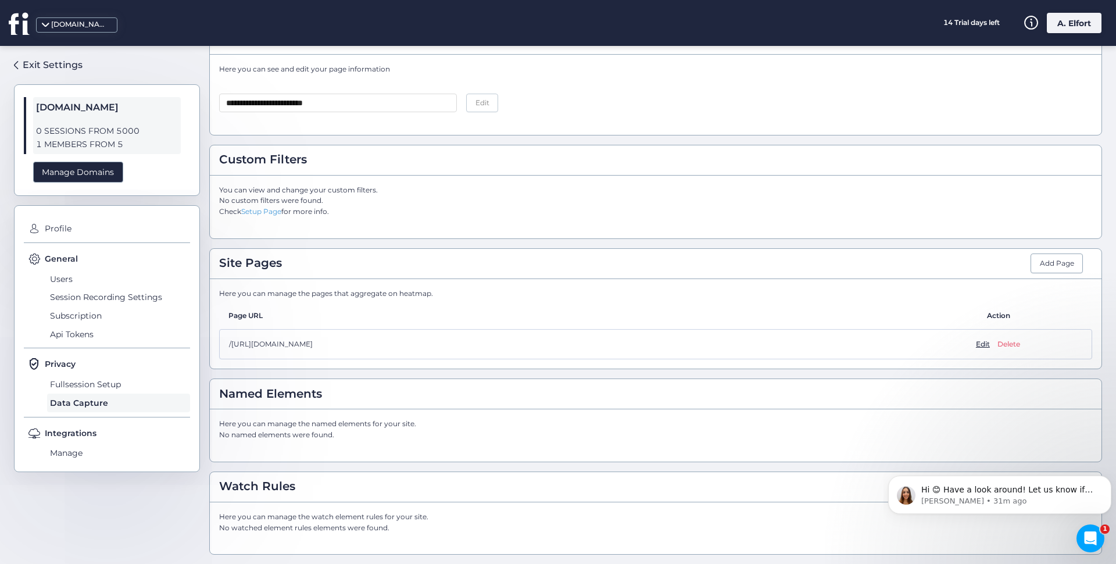
click at [976, 345] on span "Edit" at bounding box center [983, 344] width 14 height 11
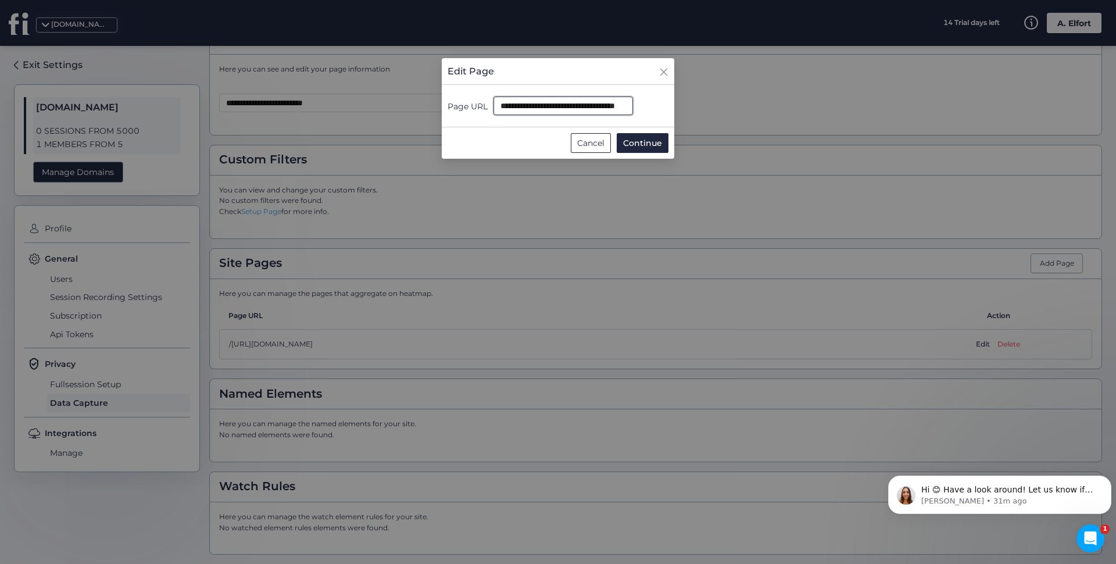
drag, startPoint x: 592, startPoint y: 103, endPoint x: 483, endPoint y: 103, distance: 108.7
click at [483, 103] on div "**********" at bounding box center [558, 105] width 221 height 19
click at [635, 141] on span "Continue" at bounding box center [642, 143] width 39 height 13
type input "**********"
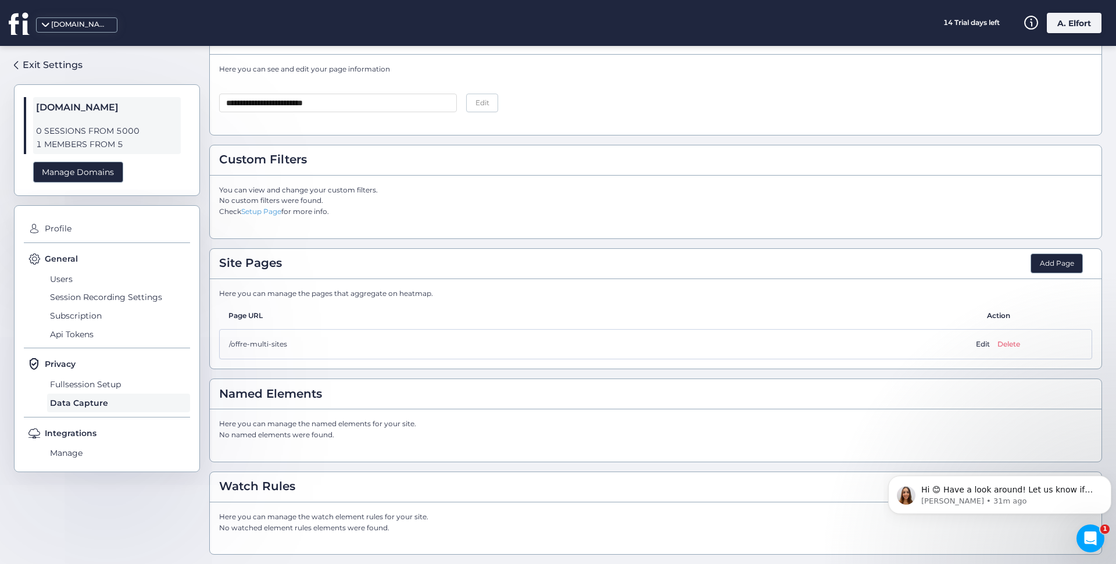
click at [1035, 266] on div "Add Page" at bounding box center [1057, 263] width 52 height 20
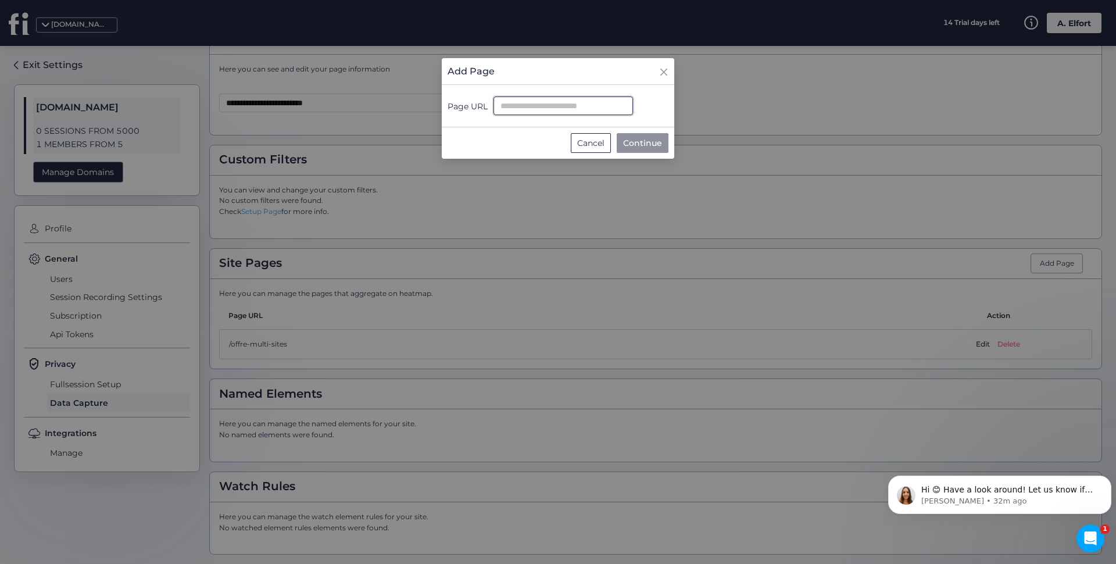
paste input "**********"
drag, startPoint x: 569, startPoint y: 102, endPoint x: 724, endPoint y: 121, distance: 157.0
click at [724, 121] on nz-modal-container "**********" at bounding box center [558, 282] width 1116 height 564
type input "**********"
click at [652, 143] on span "Continue" at bounding box center [642, 143] width 39 height 13
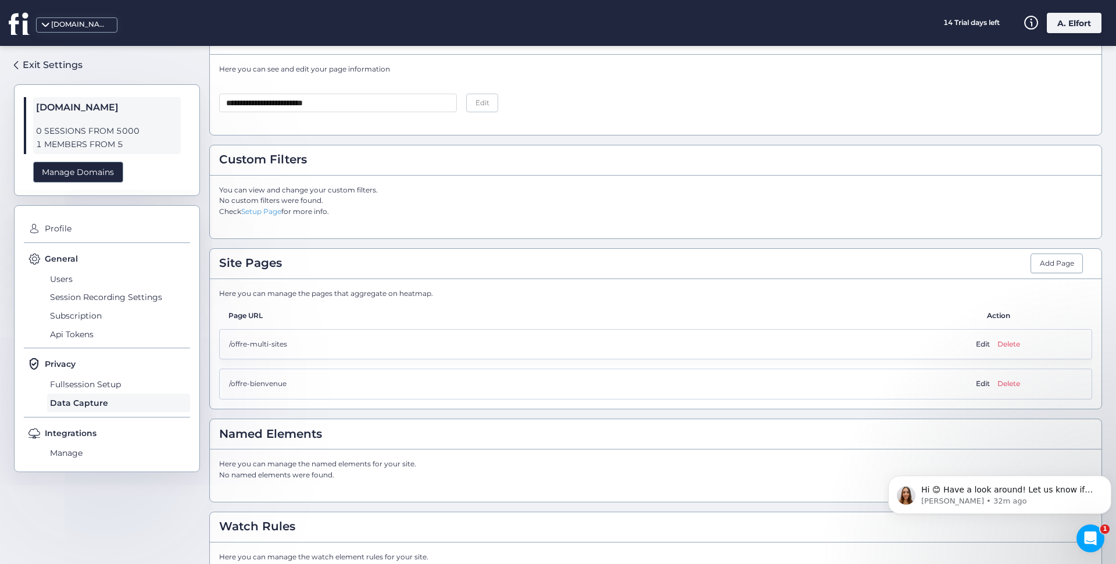
scroll to position [101, 0]
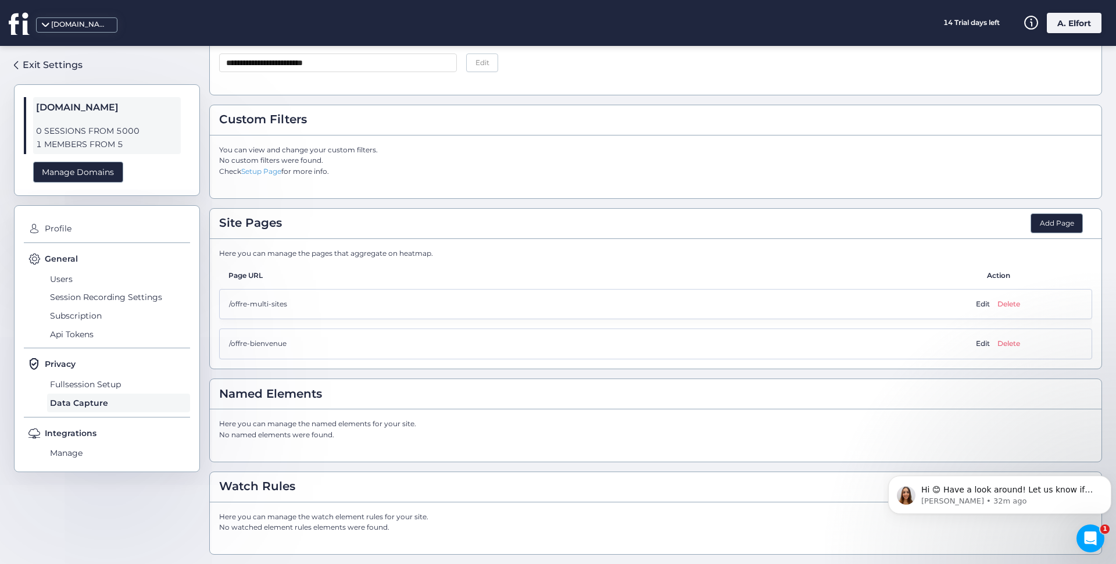
click at [1049, 224] on div "Add Page" at bounding box center [1057, 223] width 52 height 20
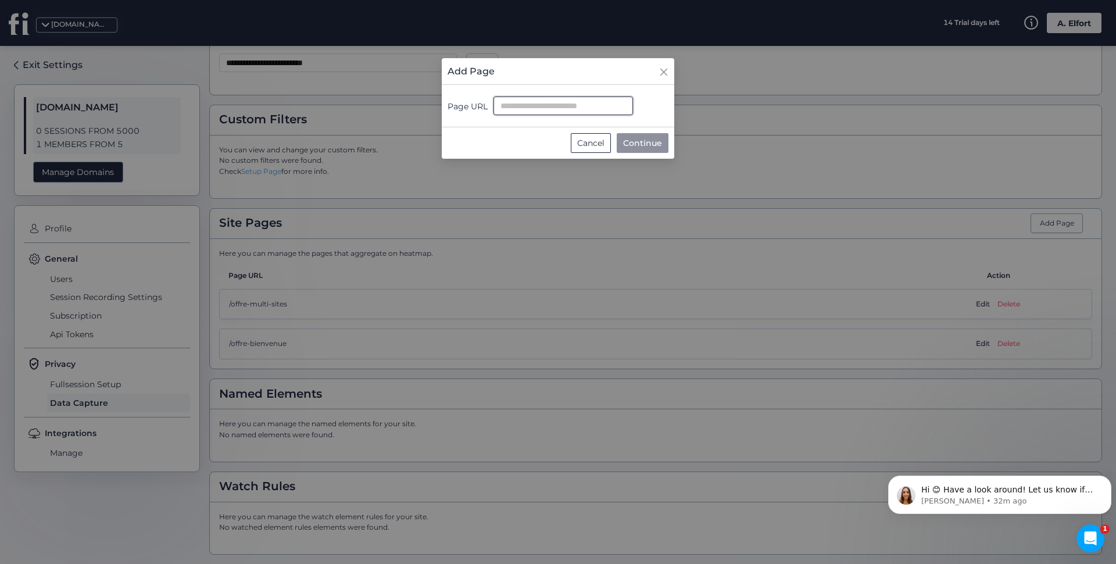
paste input "**********"
type input "**********"
click at [642, 145] on span "Continue" at bounding box center [642, 143] width 39 height 13
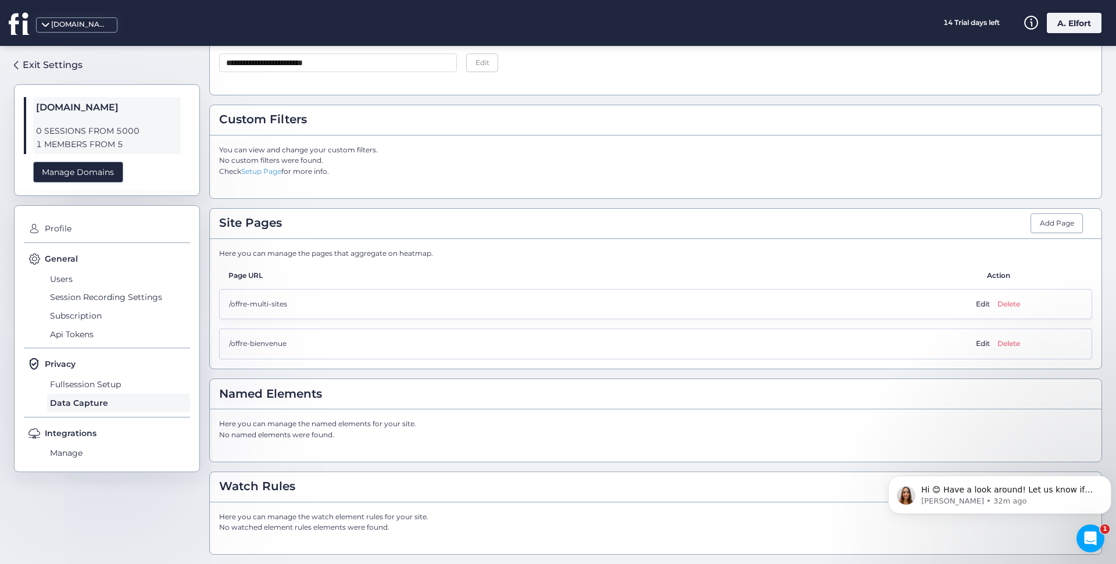
scroll to position [109, 0]
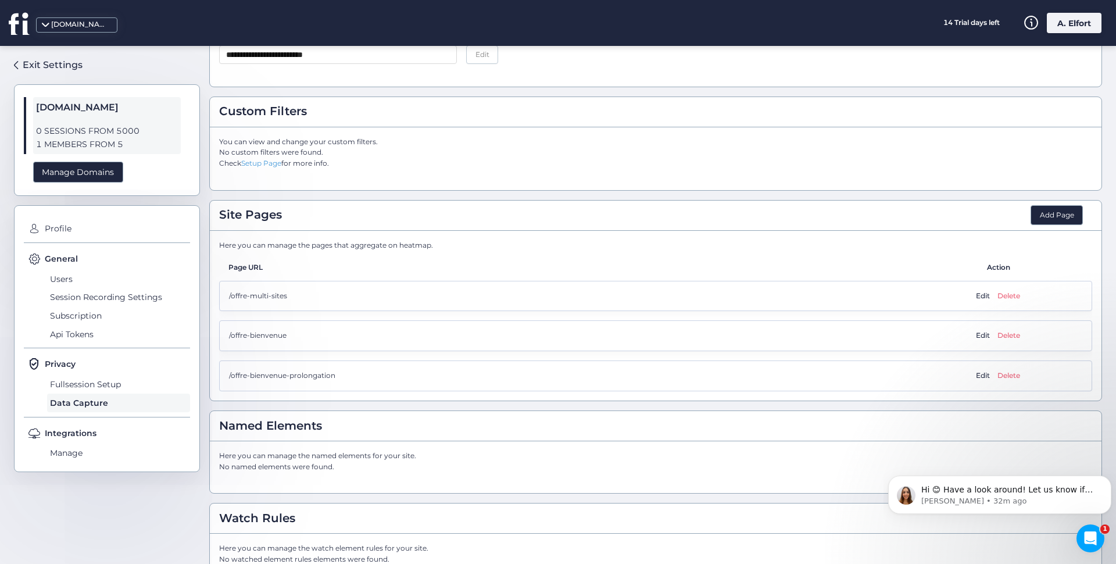
click at [1050, 215] on div "Add Page" at bounding box center [1057, 215] width 52 height 20
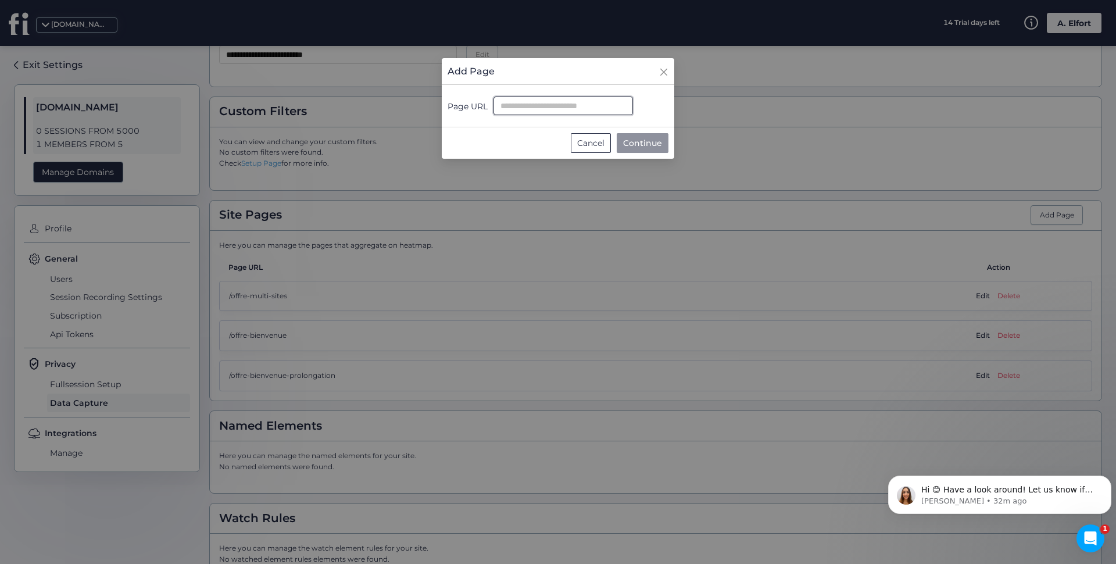
paste input "**********"
drag, startPoint x: 521, startPoint y: 105, endPoint x: 890, endPoint y: 137, distance: 370.5
click at [889, 137] on nz-modal-container "**********" at bounding box center [558, 282] width 1116 height 564
type input "******"
click at [641, 139] on span "Continue" at bounding box center [642, 143] width 39 height 13
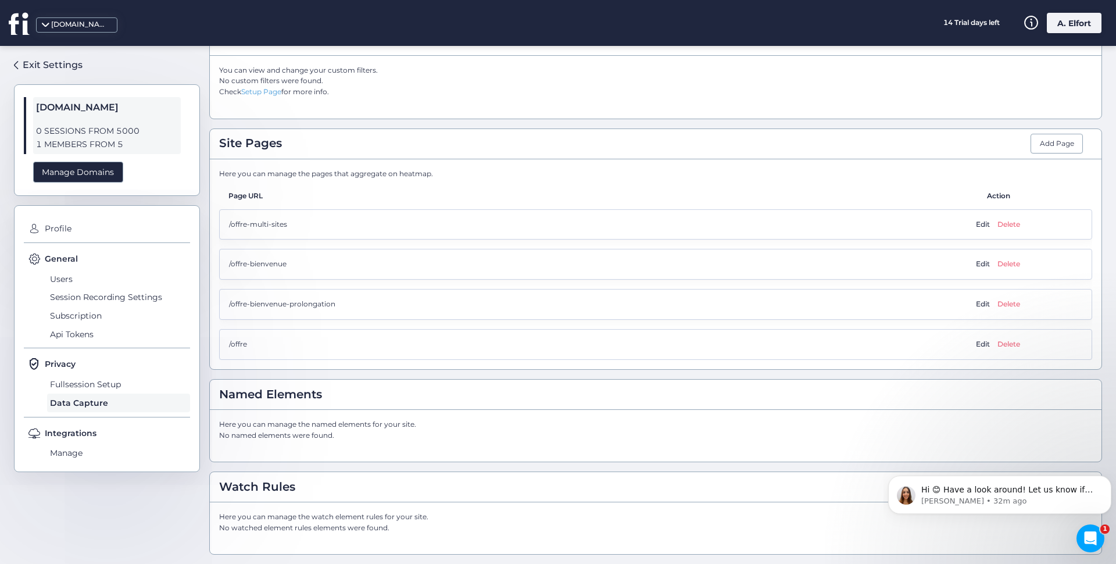
scroll to position [0, 0]
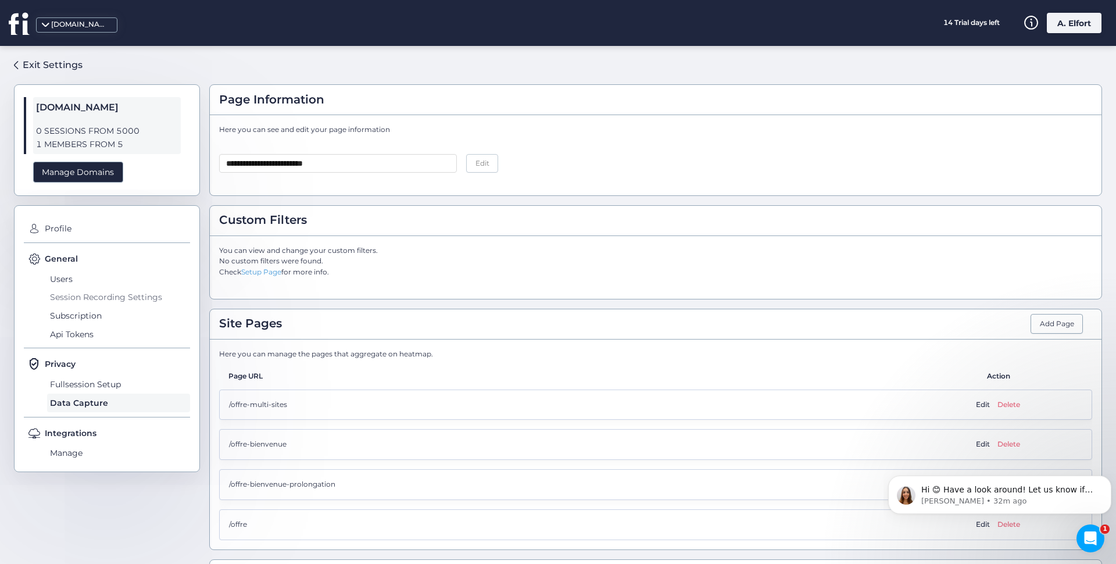
click at [61, 300] on span "Session Recording Settings" at bounding box center [118, 297] width 143 height 19
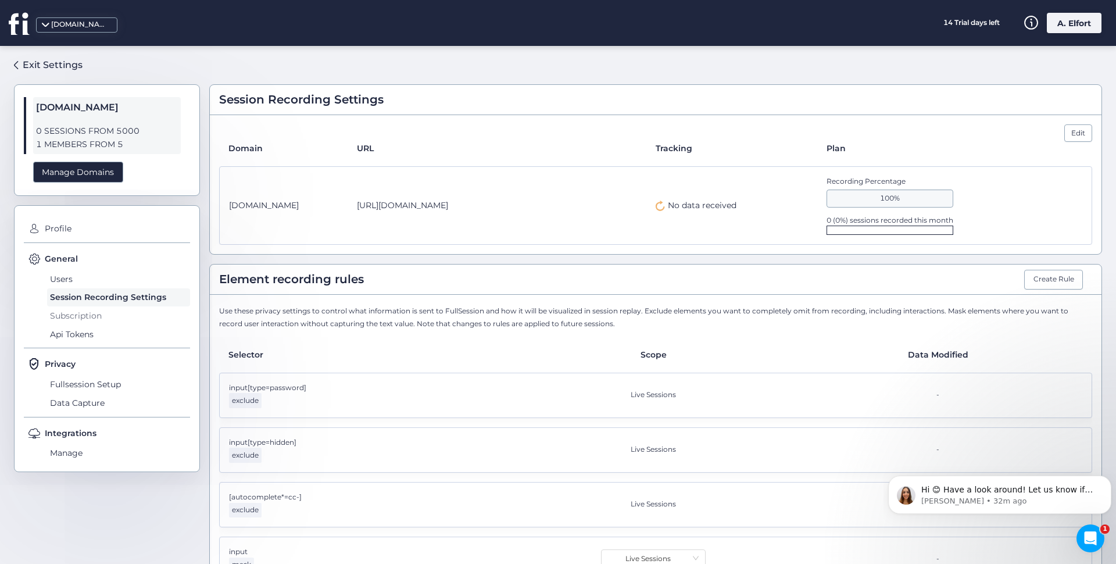
click at [62, 319] on span "Subscription" at bounding box center [118, 315] width 143 height 19
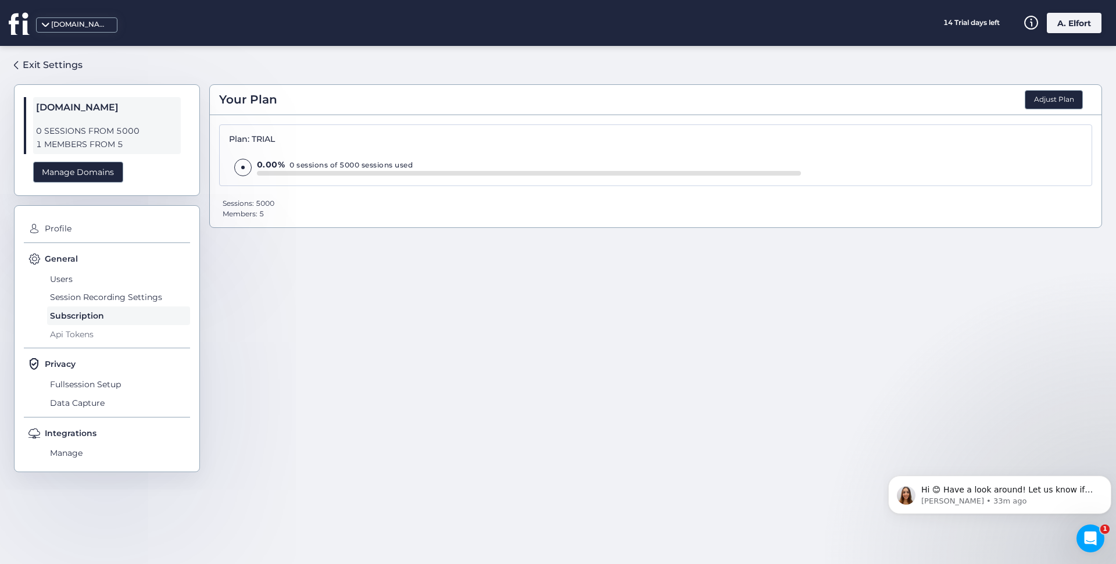
click at [62, 339] on span "Api Tokens" at bounding box center [118, 334] width 143 height 19
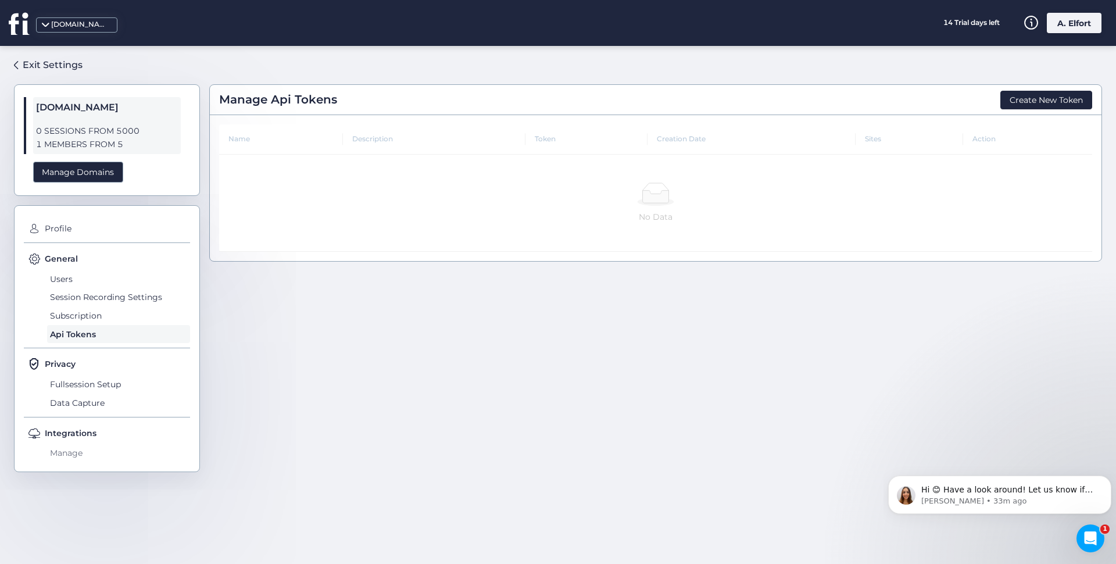
click at [73, 452] on span "Manage" at bounding box center [118, 453] width 143 height 19
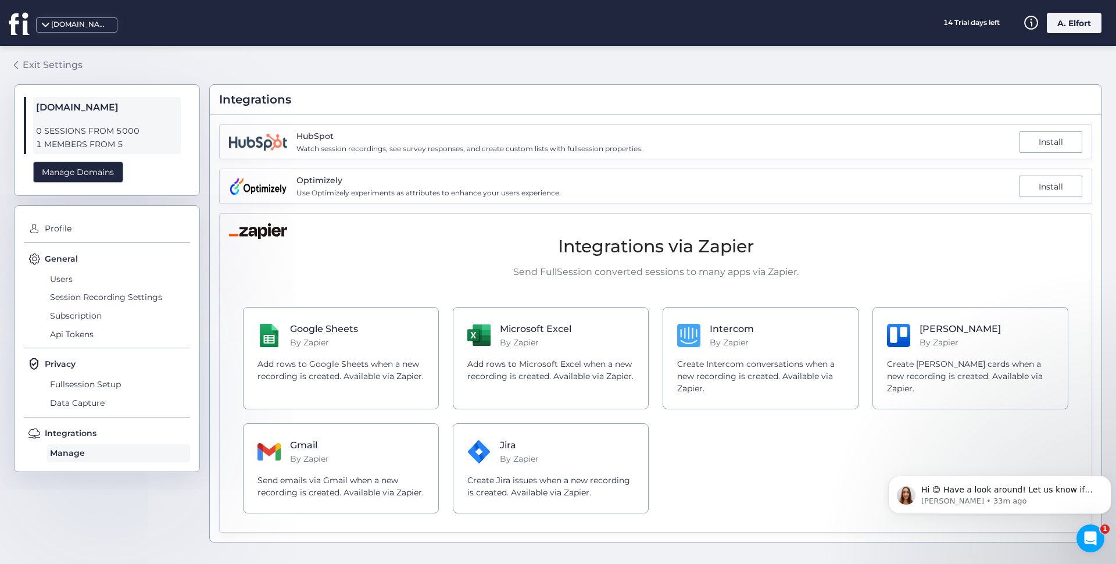
click at [42, 63] on div "Exit Settings" at bounding box center [53, 65] width 60 height 15
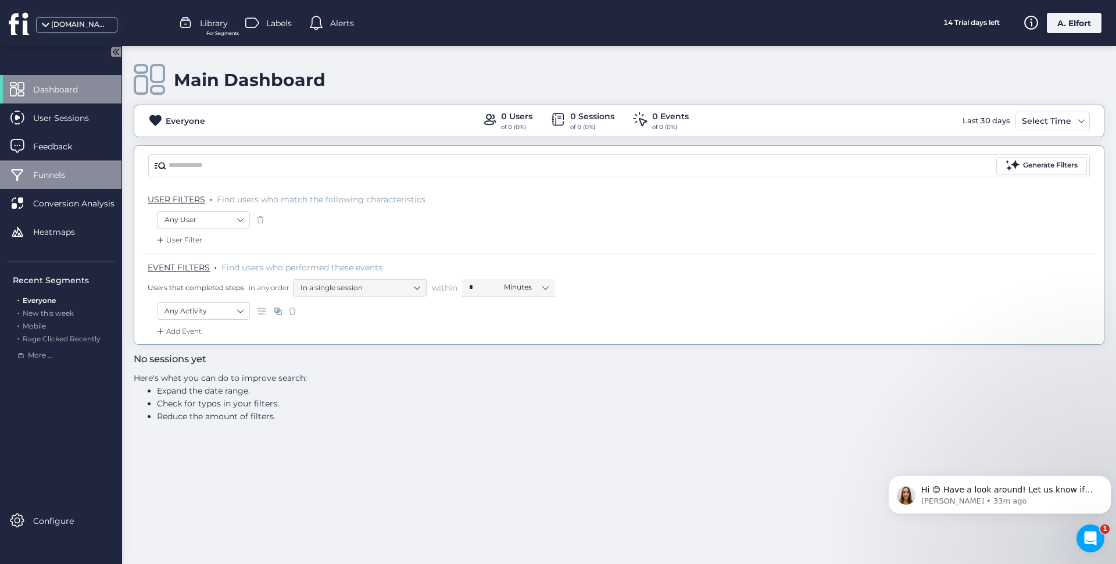
click at [38, 173] on span "Funnels" at bounding box center [57, 175] width 49 height 13
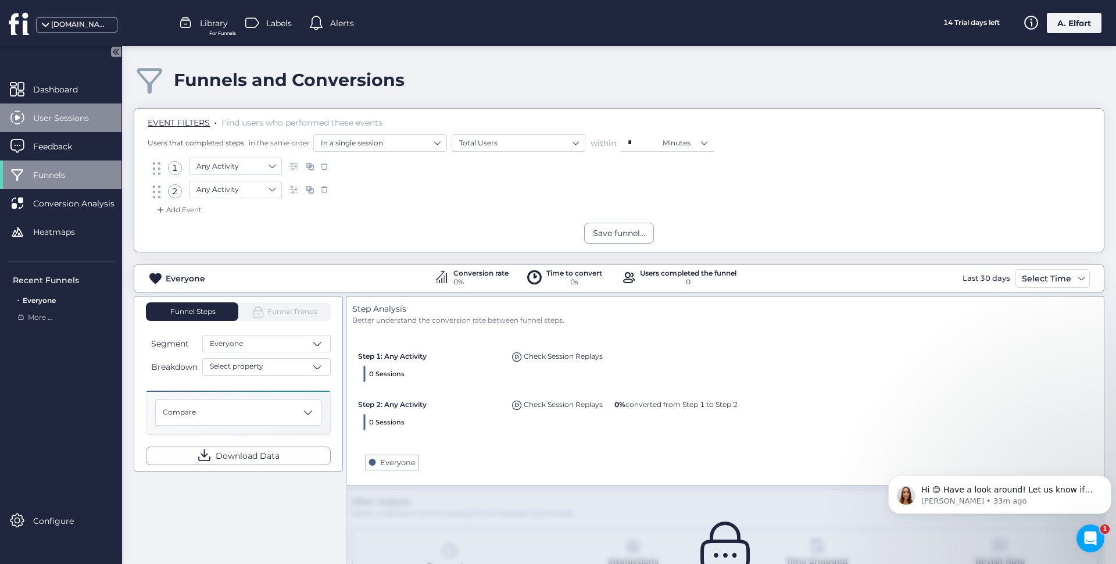
click at [73, 117] on span "User Sessions" at bounding box center [69, 118] width 73 height 13
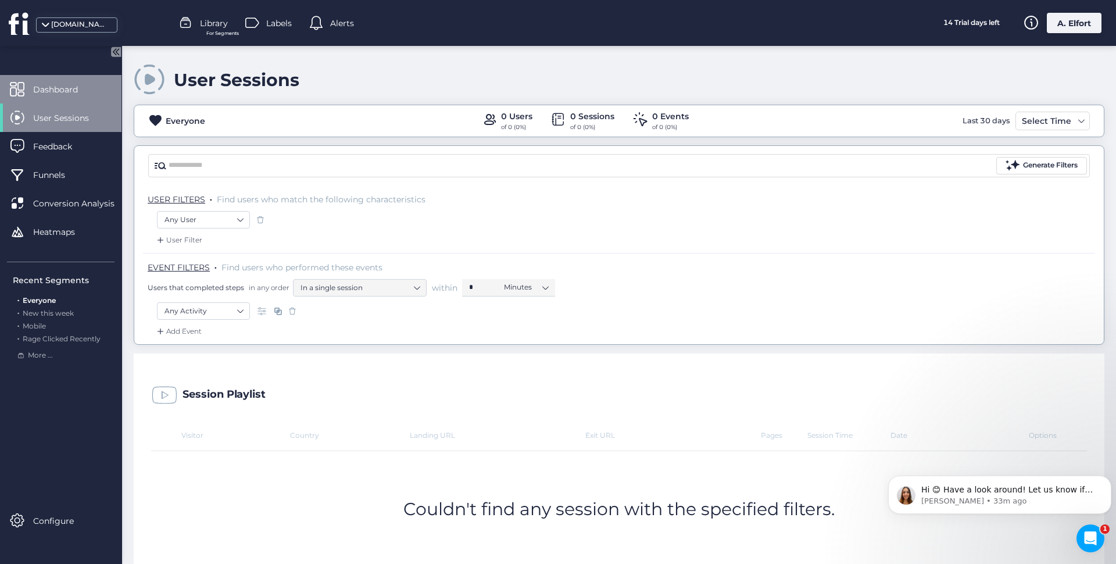
click at [59, 94] on span "Dashboard" at bounding box center [64, 89] width 62 height 13
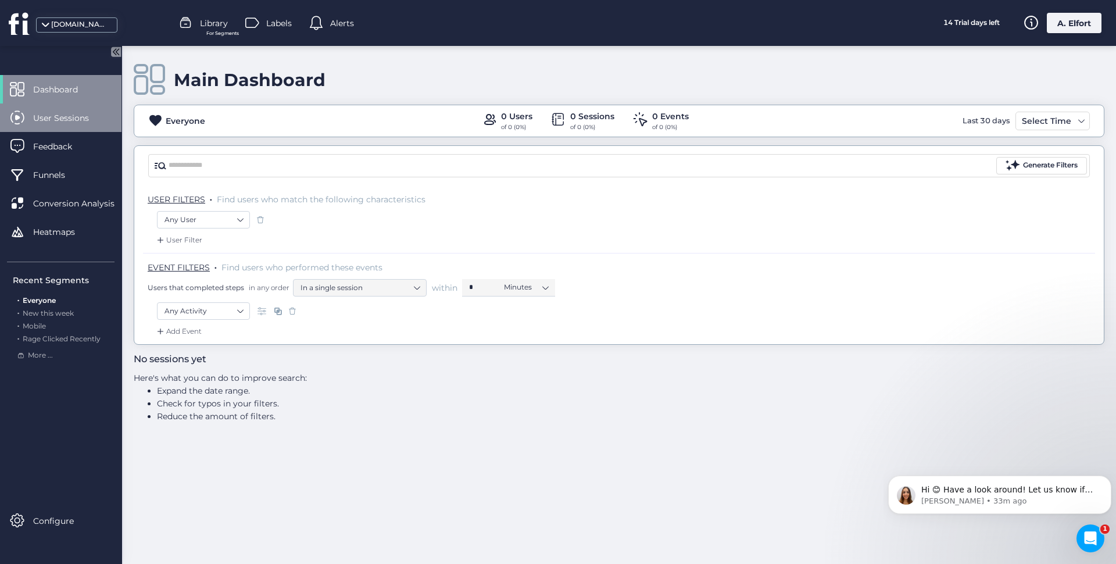
click at [52, 124] on span "User Sessions" at bounding box center [69, 118] width 73 height 13
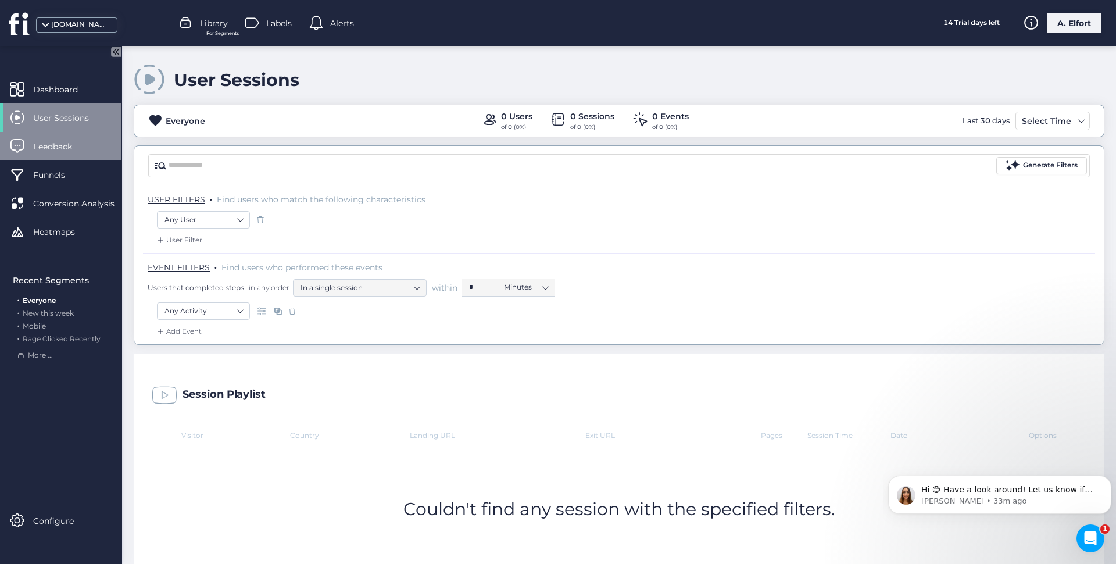
click at [59, 144] on span "Feedback" at bounding box center [61, 146] width 56 height 13
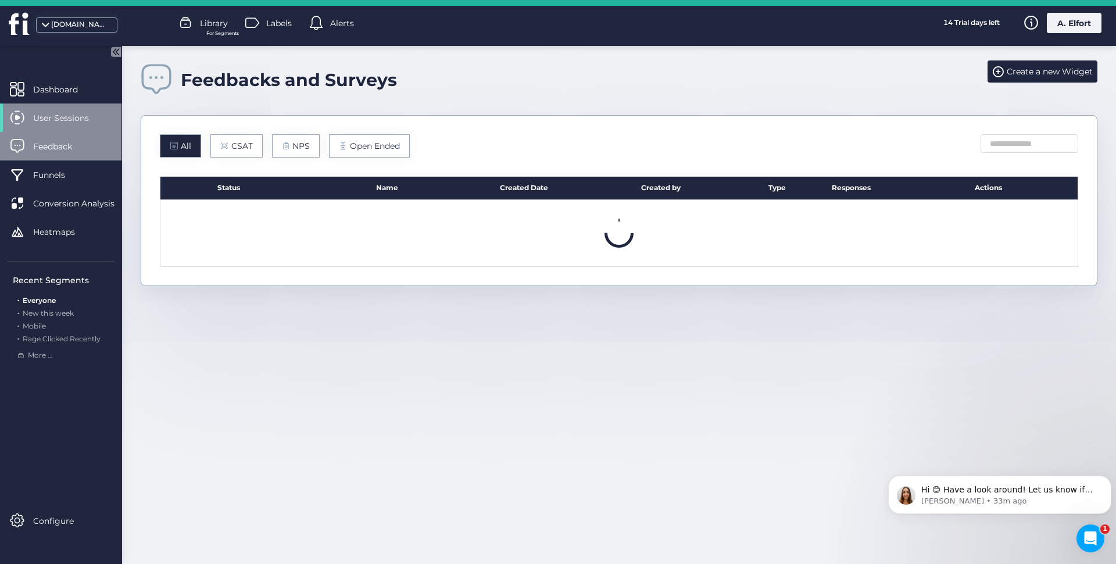
click at [55, 155] on div "Feedback" at bounding box center [60, 146] width 121 height 28
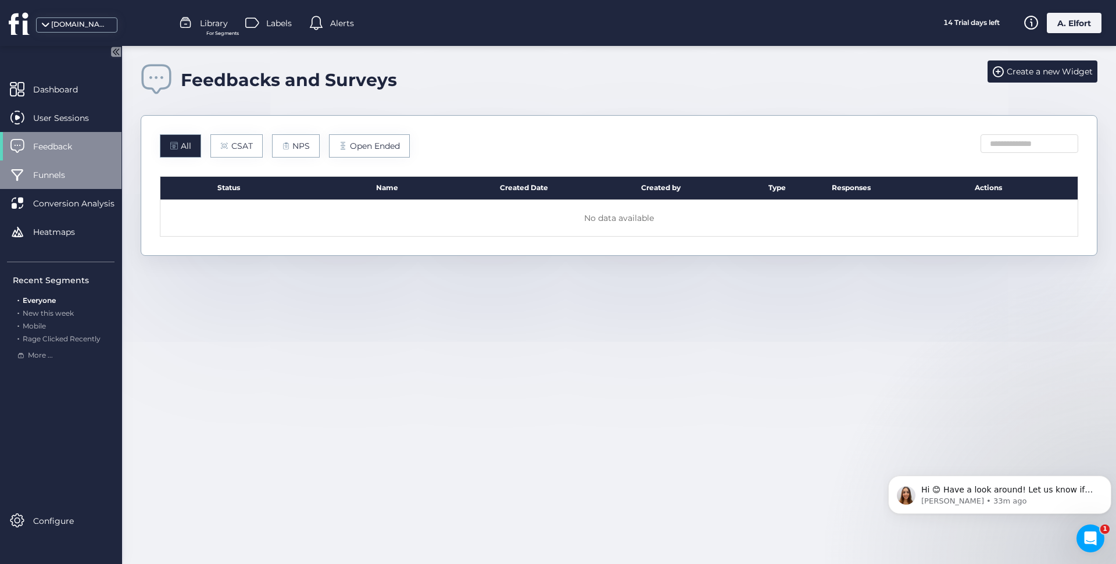
click at [53, 170] on span "Funnels" at bounding box center [57, 175] width 49 height 13
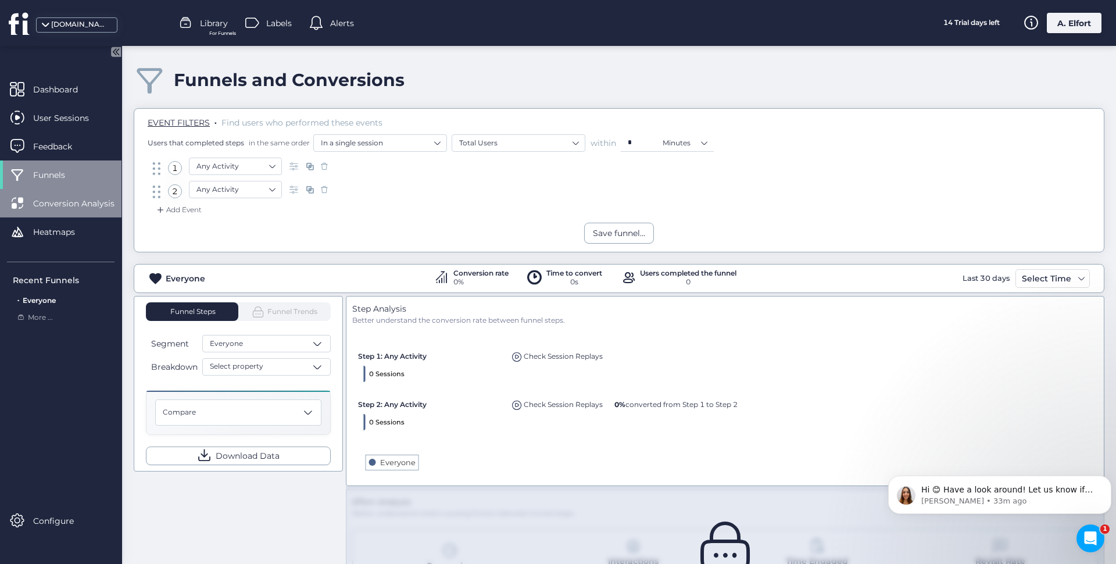
click at [69, 201] on span "Conversion Analysis" at bounding box center [82, 203] width 99 height 13
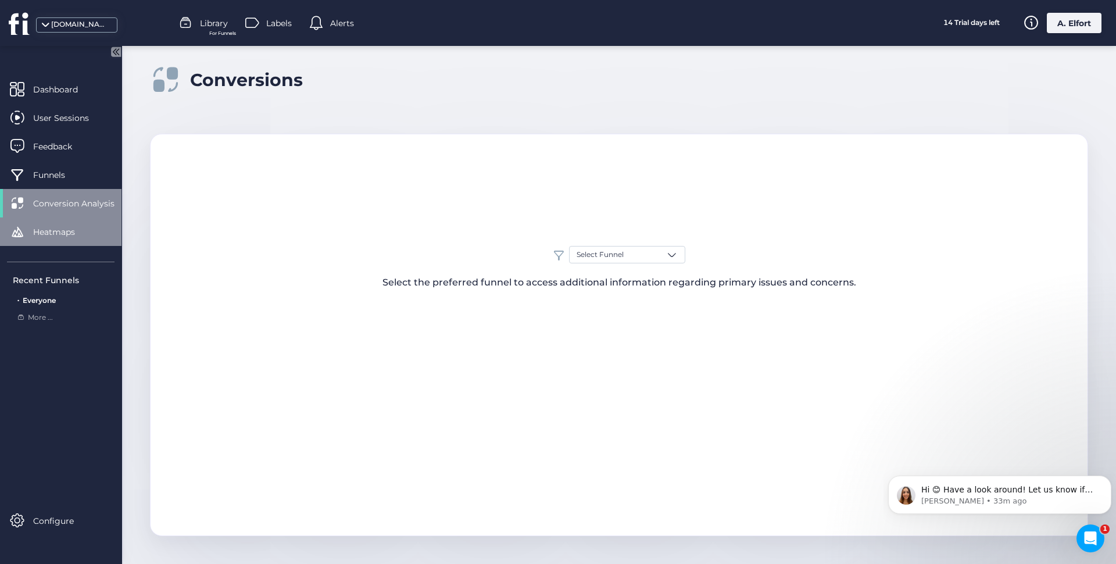
click at [56, 232] on span "Heatmaps" at bounding box center [62, 232] width 59 height 13
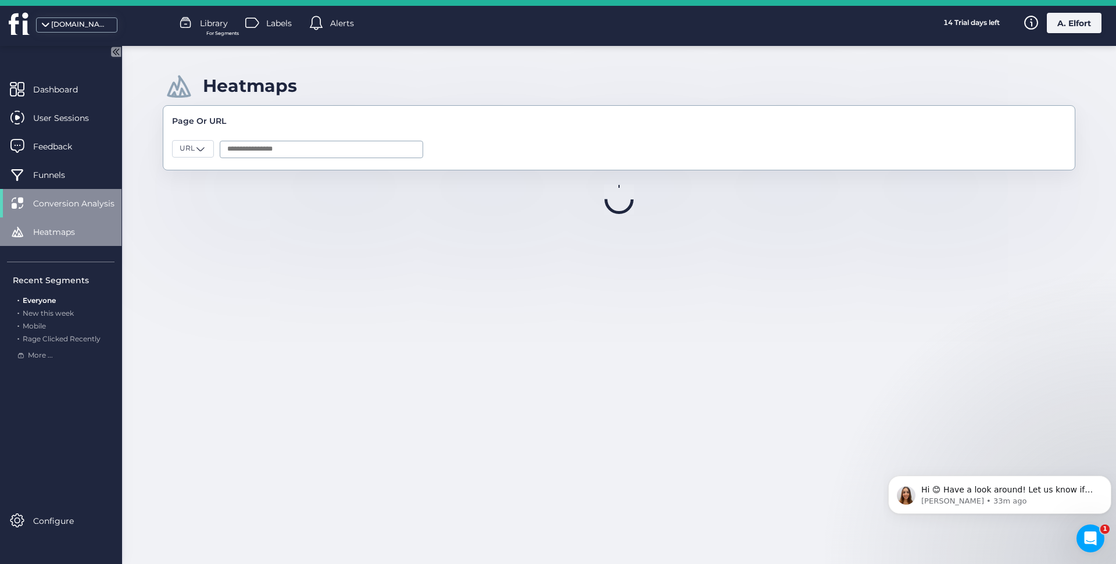
click at [58, 236] on span "Heatmaps" at bounding box center [62, 232] width 59 height 13
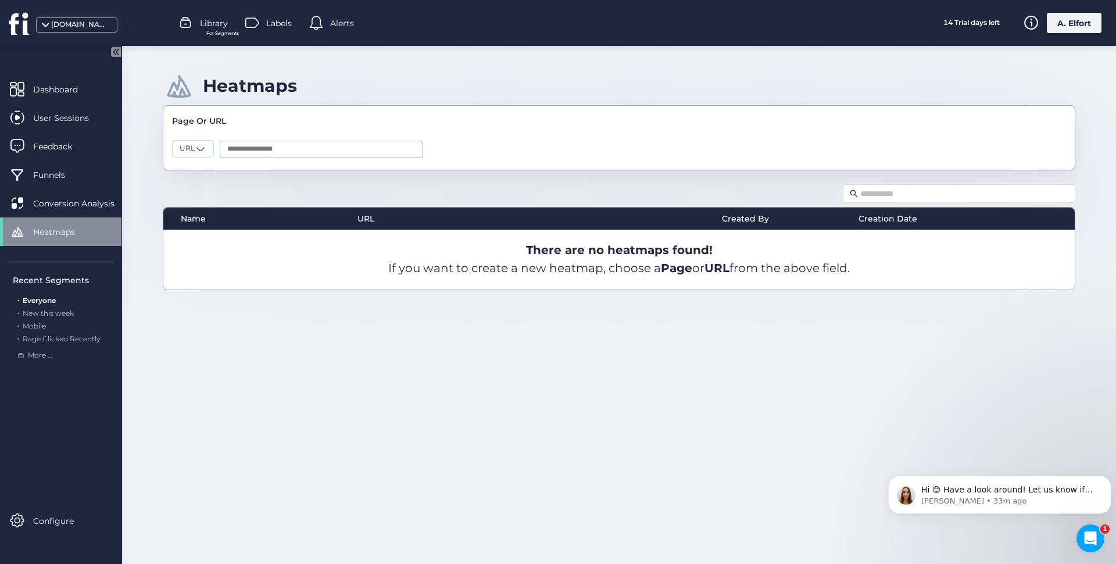
click at [316, 26] on span at bounding box center [316, 23] width 14 height 14
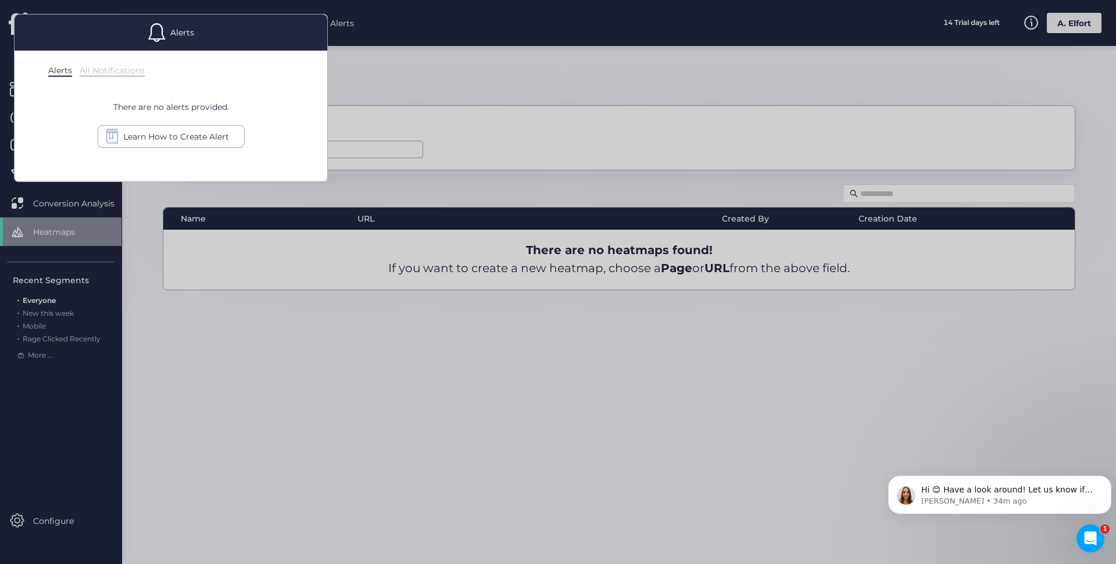
click at [396, 74] on div at bounding box center [558, 282] width 1116 height 564
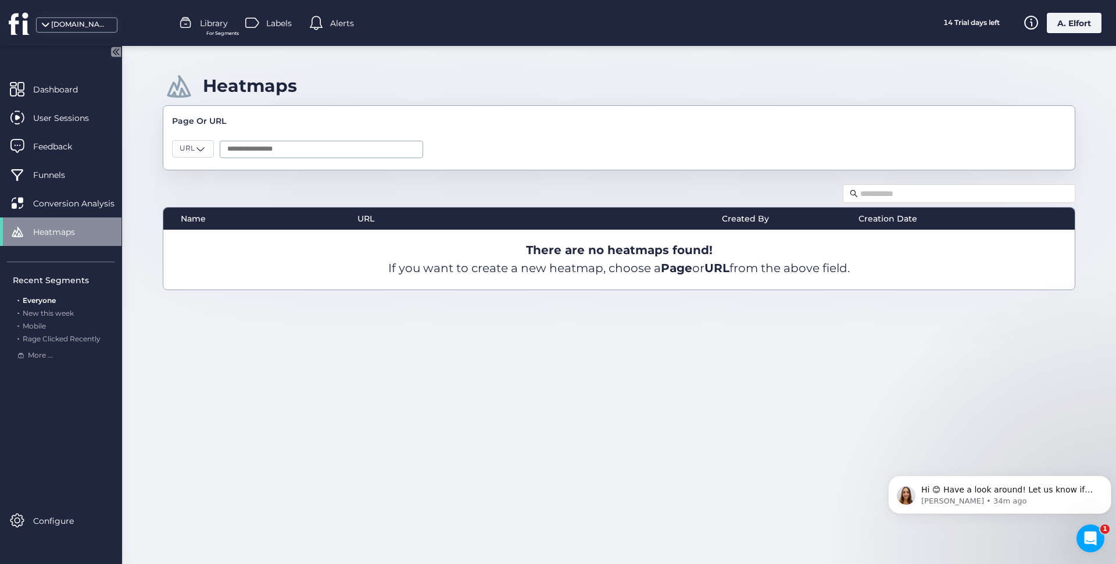
click at [280, 22] on span "Labels" at bounding box center [279, 23] width 26 height 13
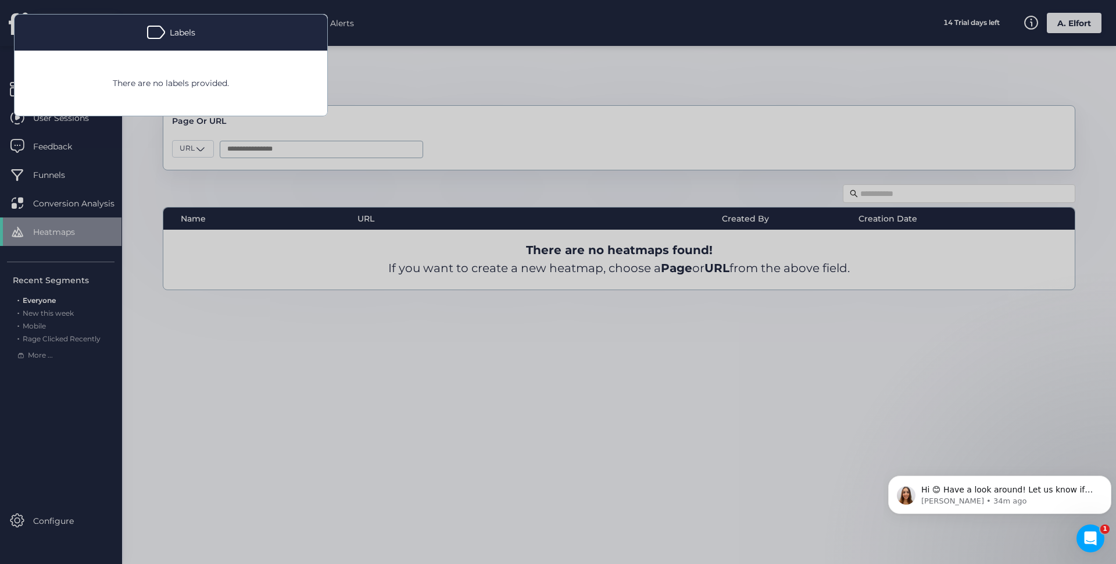
click at [416, 72] on div at bounding box center [558, 282] width 1116 height 564
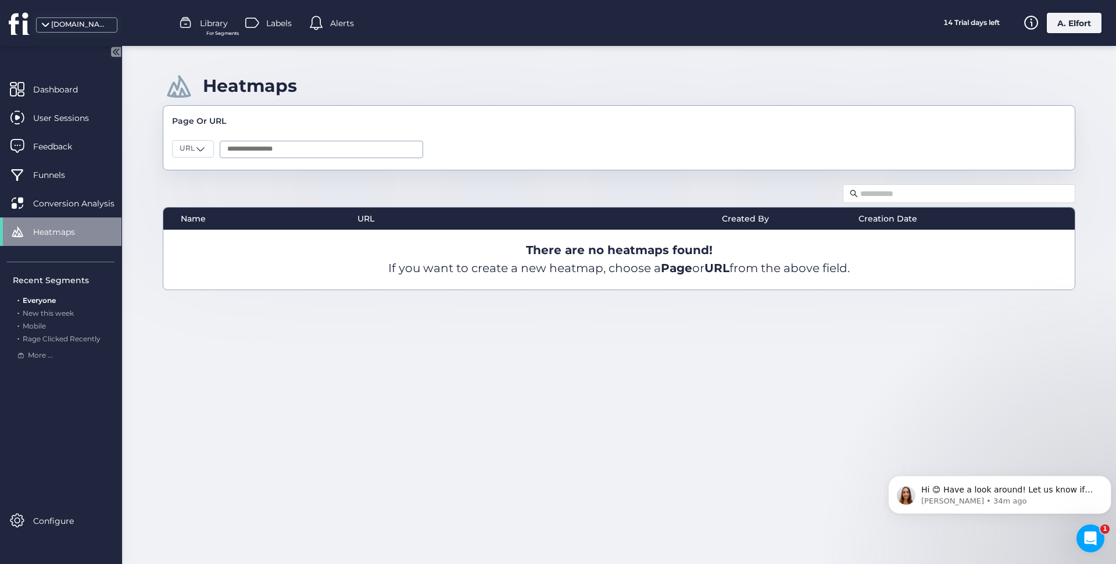
click at [283, 22] on span "Labels" at bounding box center [279, 23] width 26 height 13
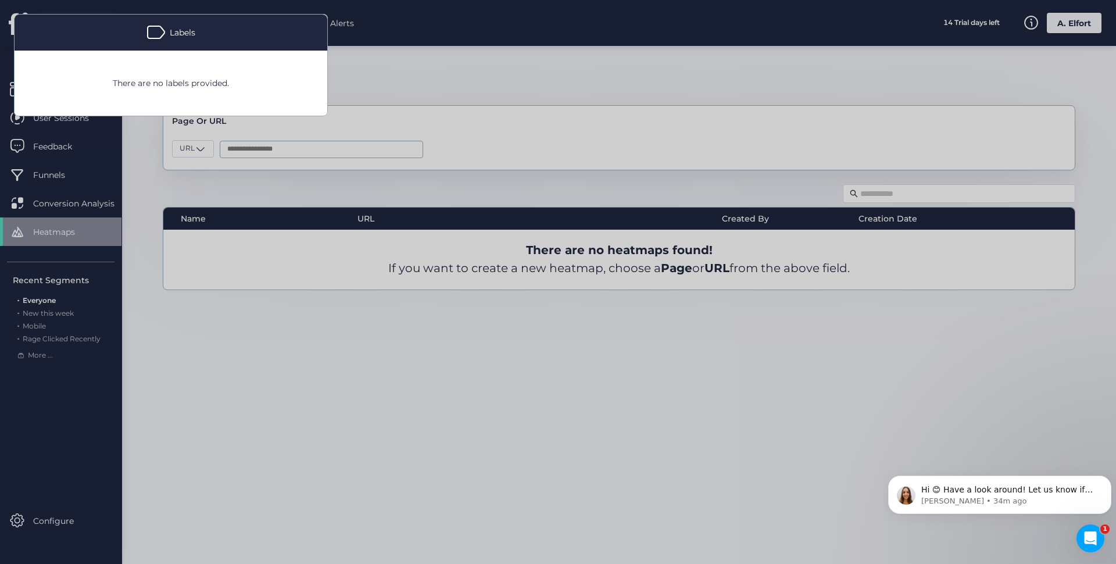
click at [151, 36] on span at bounding box center [156, 32] width 19 height 19
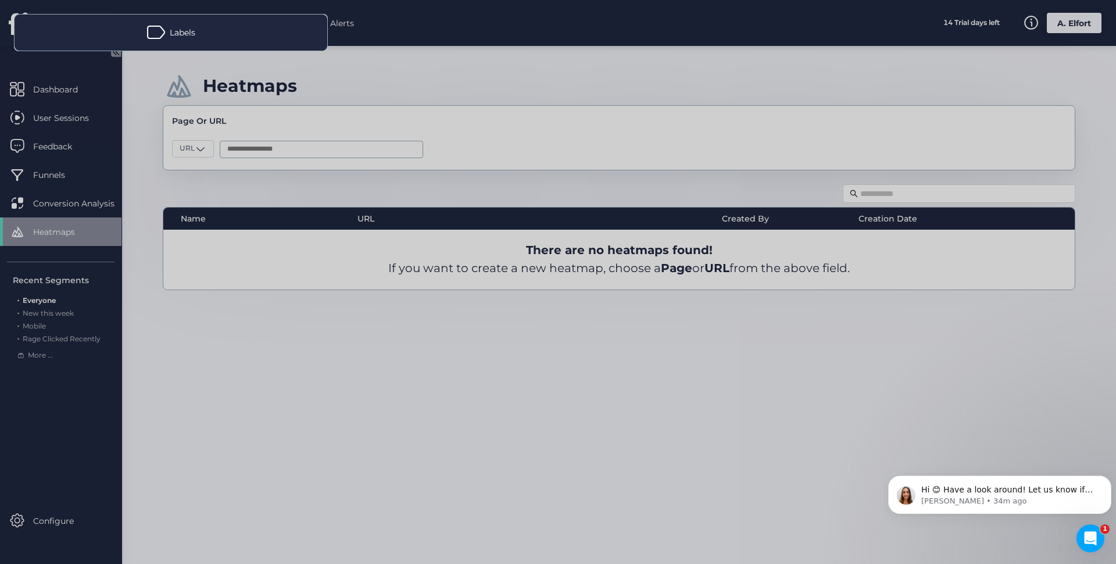
click at [151, 36] on span at bounding box center [156, 32] width 19 height 19
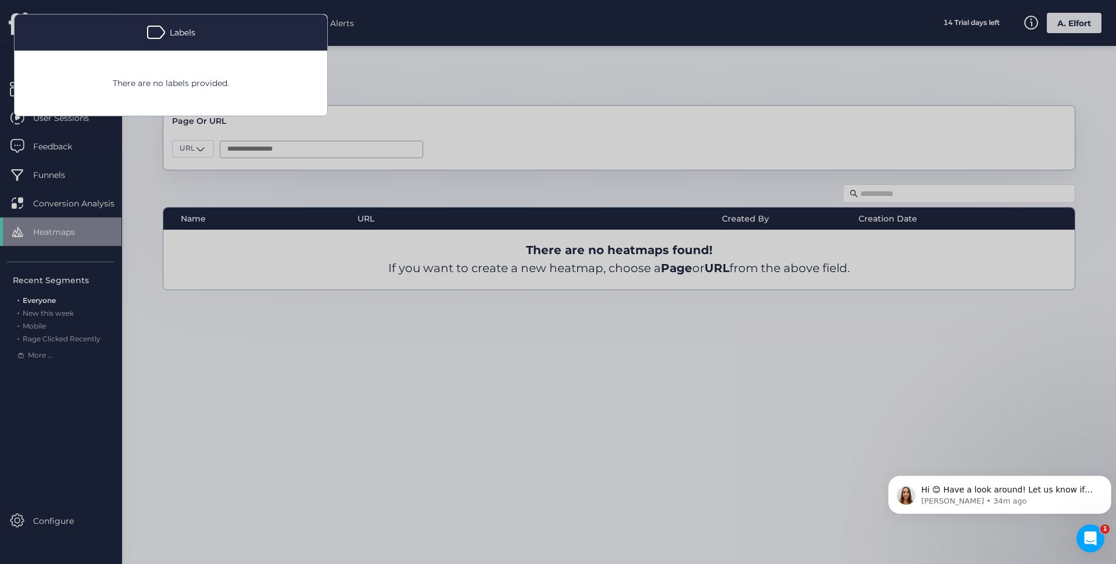
click at [165, 95] on div "There are no labels provided." at bounding box center [170, 83] width 245 height 36
drag, startPoint x: 160, startPoint y: 81, endPoint x: 134, endPoint y: 83, distance: 25.6
click at [155, 81] on div "There are no labels provided." at bounding box center [170, 83] width 245 height 36
drag, startPoint x: 129, startPoint y: 83, endPoint x: 149, endPoint y: 81, distance: 19.8
click at [129, 82] on div "There are no labels provided." at bounding box center [170, 83] width 245 height 36
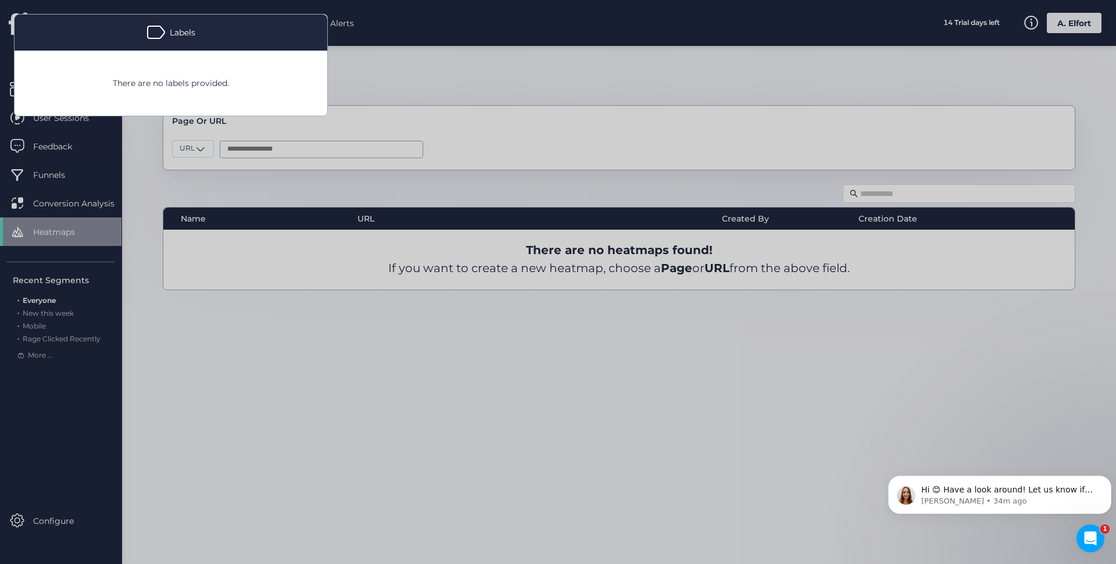
click at [191, 80] on div "There are no labels provided." at bounding box center [170, 83] width 245 height 36
click at [333, 83] on mat-dialog-container "Labels There are no labels provided." at bounding box center [171, 65] width 342 height 130
click at [377, 82] on div at bounding box center [558, 282] width 1116 height 564
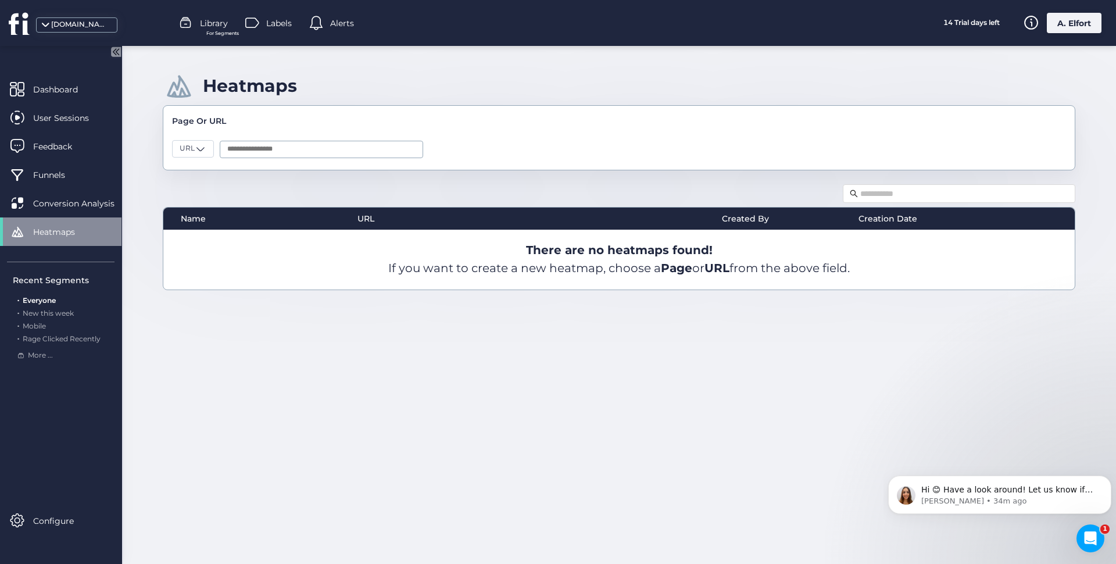
click at [211, 28] on span "Library" at bounding box center [214, 23] width 28 height 13
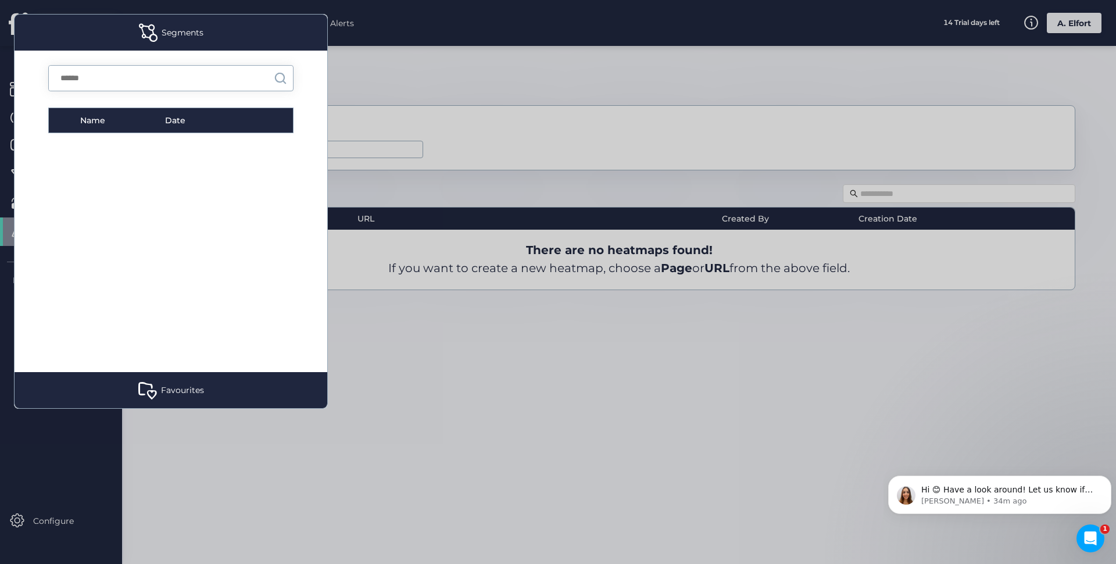
click at [417, 84] on div at bounding box center [558, 282] width 1116 height 564
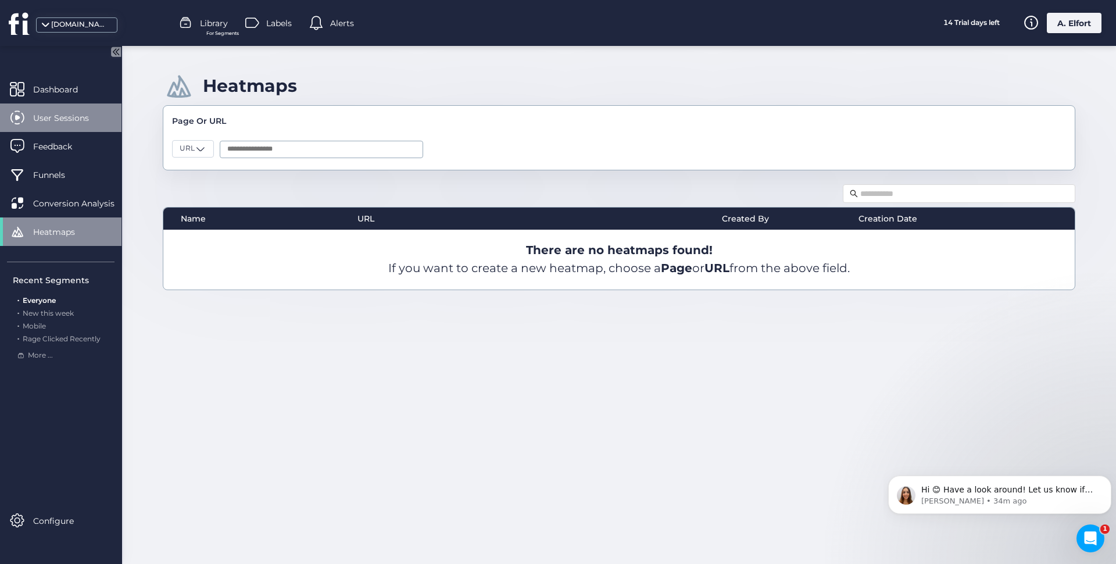
click at [73, 123] on span "User Sessions" at bounding box center [69, 118] width 73 height 13
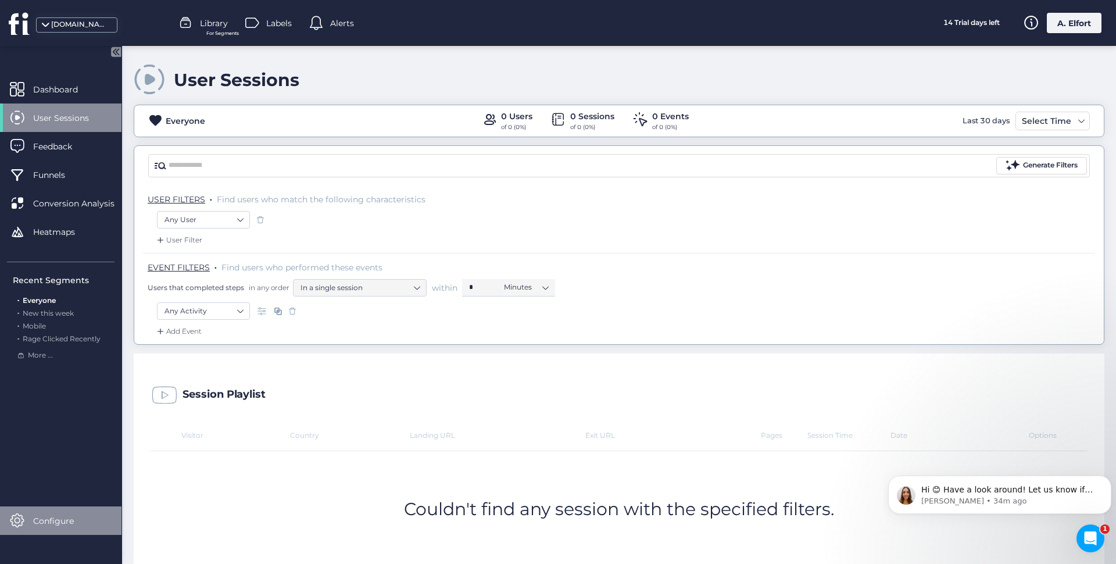
click at [43, 524] on span "Configure" at bounding box center [62, 520] width 58 height 13
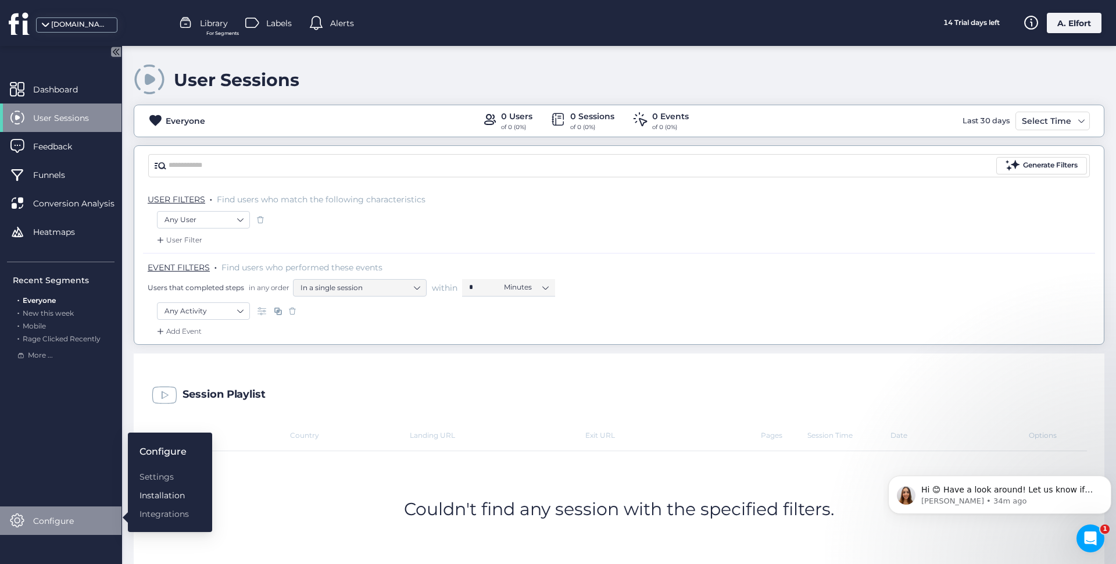
click at [171, 497] on div "Installation" at bounding box center [164, 495] width 49 height 13
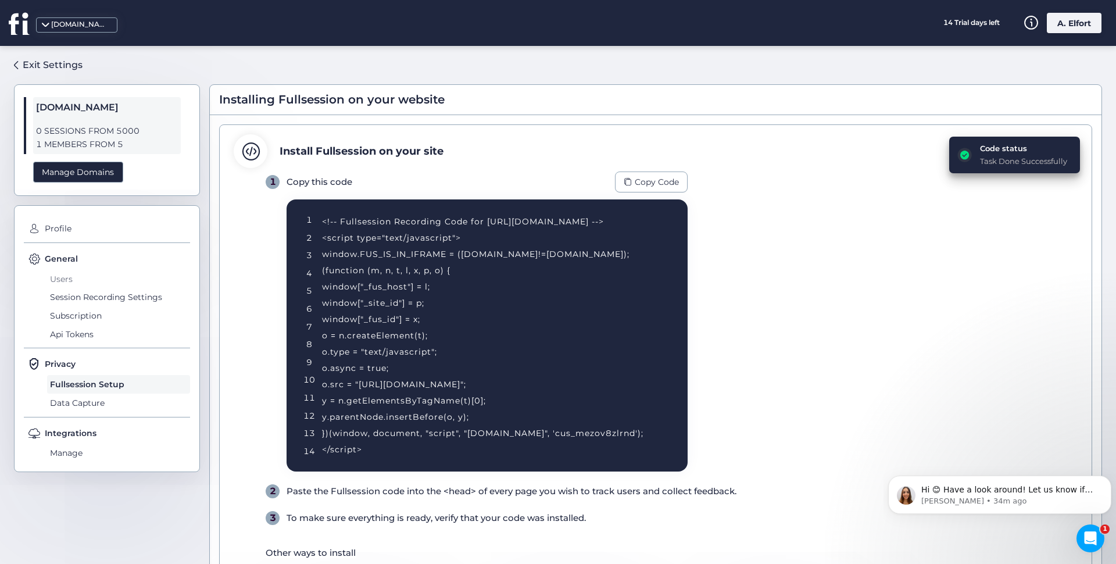
click at [65, 276] on span "Users" at bounding box center [118, 279] width 143 height 19
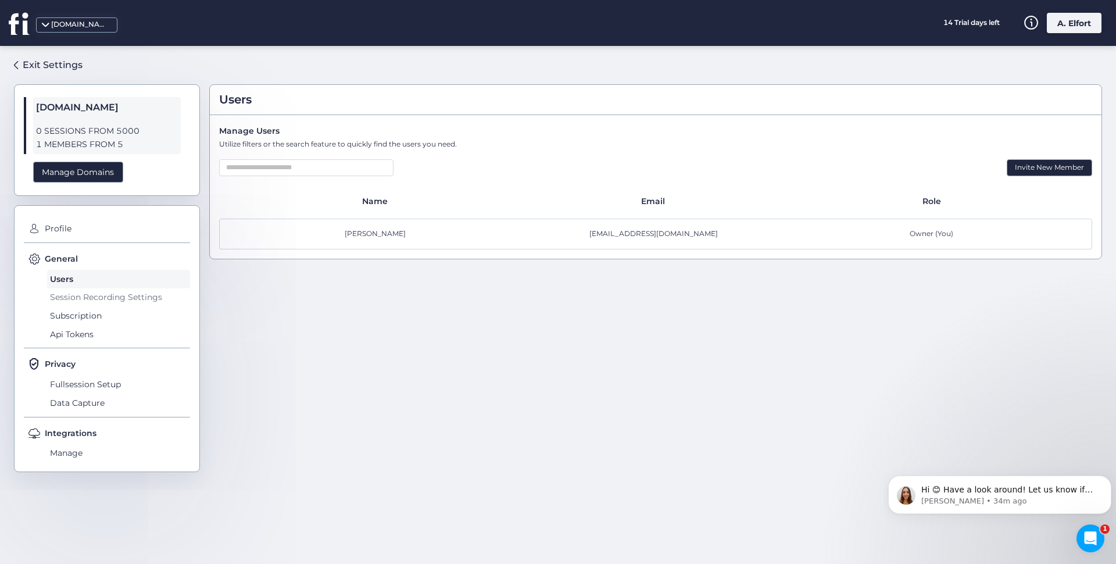
click at [65, 292] on span "Session Recording Settings" at bounding box center [118, 297] width 143 height 19
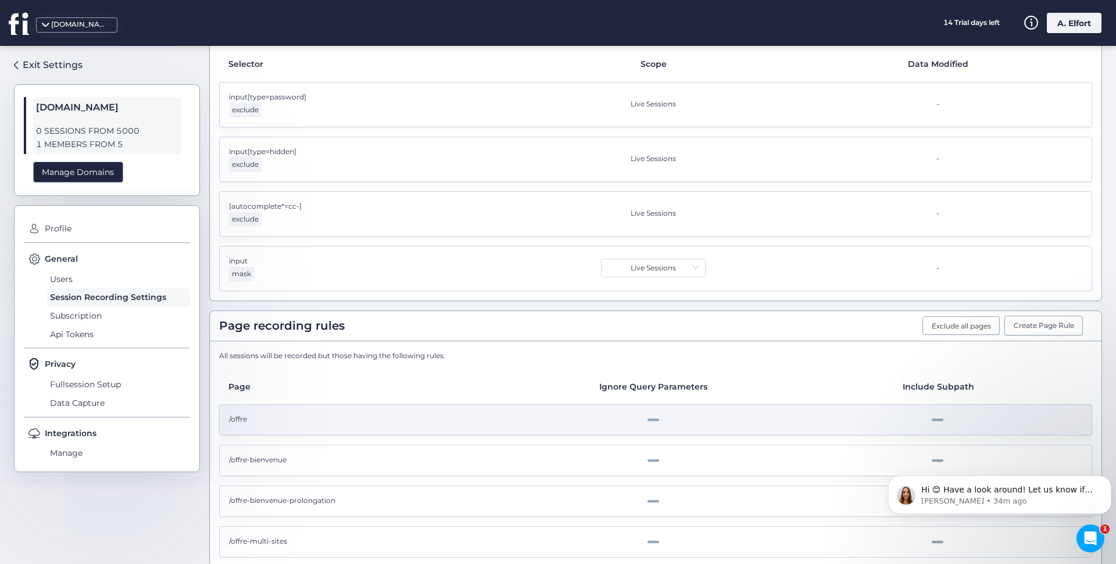
scroll to position [437, 0]
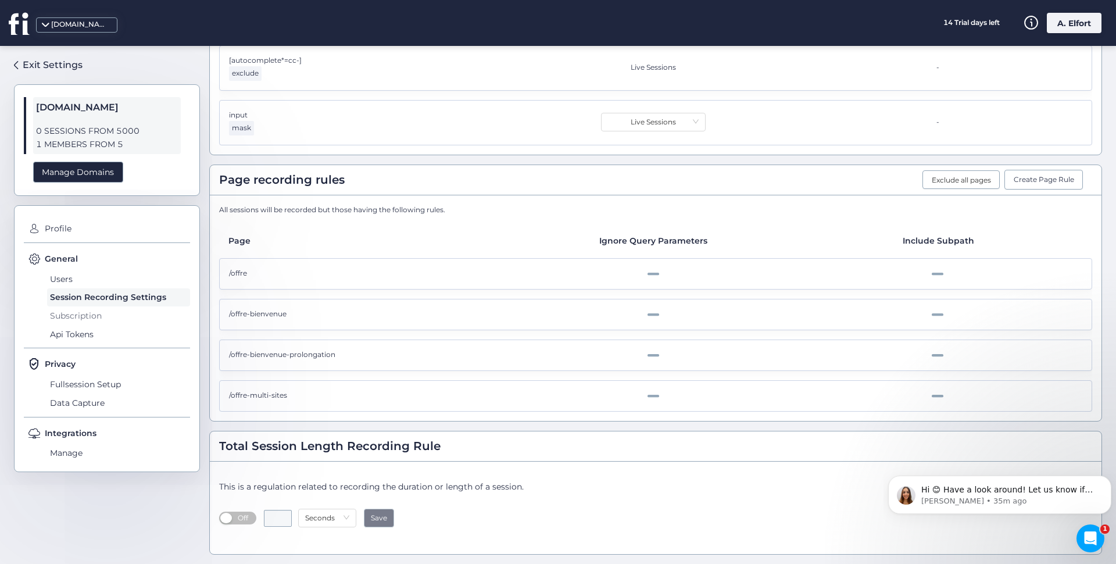
click at [61, 319] on span "Subscription" at bounding box center [118, 315] width 143 height 19
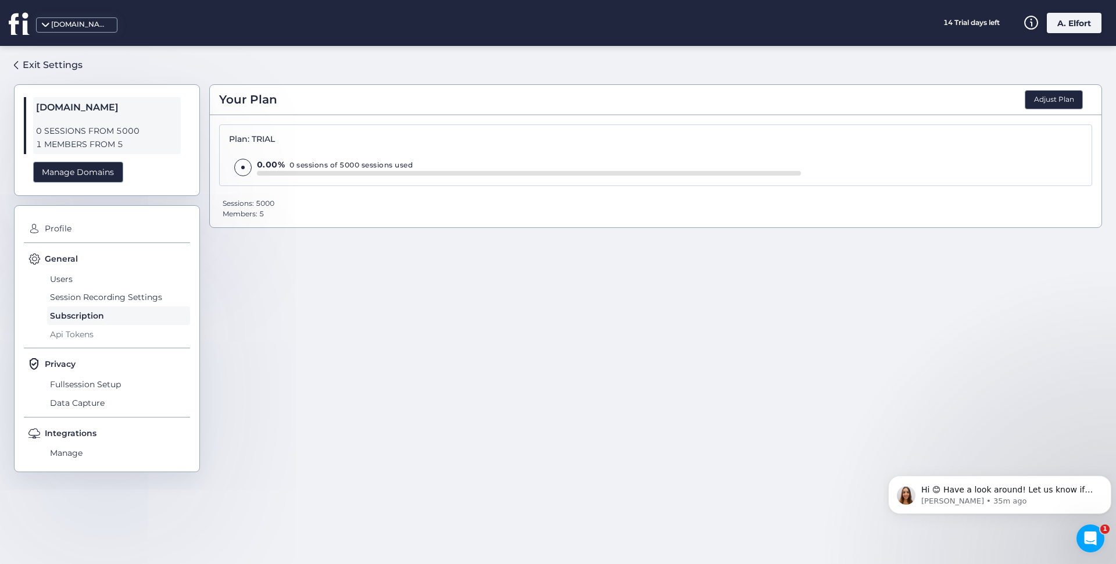
click at [65, 333] on span "Api Tokens" at bounding box center [118, 334] width 143 height 19
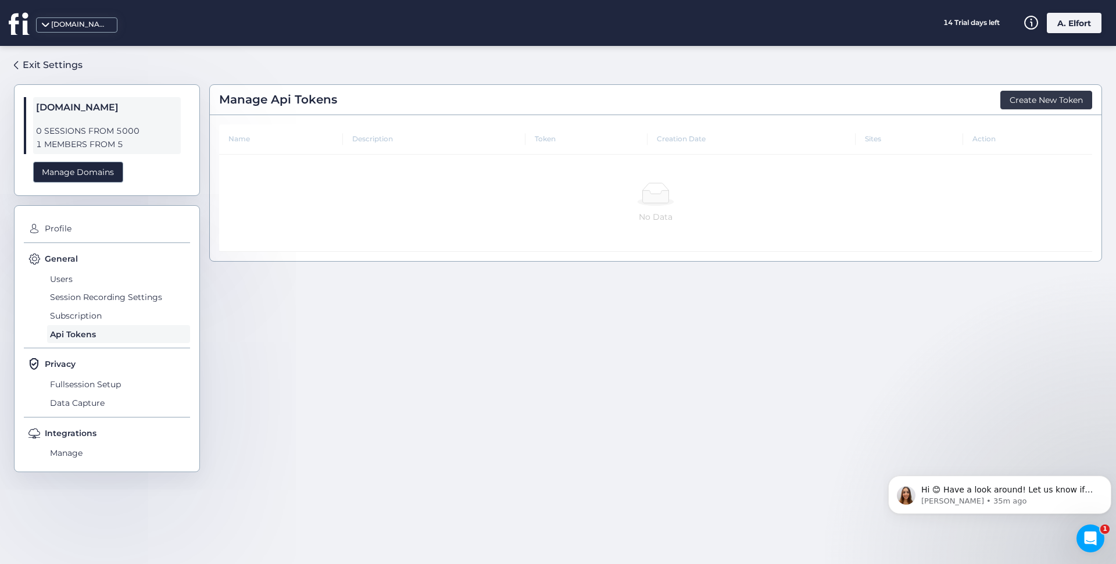
click at [1033, 102] on span "Create New Token" at bounding box center [1046, 100] width 73 height 13
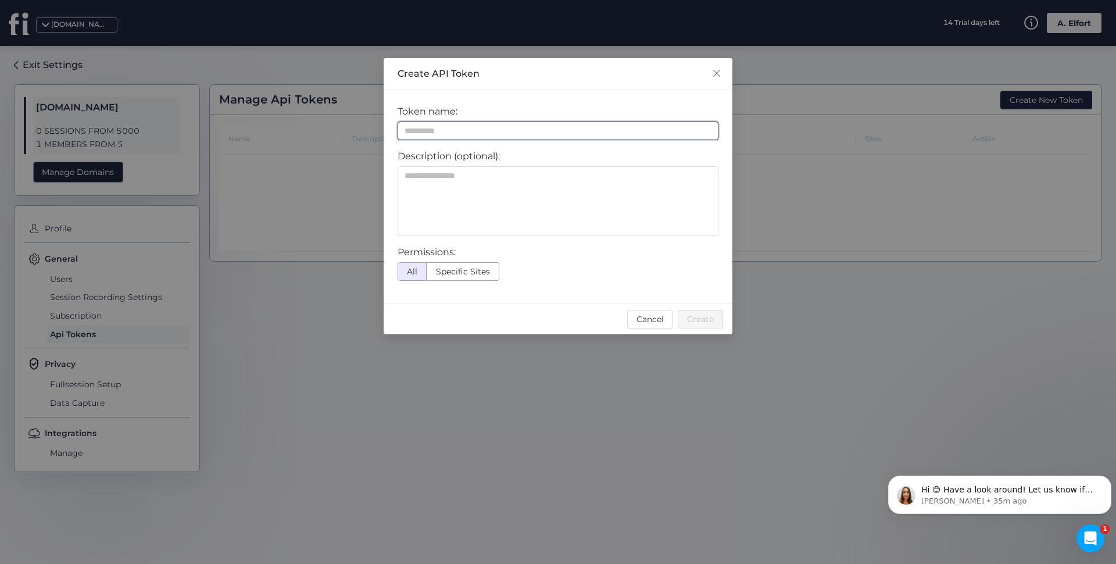
click at [453, 128] on input at bounding box center [558, 130] width 321 height 19
type input "******"
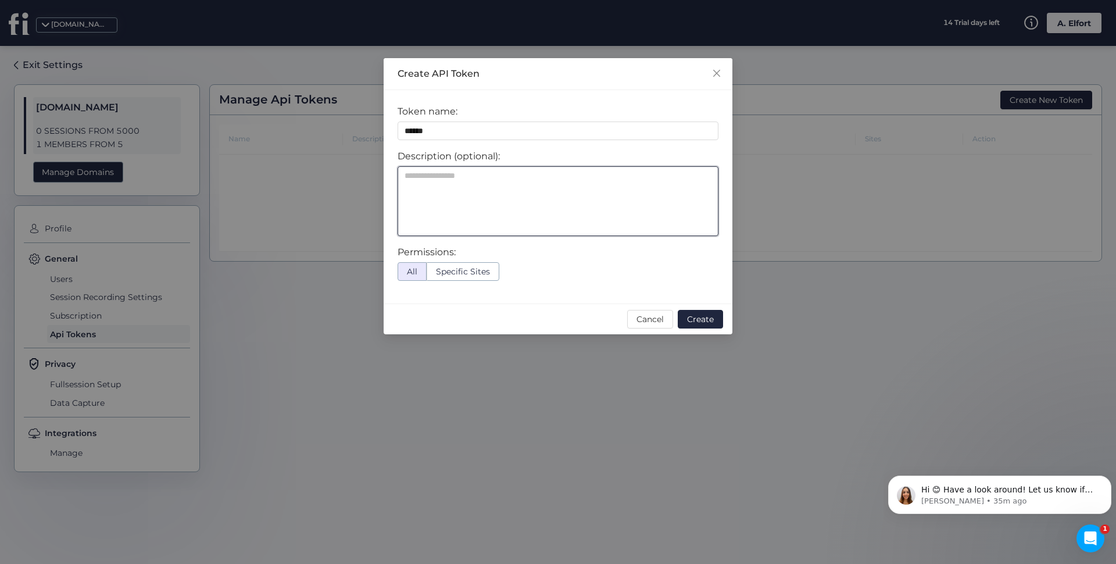
click at [448, 224] on textarea at bounding box center [558, 201] width 321 height 70
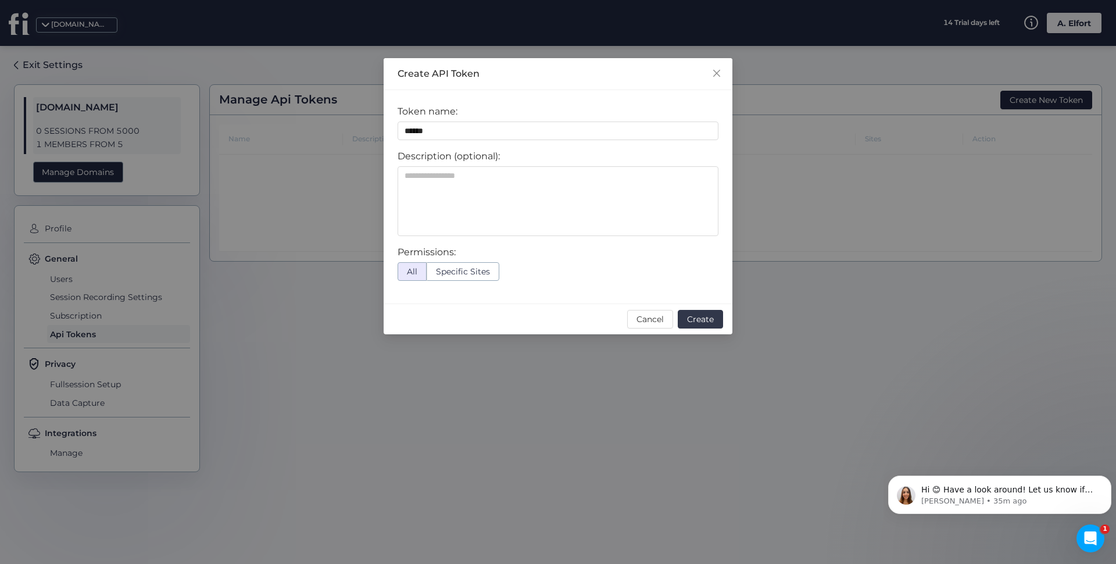
click at [700, 317] on span "Create" at bounding box center [700, 319] width 27 height 13
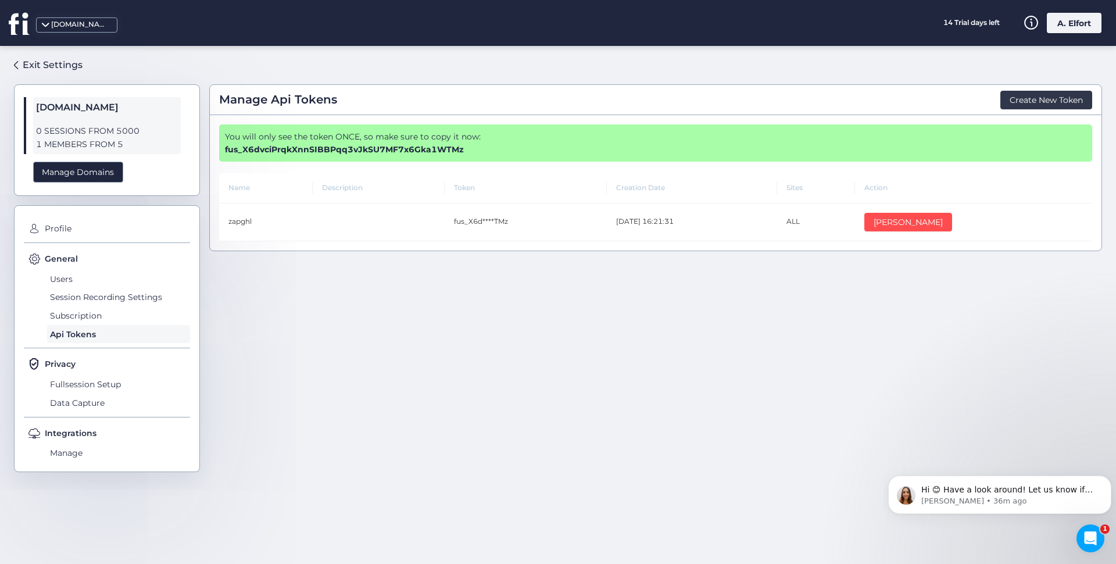
click at [1053, 103] on span "Create New Token" at bounding box center [1046, 100] width 73 height 13
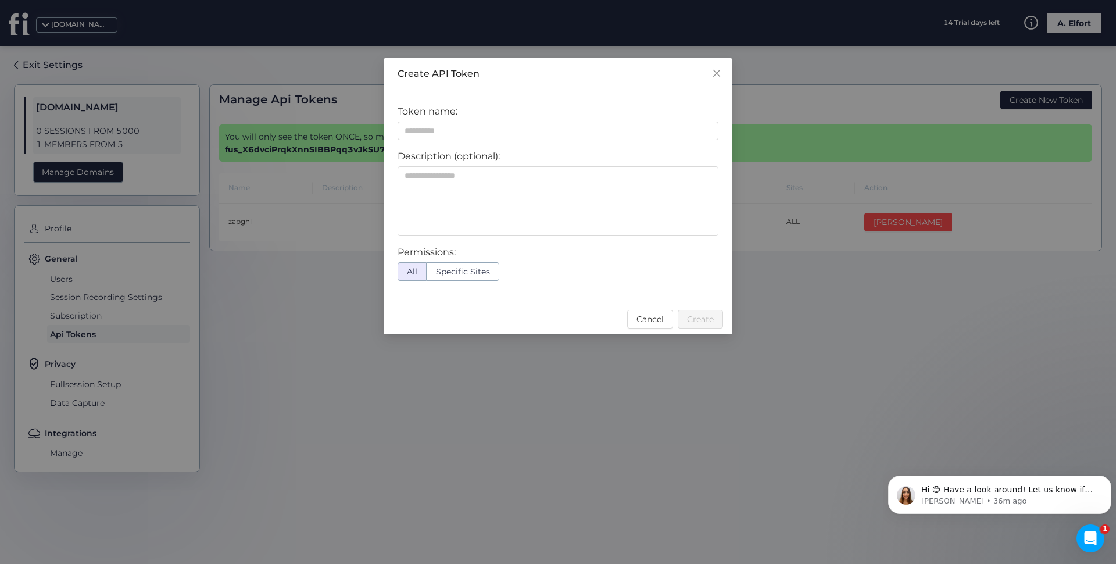
click at [467, 274] on span "Specific Sites" at bounding box center [463, 271] width 54 height 10
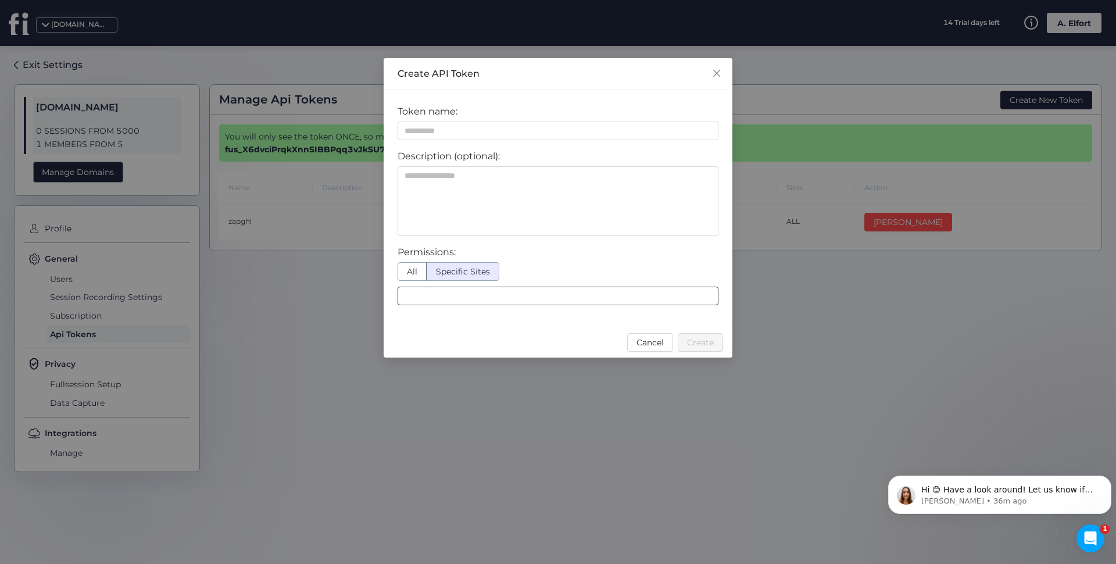
click at [470, 295] on nz-select-top-control at bounding box center [558, 296] width 321 height 19
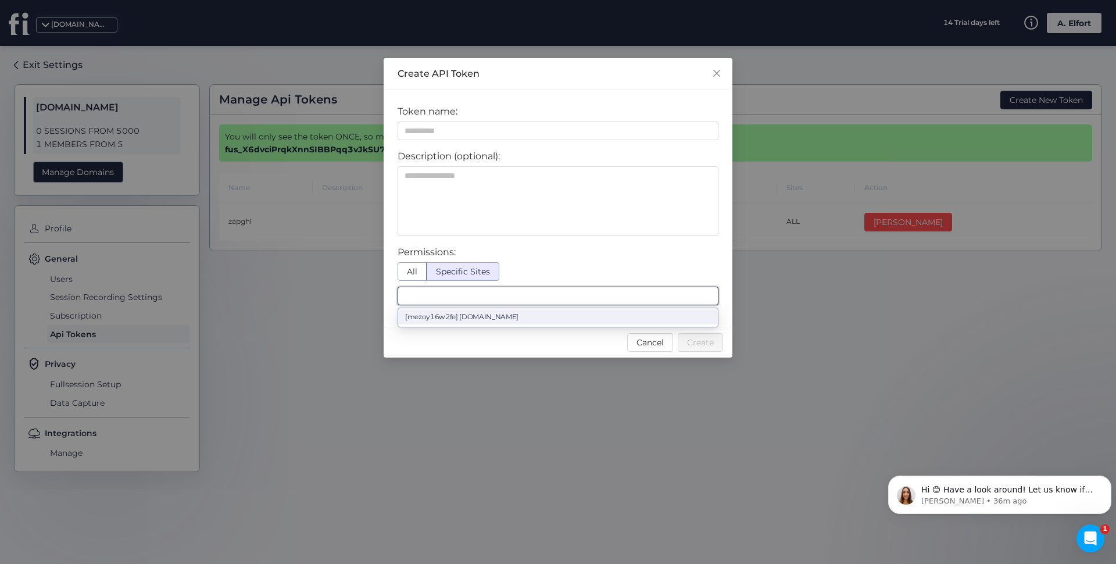
click at [492, 312] on div "[mezoy16w2fe] [DOMAIN_NAME]" at bounding box center [558, 316] width 306 height 9
click at [584, 262] on div "Permissions: All Specific Sites [mezoy16w2fe] [DOMAIN_NAME]" at bounding box center [558, 274] width 321 height 59
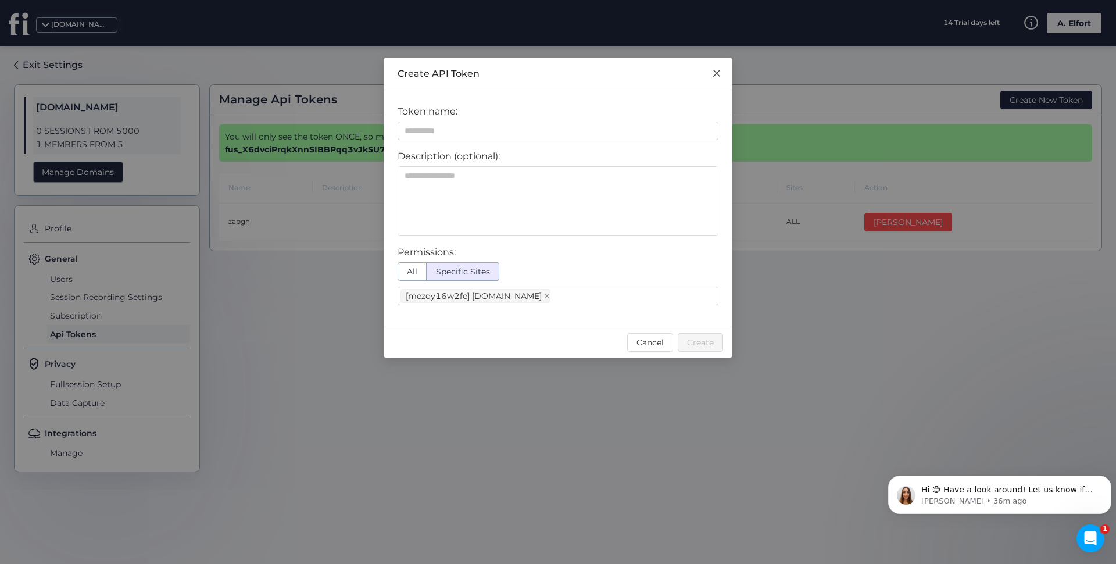
click at [720, 75] on icon "Close" at bounding box center [716, 73] width 9 height 9
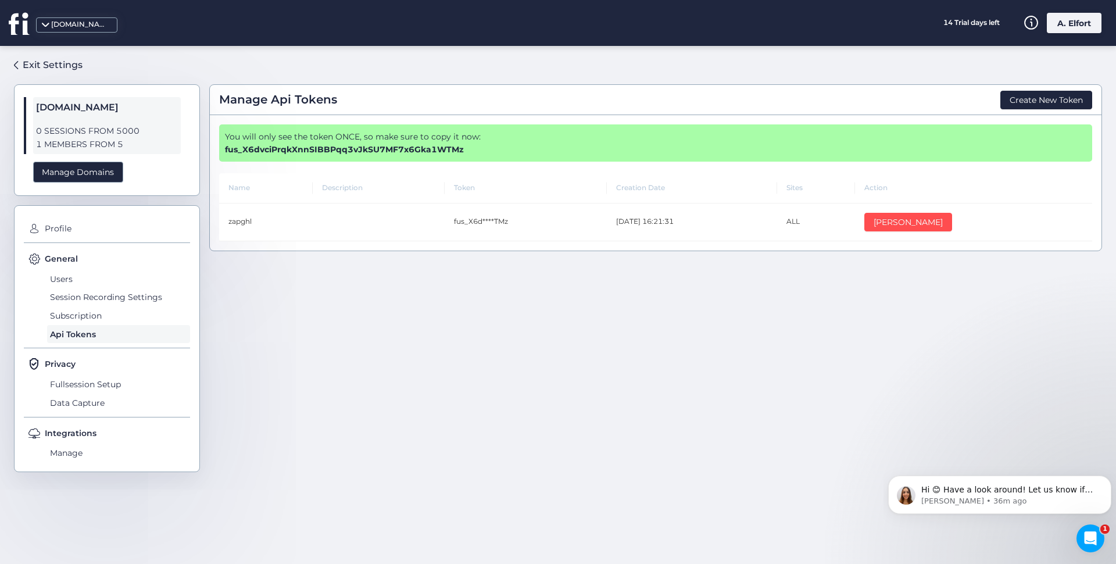
click at [366, 153] on b "fus_X6dvciPrqkXnnSIBBPqq3vJkSU7MF7x6Gka1WTMz" at bounding box center [344, 149] width 239 height 10
copy b "fus_X6dvciPrqkXnnSIBBPqq3vJkSU7MF7x6Gka1WTMz"
click at [441, 54] on div "Exit Settings [DOMAIN_NAME] 0 SESSIONS FROM 5000 1 MEMBERS FROM 5 Manage Domain…" at bounding box center [558, 305] width 1116 height 518
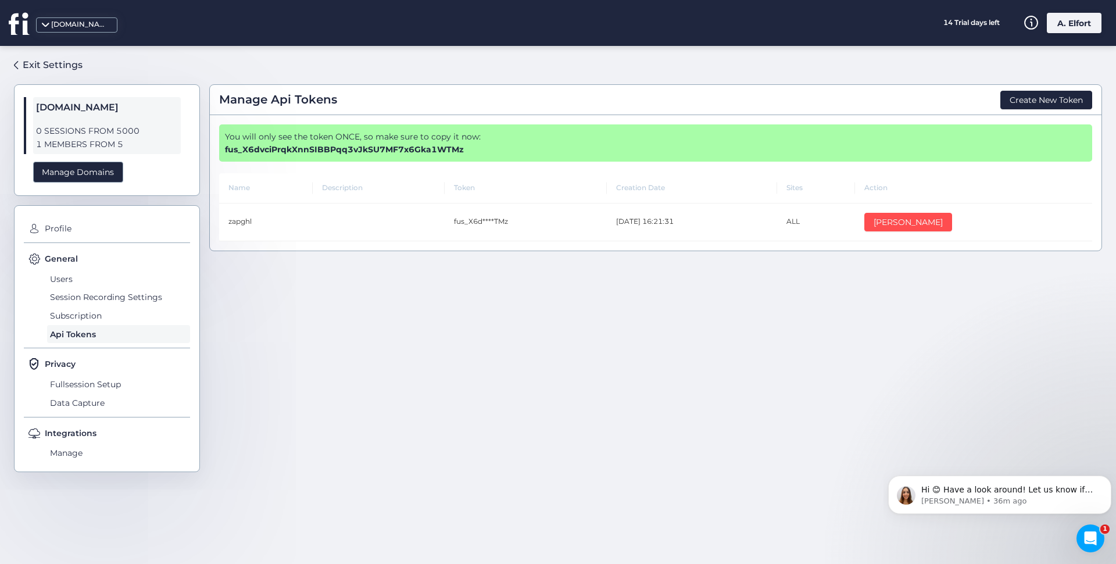
click at [385, 73] on div "Manage Api Tokens Create New Token You will only see the token ONCE, so make su…" at bounding box center [655, 300] width 893 height 490
click at [390, 149] on b "fus_X6dvciPrqkXnnSIBBPqq3vJkSU7MF7x6Gka1WTMz" at bounding box center [344, 149] width 239 height 10
copy b "fus_X6dvciPrqkXnnSIBBPqq3vJkSU7MF7x6Gka1WTMz"
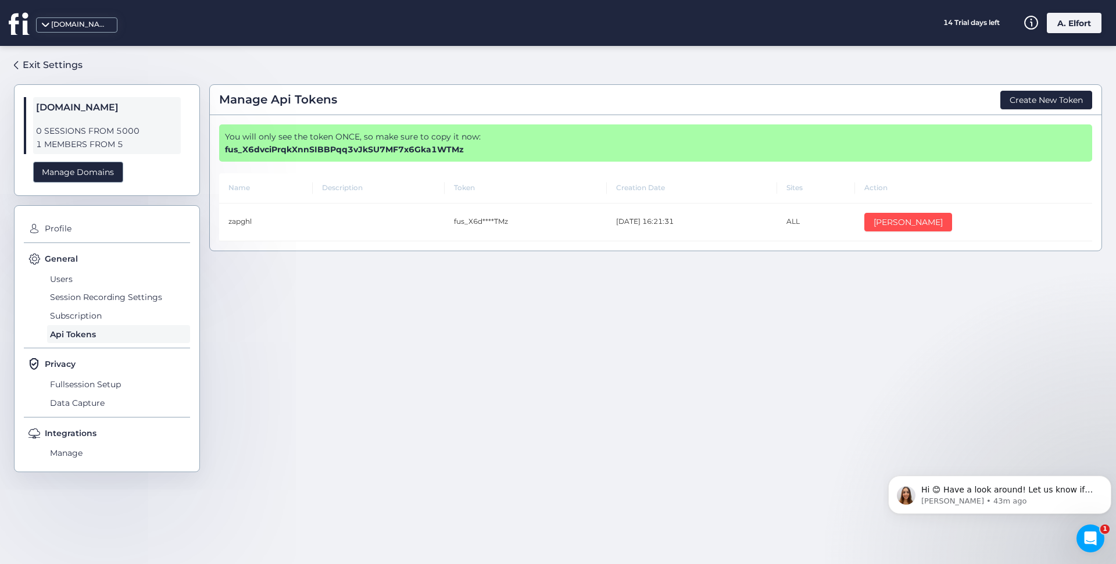
click at [538, 101] on div "Manage Api Tokens Create New Token" at bounding box center [656, 100] width 892 height 30
click at [45, 63] on div "Exit Settings" at bounding box center [53, 65] width 60 height 15
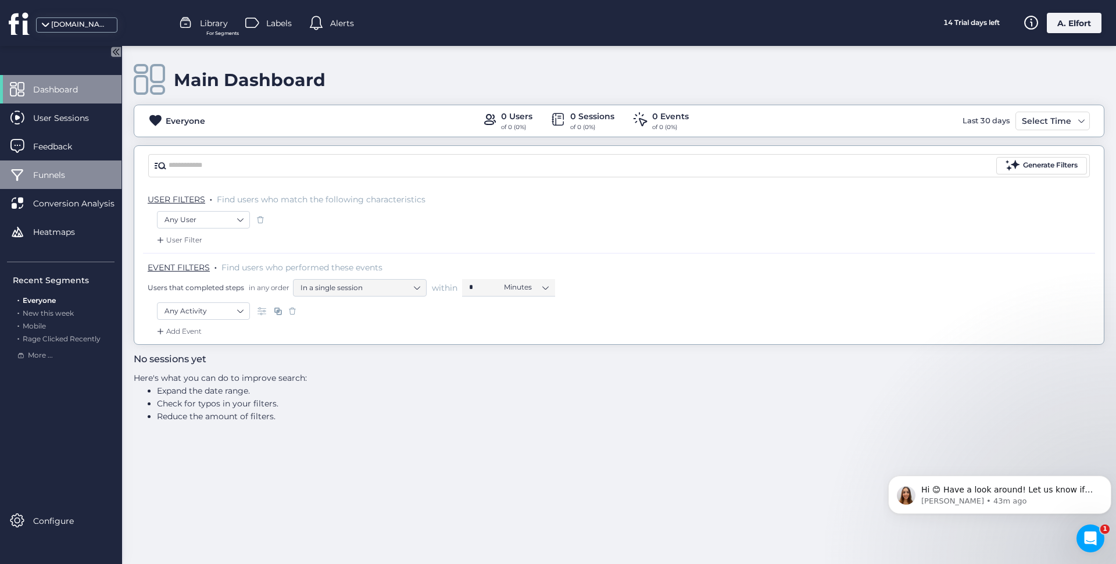
click at [48, 177] on span "Funnels" at bounding box center [57, 175] width 49 height 13
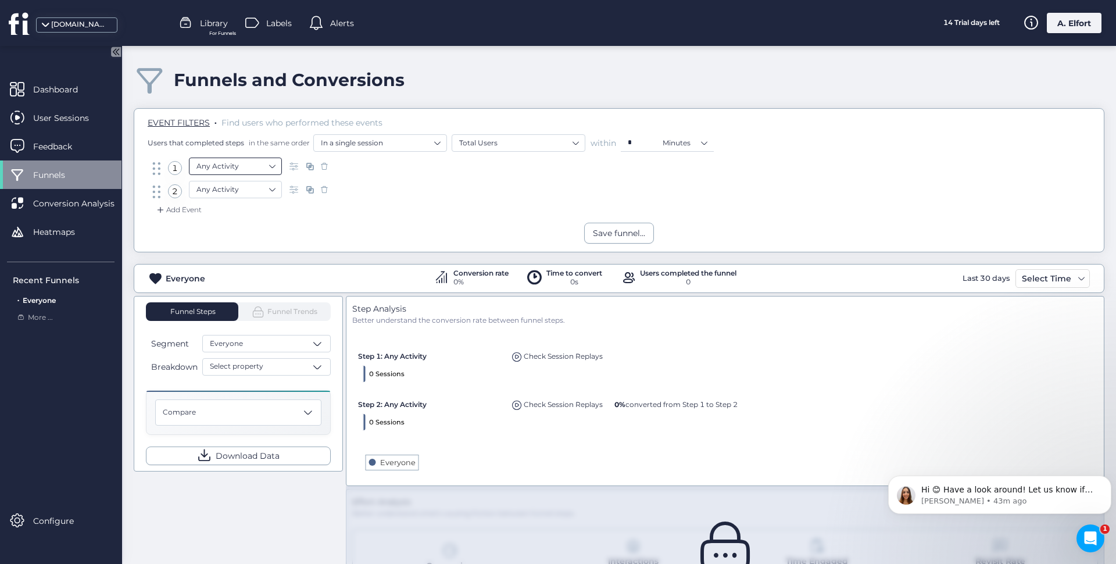
click at [237, 166] on nz-select-item "Any Activity" at bounding box center [235, 166] width 78 height 17
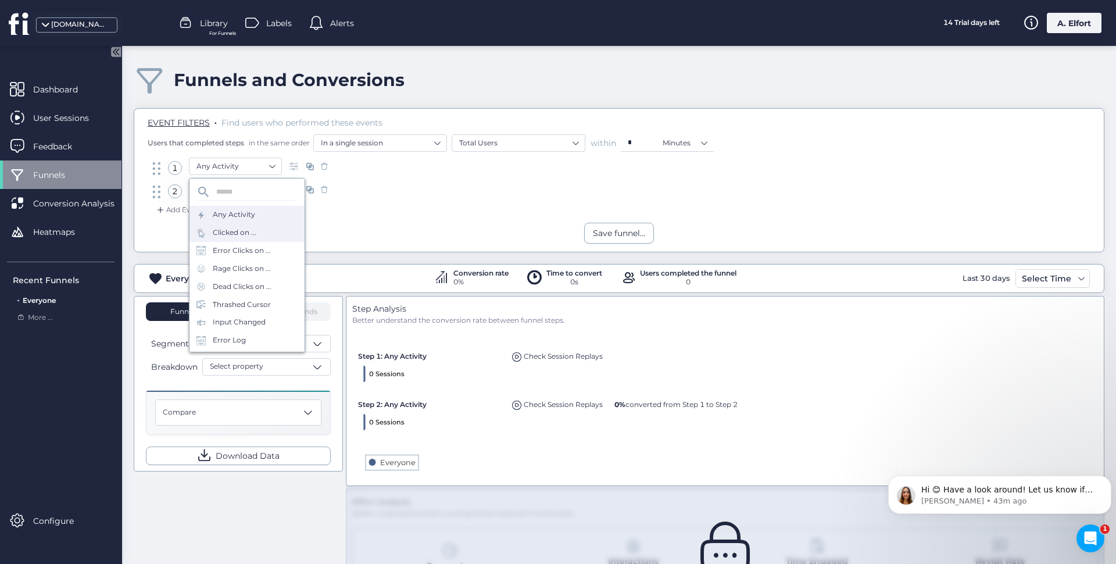
click at [244, 234] on div "Clicked on ..." at bounding box center [235, 232] width 44 height 11
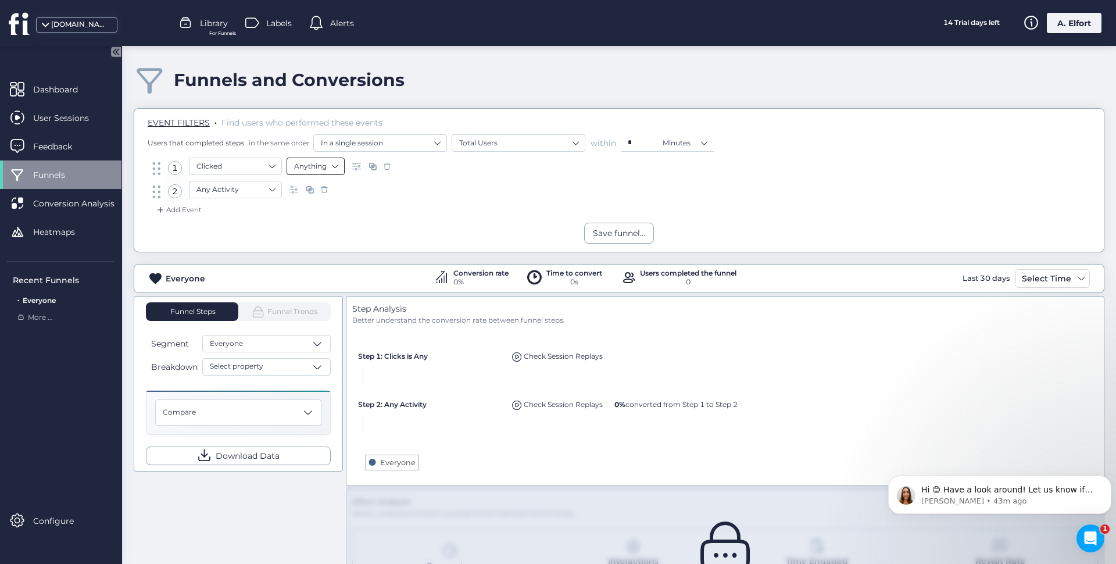
click at [327, 164] on nz-select-item "Anything" at bounding box center [315, 166] width 43 height 17
click at [334, 184] on div "Anything" at bounding box center [315, 186] width 43 height 9
click at [257, 187] on nz-select-item "Any Activity" at bounding box center [235, 189] width 78 height 17
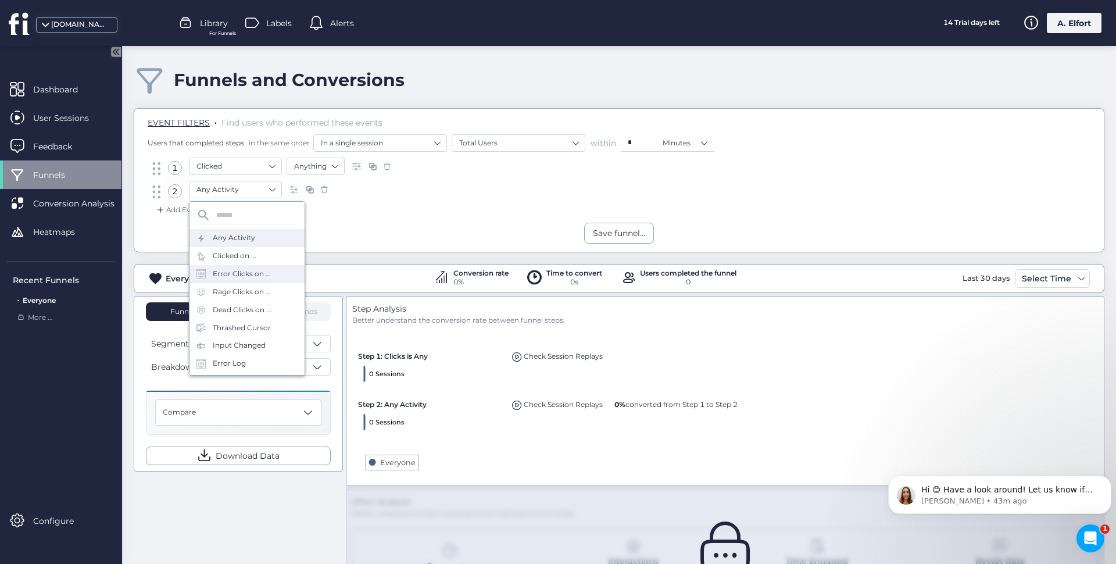
click at [252, 278] on div "Error Clicks on ..." at bounding box center [242, 274] width 58 height 11
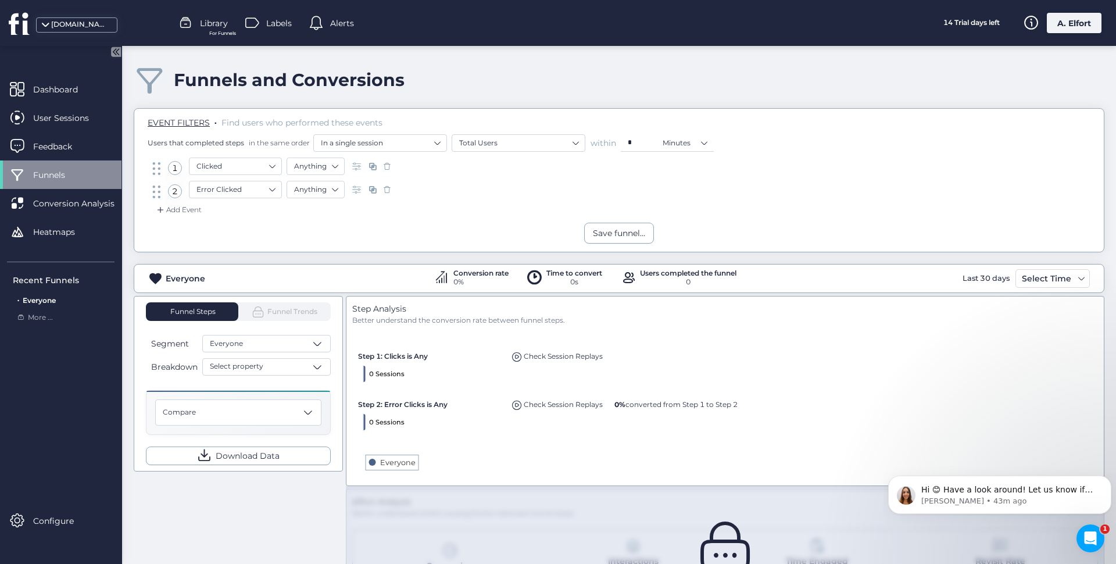
click at [182, 210] on div "Add Event" at bounding box center [178, 210] width 47 height 12
click at [229, 378] on div "Error Log" at bounding box center [212, 381] width 115 height 18
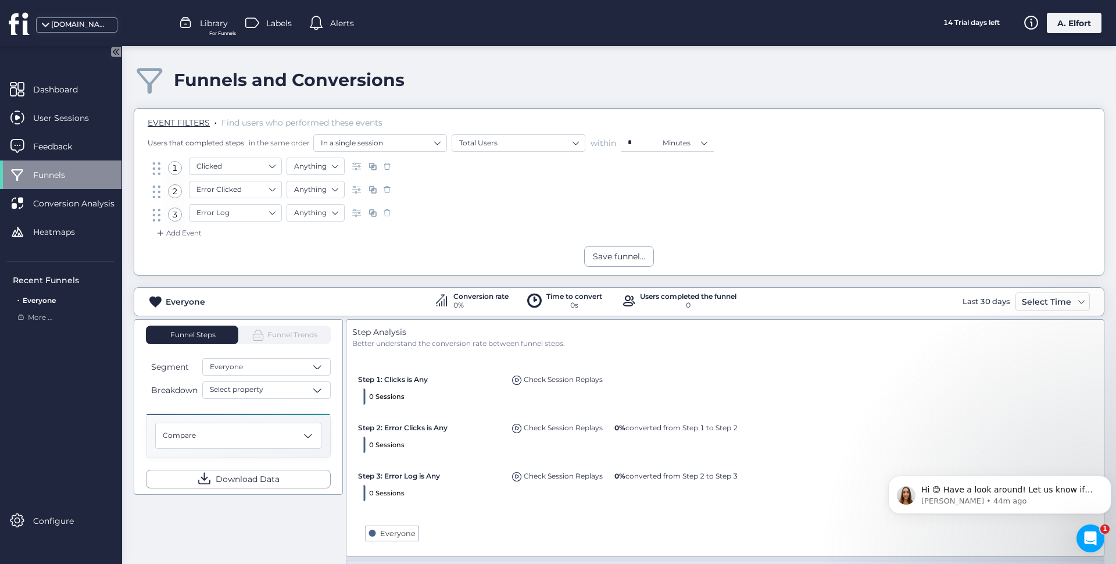
click at [171, 231] on div "Add Event" at bounding box center [178, 233] width 47 height 12
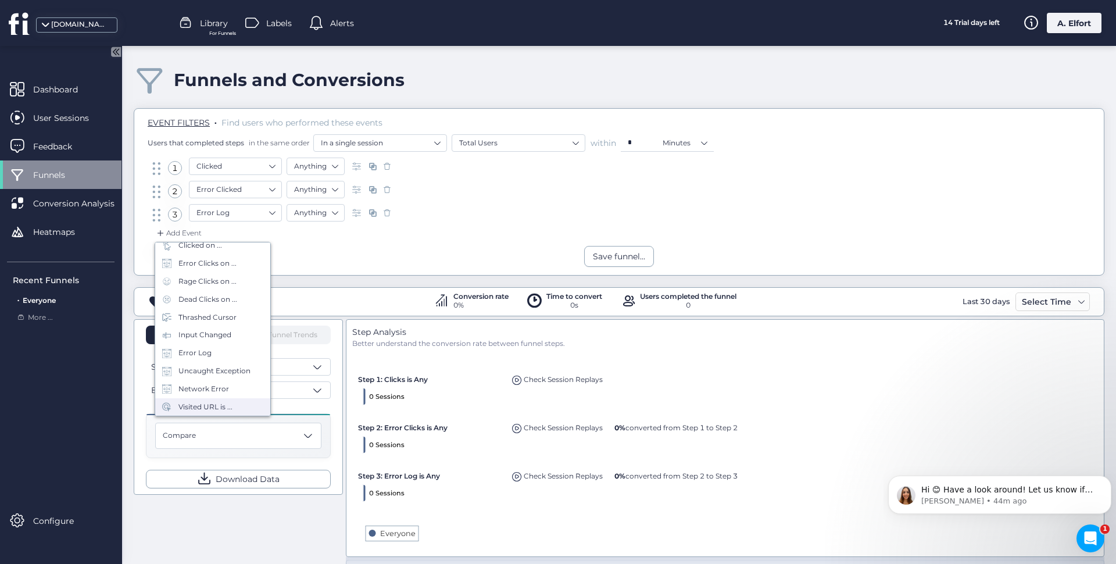
click at [202, 407] on div "Visited URL is ..." at bounding box center [205, 407] width 54 height 11
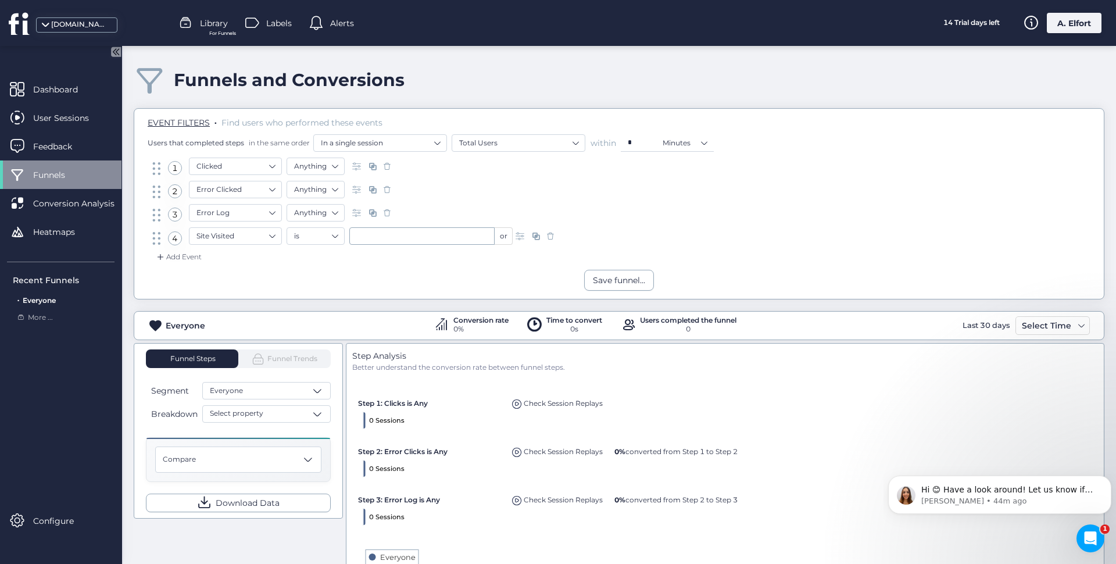
click at [171, 259] on div "Add Event" at bounding box center [178, 257] width 47 height 12
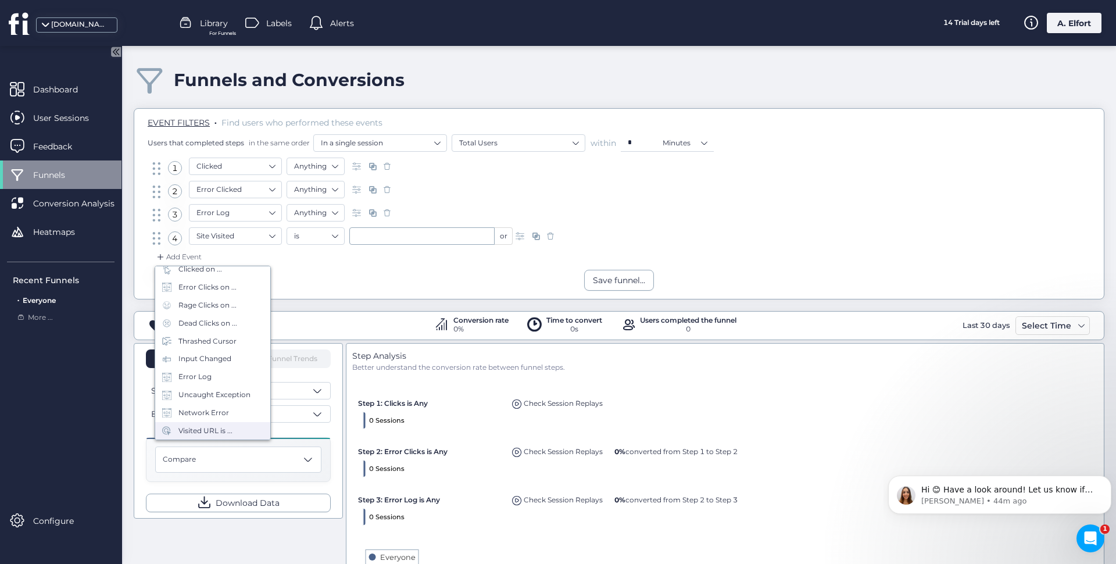
click at [209, 432] on div "Visited URL is ..." at bounding box center [205, 431] width 54 height 11
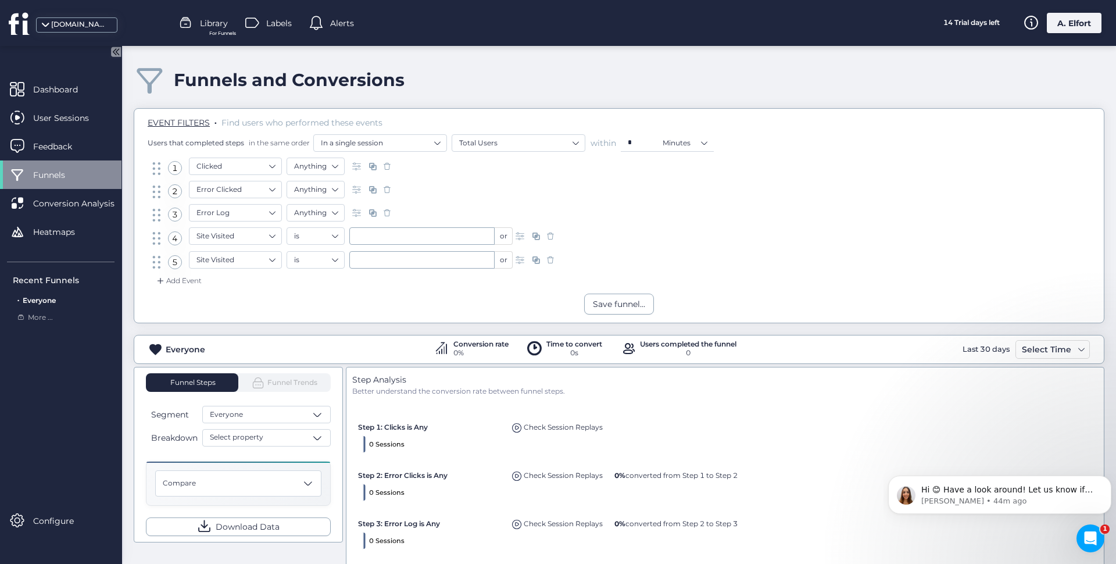
click at [174, 280] on div "Add Event" at bounding box center [178, 281] width 47 height 12
click at [211, 455] on div "Visited URL is ..." at bounding box center [205, 454] width 54 height 11
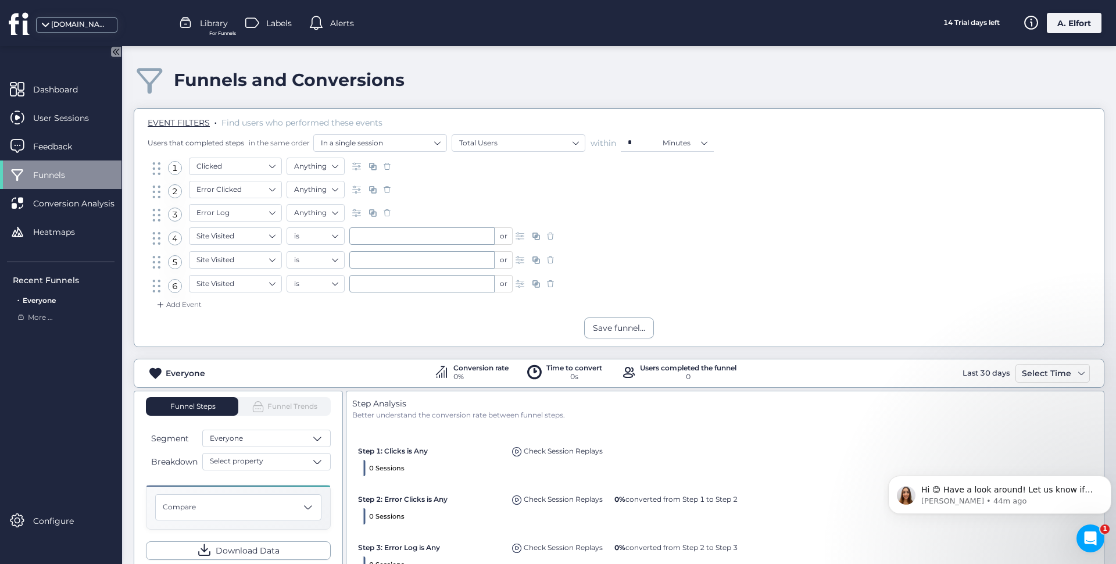
click at [178, 304] on div "Add Event" at bounding box center [178, 305] width 47 height 12
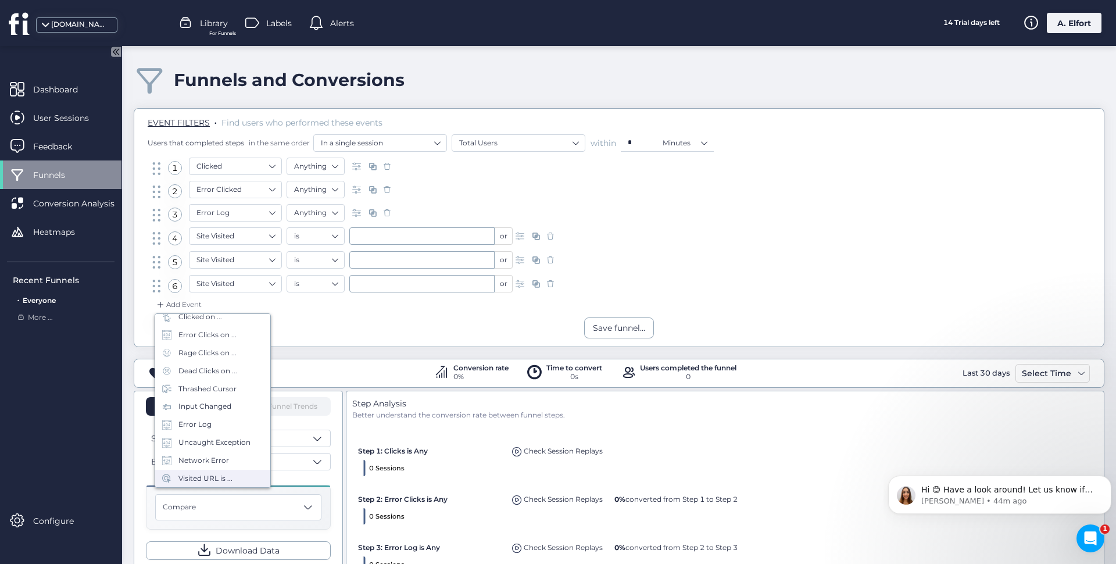
click at [198, 474] on div "Visited URL is ..." at bounding box center [205, 478] width 54 height 11
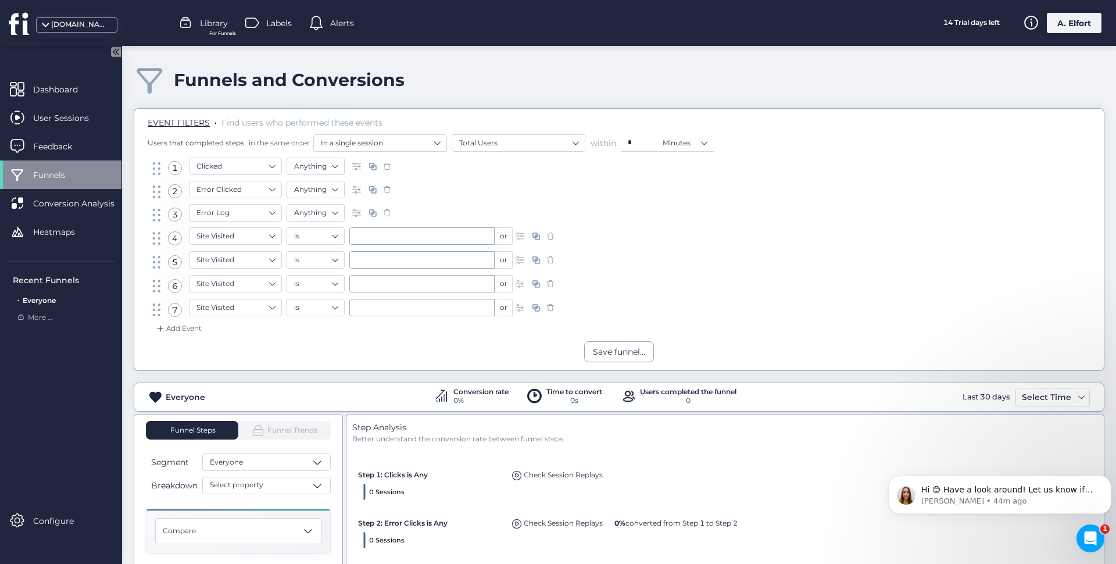
click at [175, 325] on div "Add Event" at bounding box center [178, 329] width 47 height 12
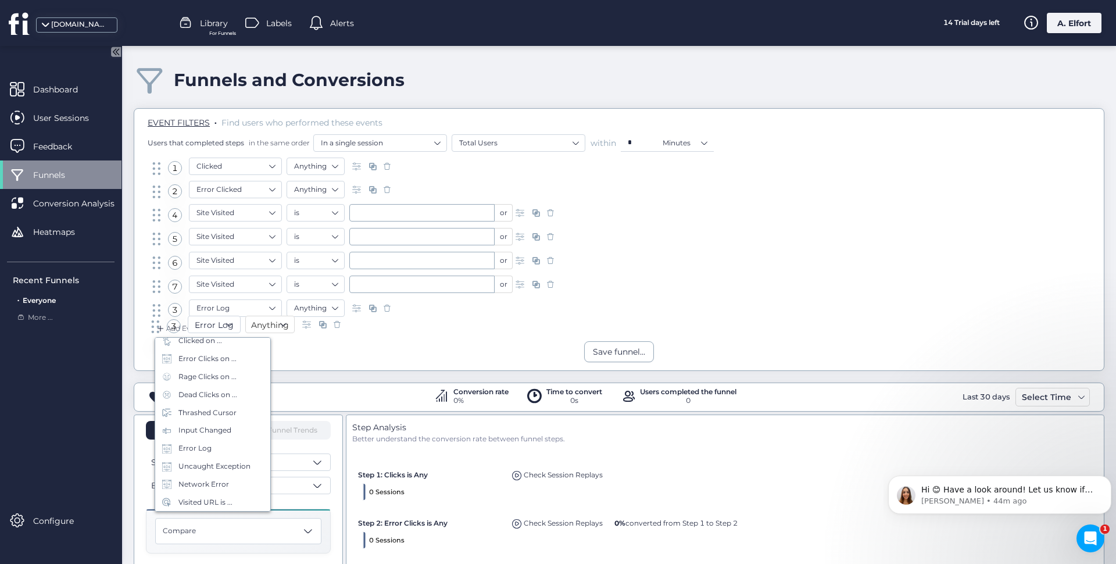
drag, startPoint x: 158, startPoint y: 212, endPoint x: 157, endPoint y: 324, distance: 111.6
drag, startPoint x: 152, startPoint y: 190, endPoint x: 158, endPoint y: 322, distance: 132.1
drag, startPoint x: 154, startPoint y: 166, endPoint x: 151, endPoint y: 274, distance: 108.2
click at [335, 341] on div "Add Event" at bounding box center [619, 332] width 952 height 19
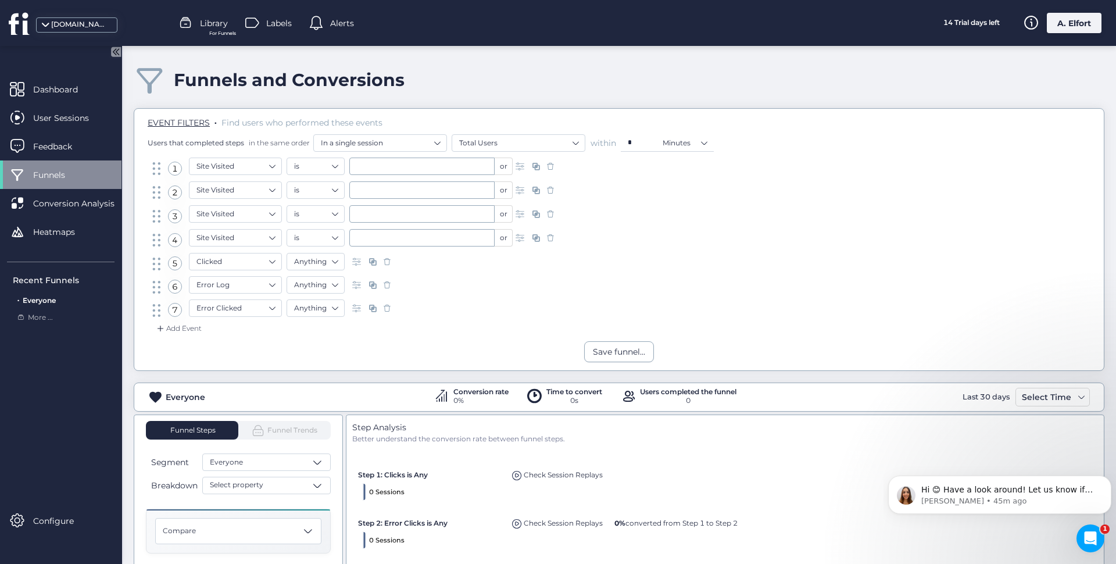
click at [177, 328] on div "Add Event" at bounding box center [178, 329] width 47 height 12
click at [216, 432] on div "Rage Clicks on ..." at bounding box center [207, 428] width 58 height 11
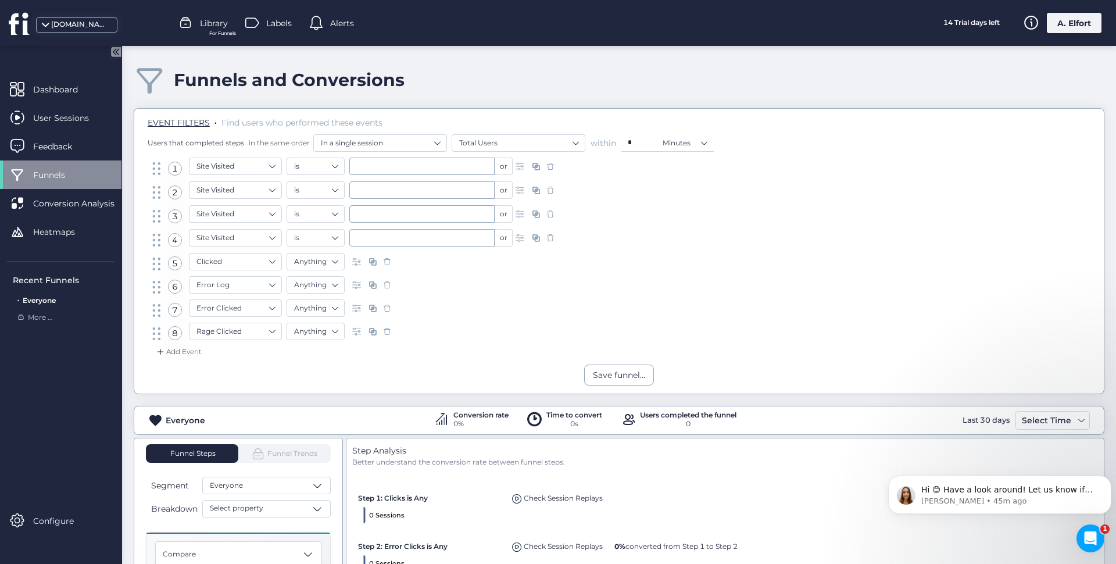
click at [187, 350] on div "Add Event" at bounding box center [178, 352] width 47 height 12
click at [213, 470] on div "Dead Clicks on ..." at bounding box center [207, 469] width 59 height 11
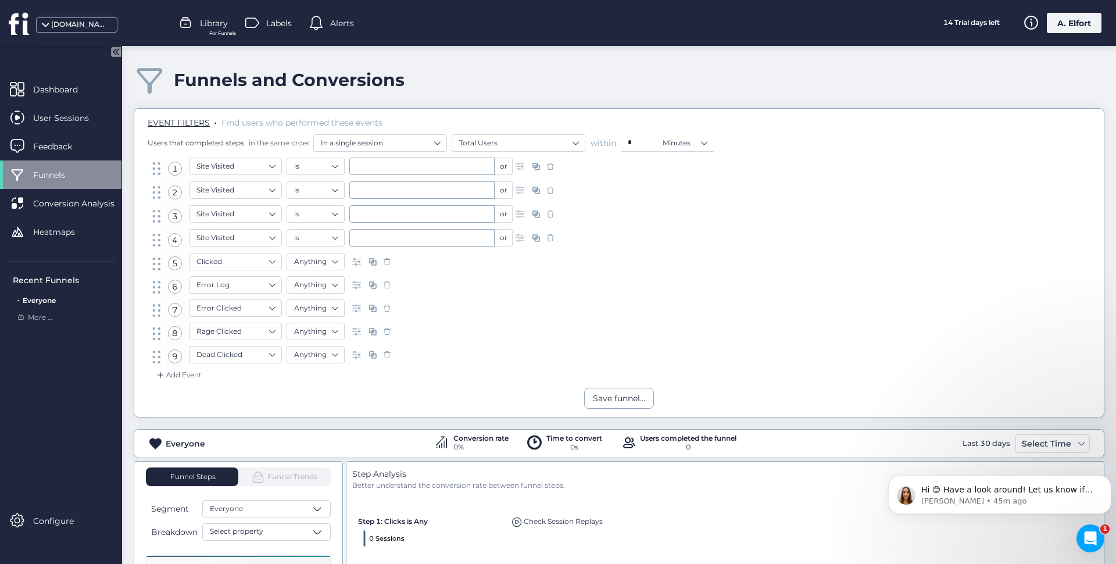
click at [184, 372] on div "Add Event" at bounding box center [178, 375] width 47 height 12
click at [213, 509] on div "Thrashed Cursor" at bounding box center [207, 510] width 58 height 11
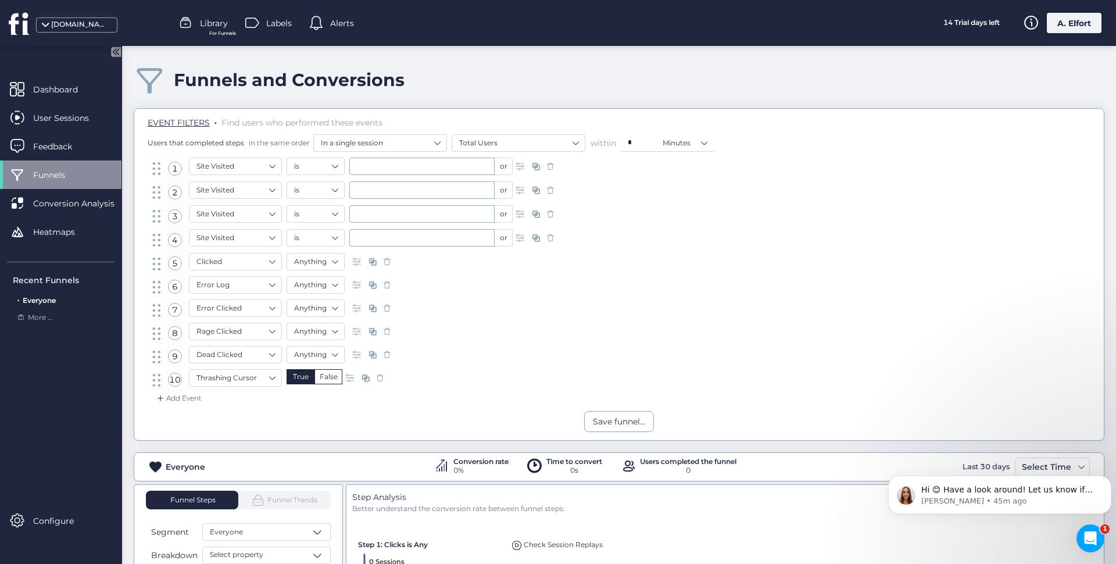
click at [176, 396] on div "Add Event" at bounding box center [178, 398] width 47 height 12
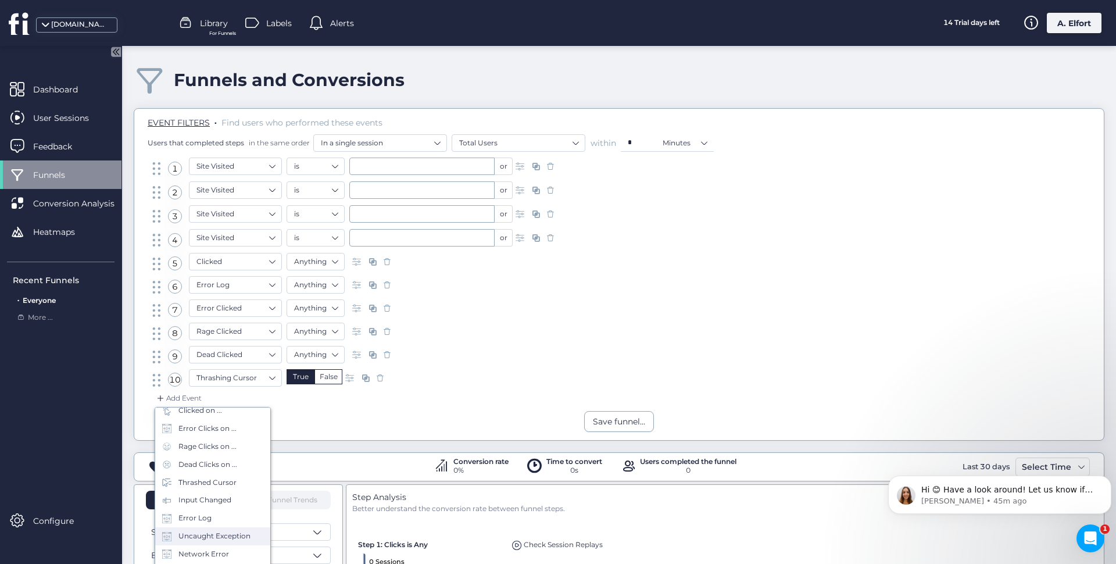
click at [198, 539] on div "Uncaught Exception" at bounding box center [214, 536] width 72 height 11
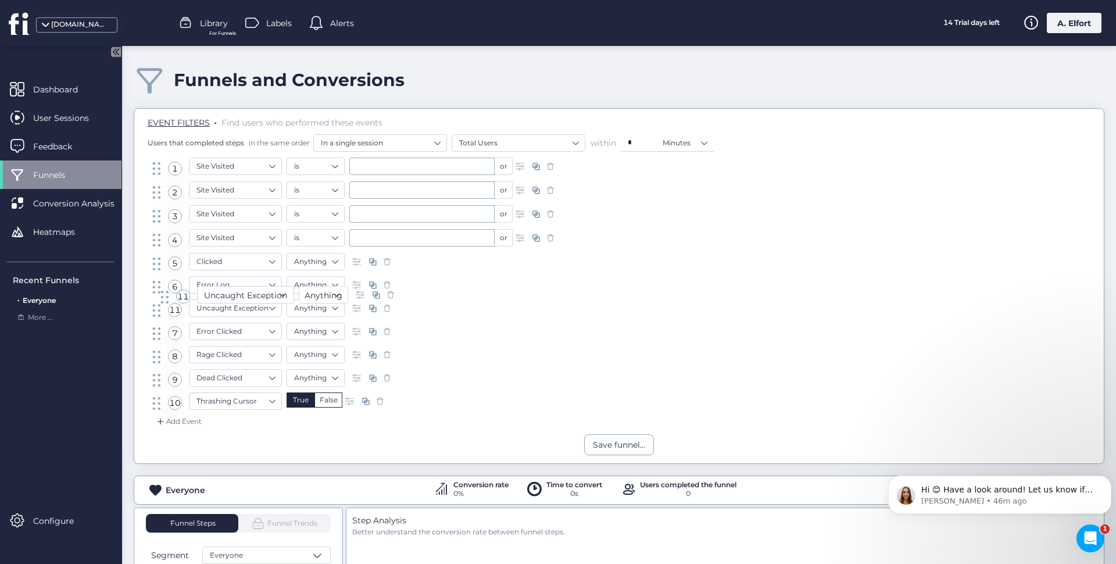
drag, startPoint x: 159, startPoint y: 407, endPoint x: 167, endPoint y: 301, distance: 106.7
click at [449, 439] on div "Save funnel..." at bounding box center [619, 444] width 970 height 21
click at [178, 423] on div "Add Event" at bounding box center [178, 422] width 47 height 12
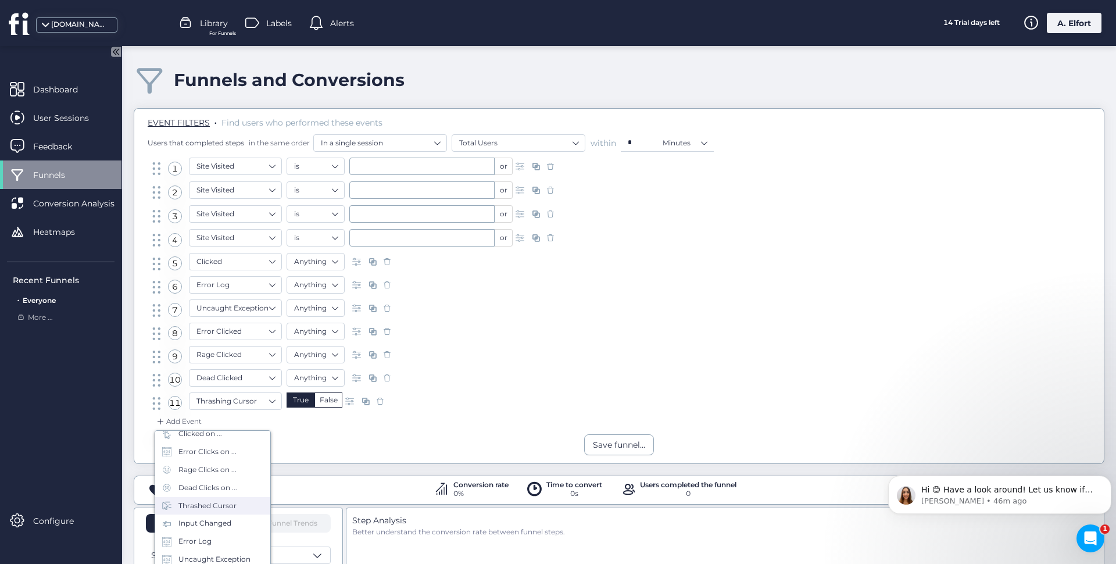
click at [210, 510] on div "Thrashed Cursor" at bounding box center [207, 506] width 58 height 11
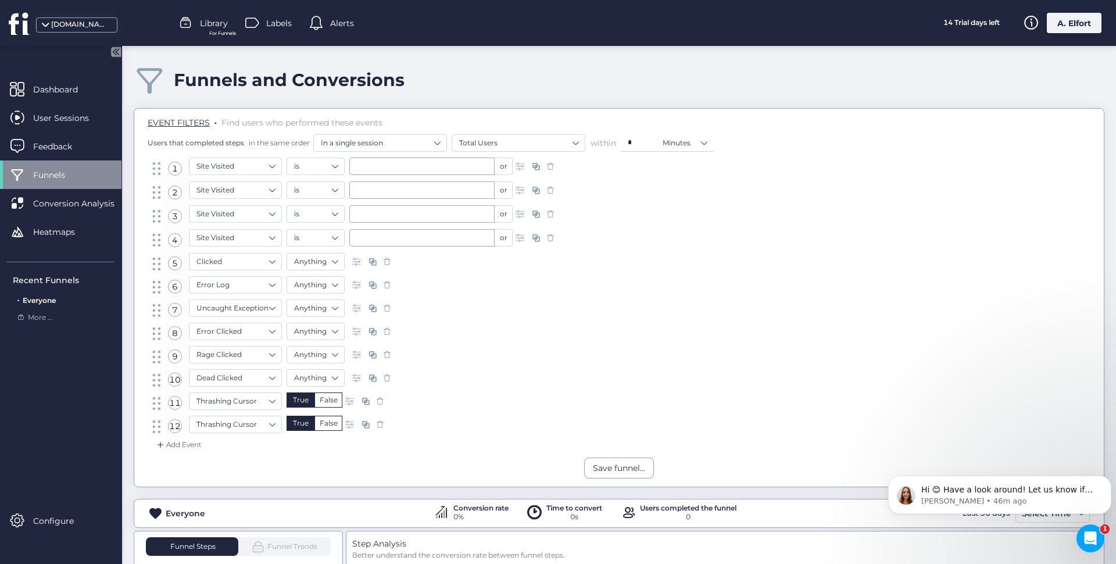
click at [337, 423] on div "False" at bounding box center [328, 423] width 28 height 15
click at [412, 170] on input "text" at bounding box center [421, 166] width 145 height 17
paste input "**********"
type input "**********"
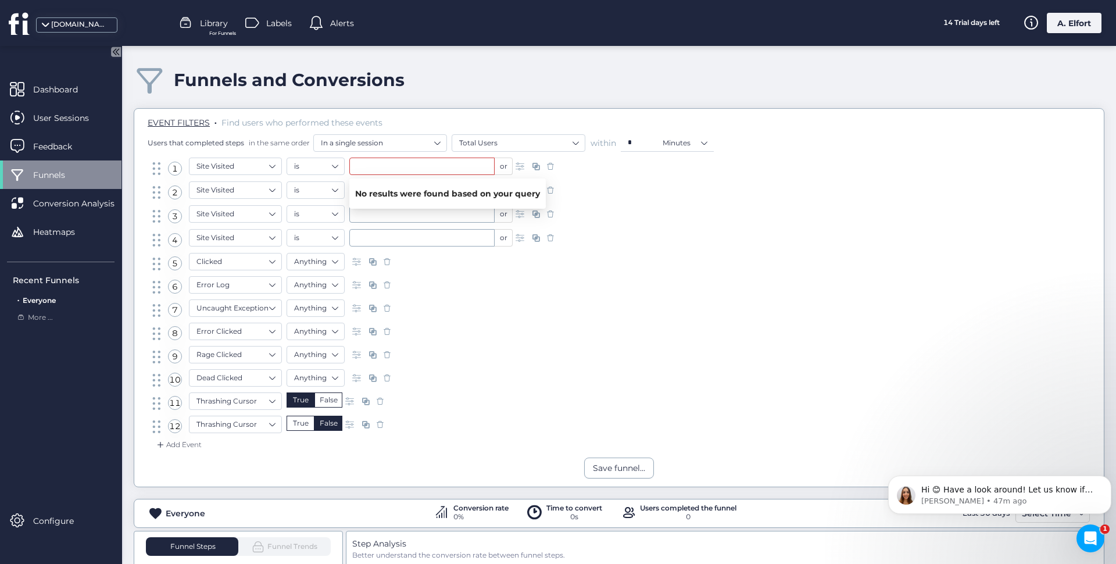
paste input "**********"
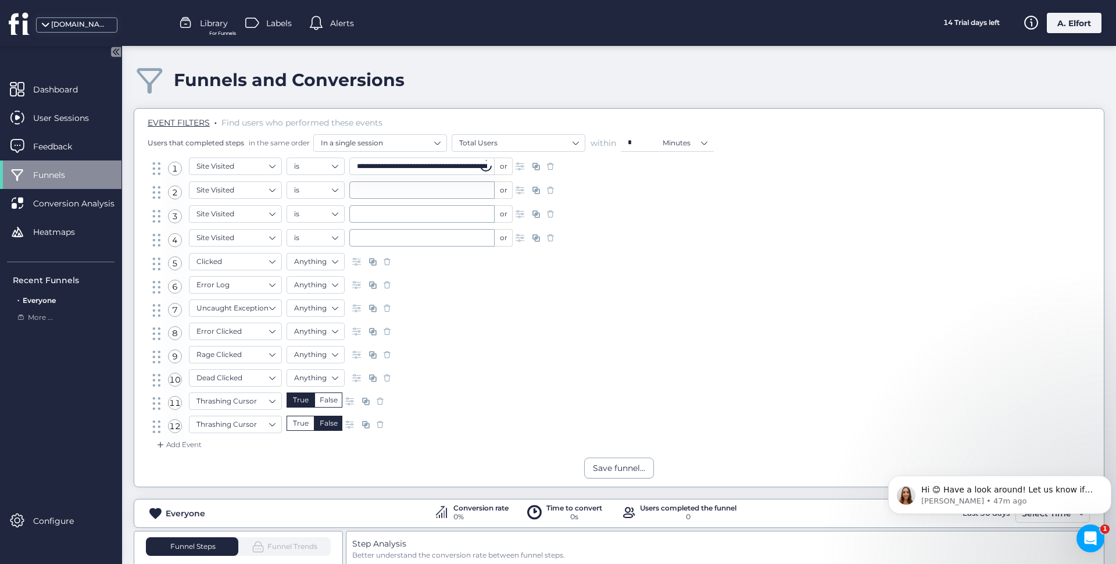
scroll to position [0, 52]
type input "**********"
click at [408, 213] on input "text" at bounding box center [421, 213] width 145 height 17
click at [381, 188] on input "text" at bounding box center [421, 189] width 145 height 17
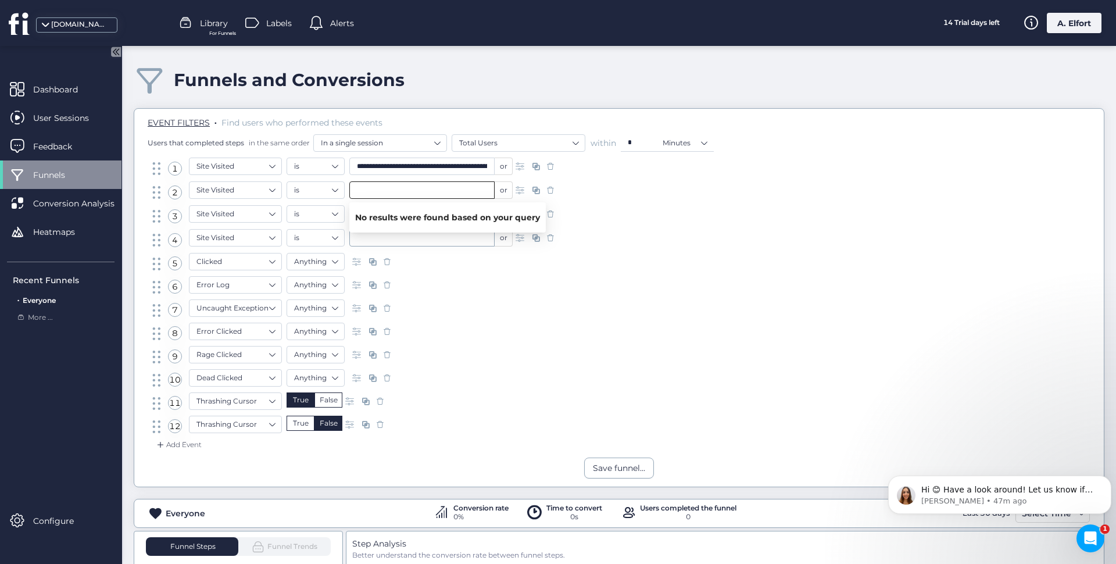
paste input "**********"
type input "**********"
click at [565, 330] on div "8 Error Clicked Anything" at bounding box center [619, 334] width 938 height 23
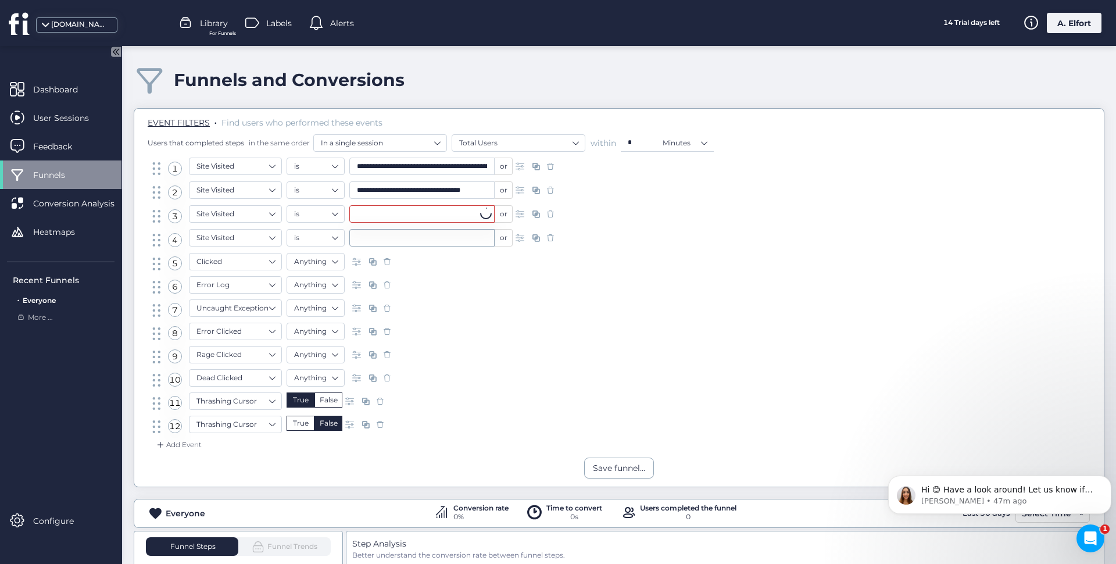
click at [417, 211] on input "text" at bounding box center [421, 213] width 145 height 17
paste input "**********"
type input "**********"
click at [438, 287] on div "6 Error Log Anything" at bounding box center [619, 287] width 938 height 23
click at [400, 238] on input "text" at bounding box center [421, 237] width 145 height 17
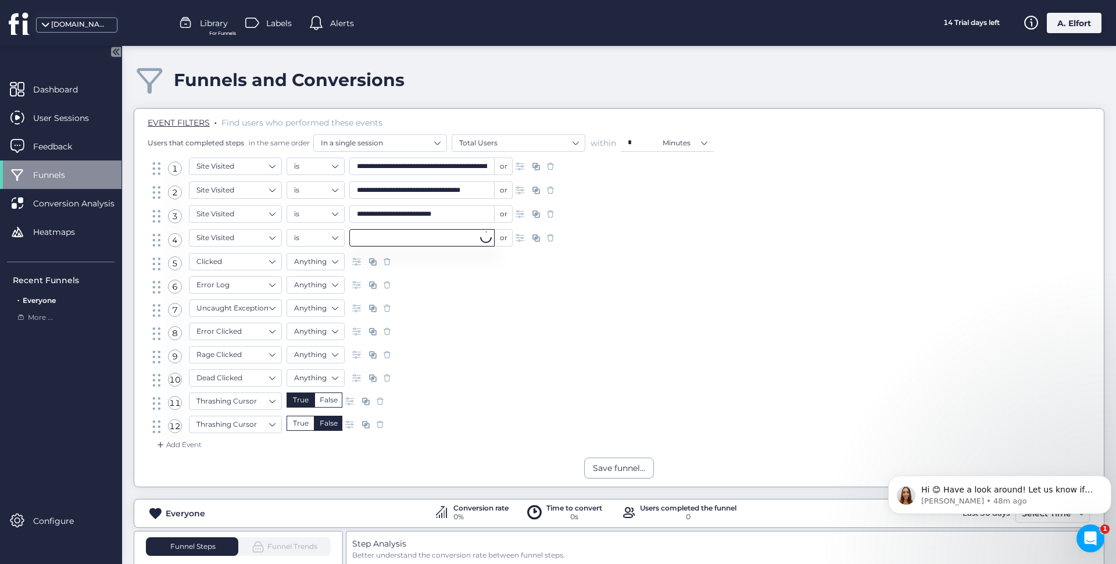
paste input "**********"
type input "**********"
click at [616, 333] on div "8 Error Clicked Anything" at bounding box center [619, 334] width 938 height 23
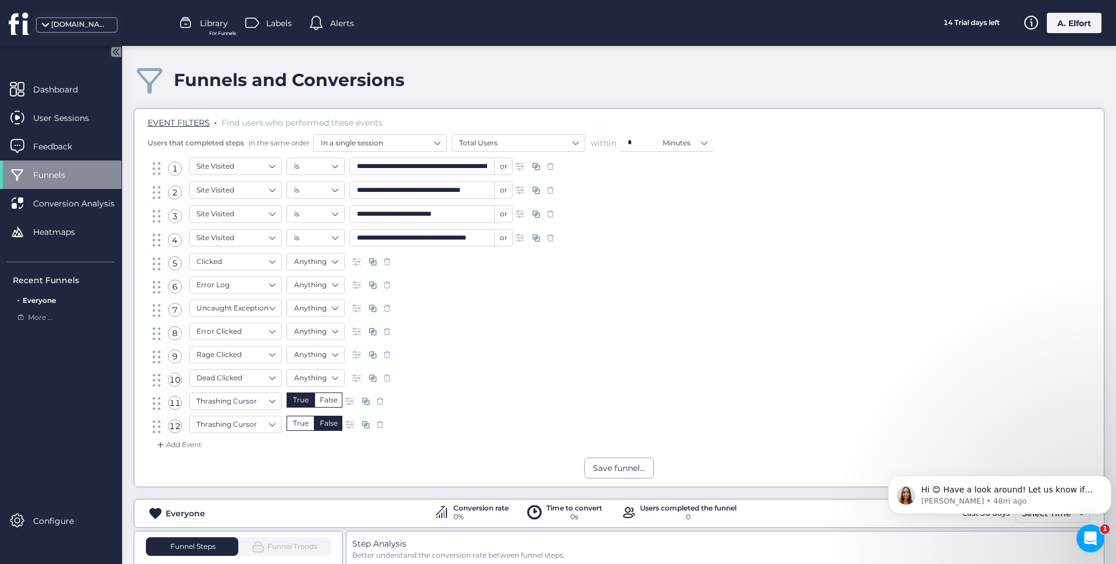
click at [521, 167] on span at bounding box center [522, 166] width 12 height 12
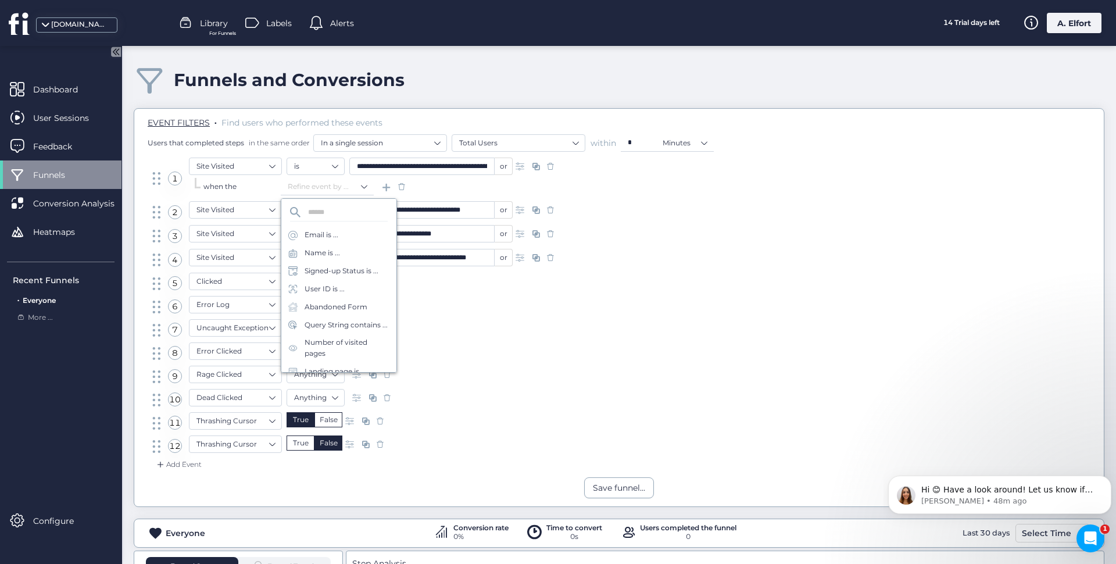
click at [521, 167] on span at bounding box center [522, 166] width 12 height 12
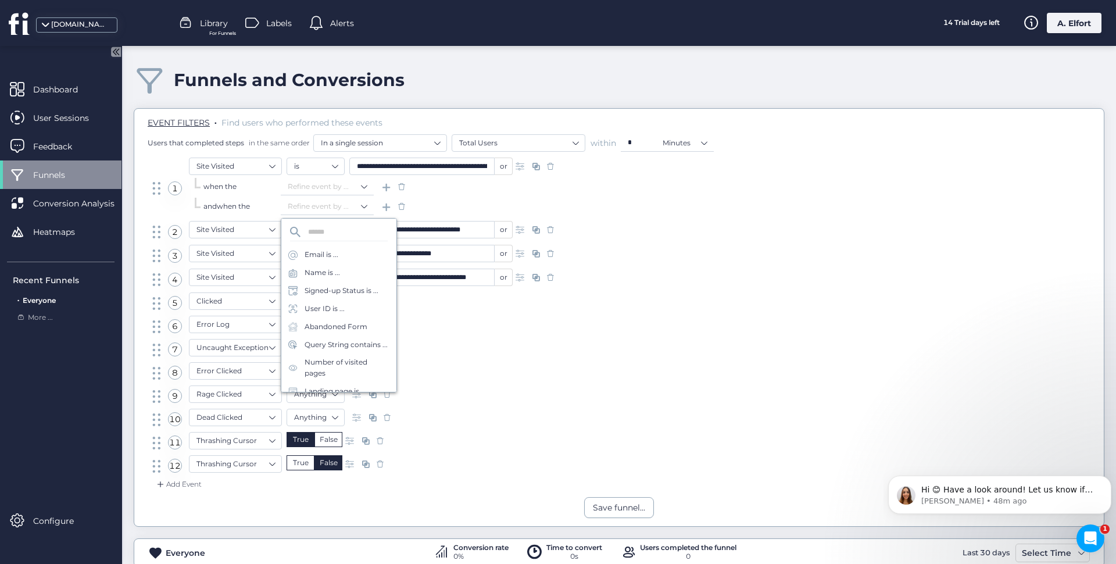
click at [401, 206] on span at bounding box center [402, 207] width 12 height 12
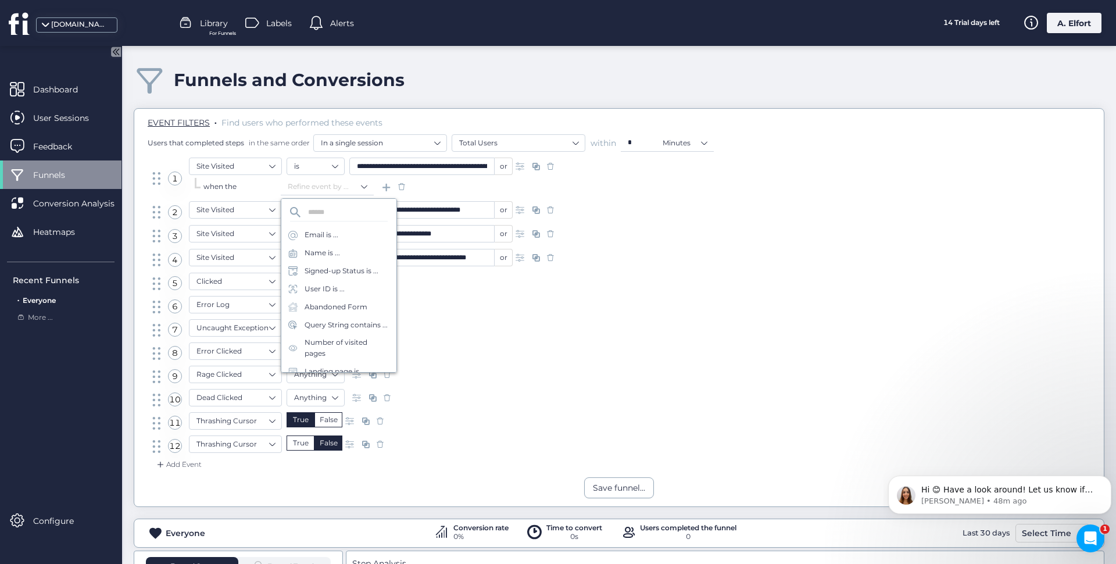
click at [399, 185] on span at bounding box center [402, 187] width 12 height 12
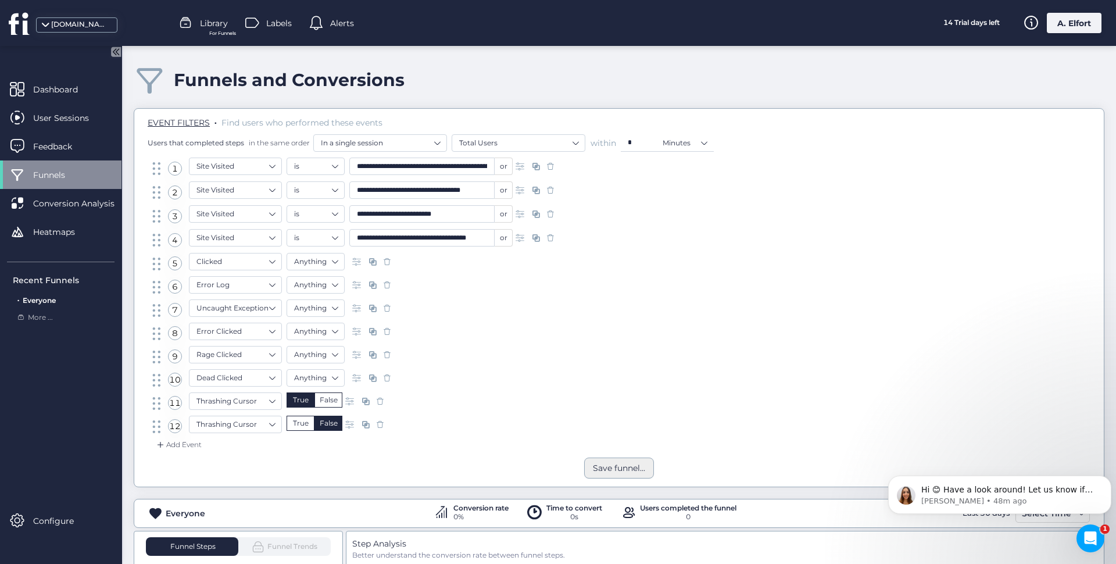
click at [611, 473] on div "Save funnel..." at bounding box center [619, 468] width 52 height 13
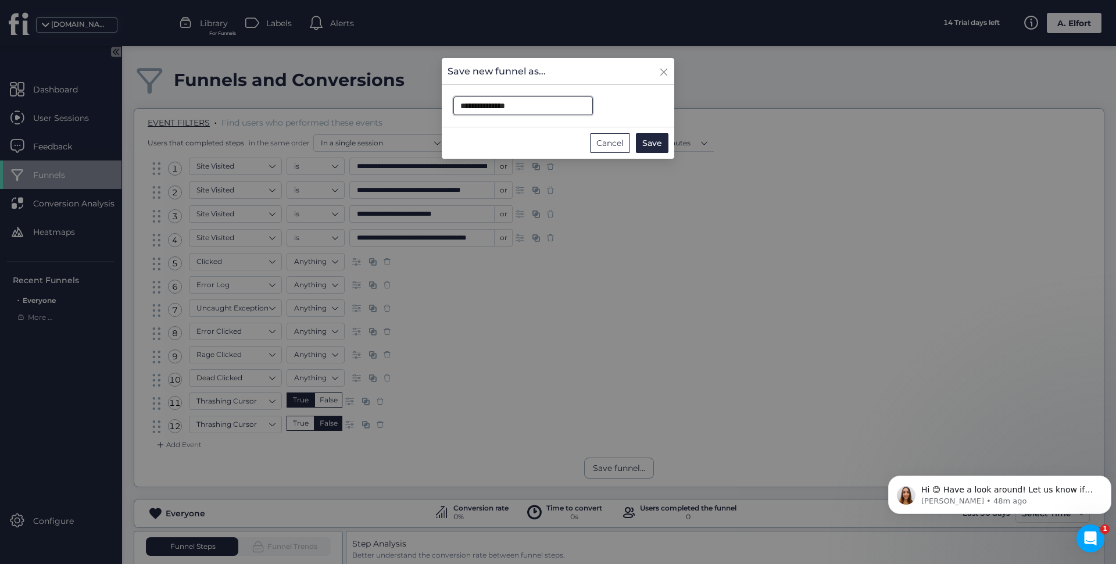
click at [503, 105] on input "**********" at bounding box center [523, 105] width 140 height 19
type input "*"
click at [662, 143] on span "Save" at bounding box center [652, 143] width 20 height 13
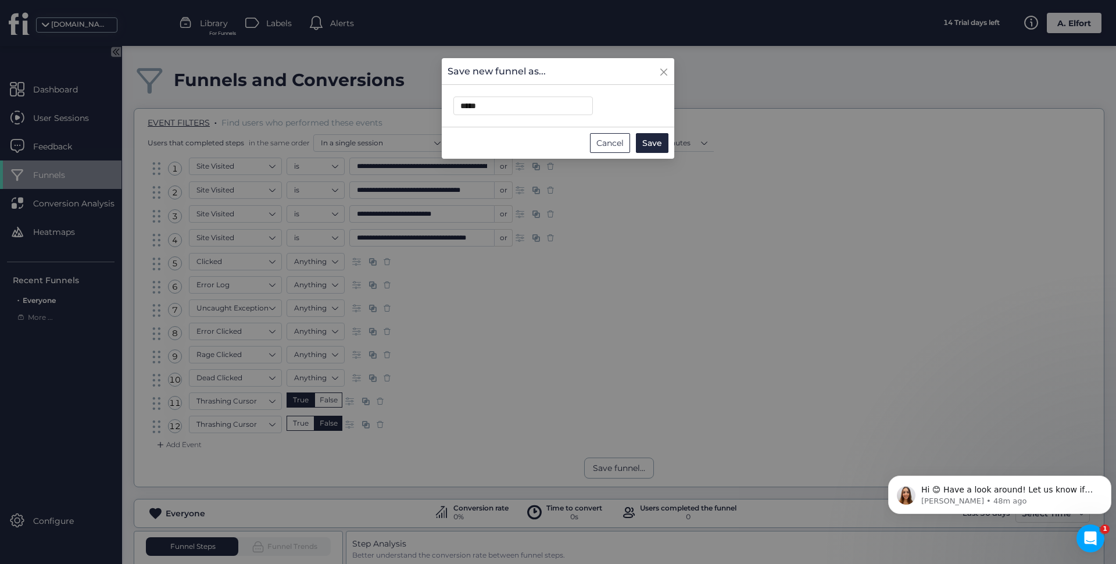
type input "**********"
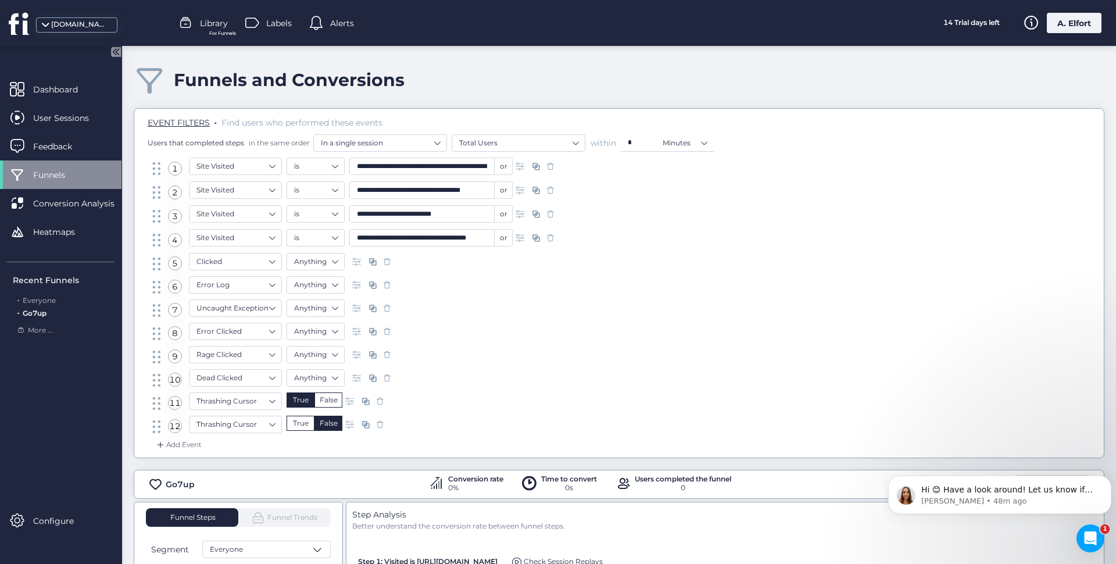
click at [384, 482] on div "Go7up Conversion rate 0% Time to convert 0s Users completed the funnel 0 Last 3…" at bounding box center [619, 484] width 970 height 19
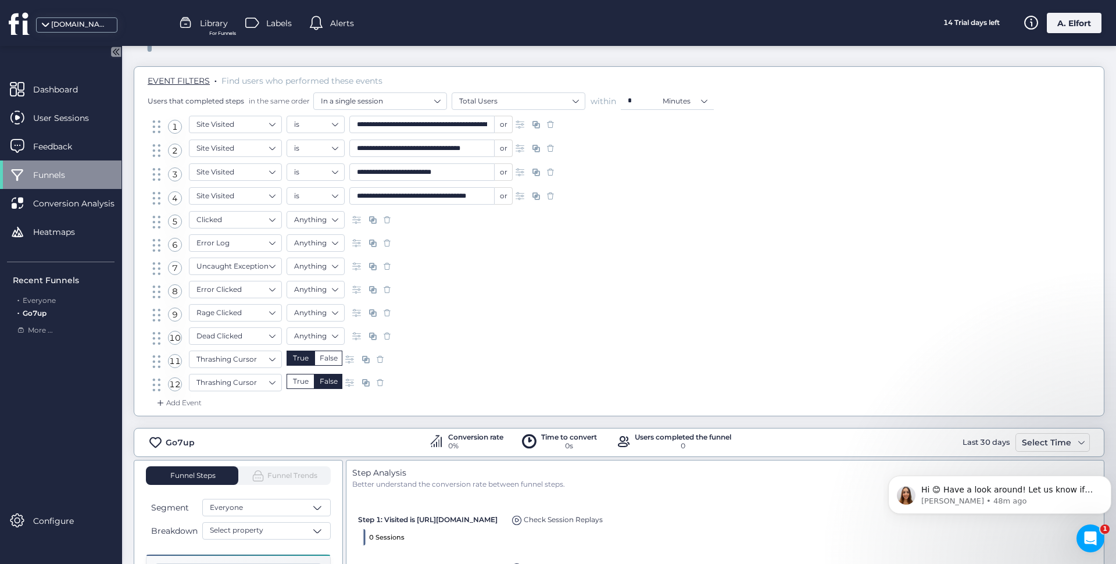
scroll to position [174, 0]
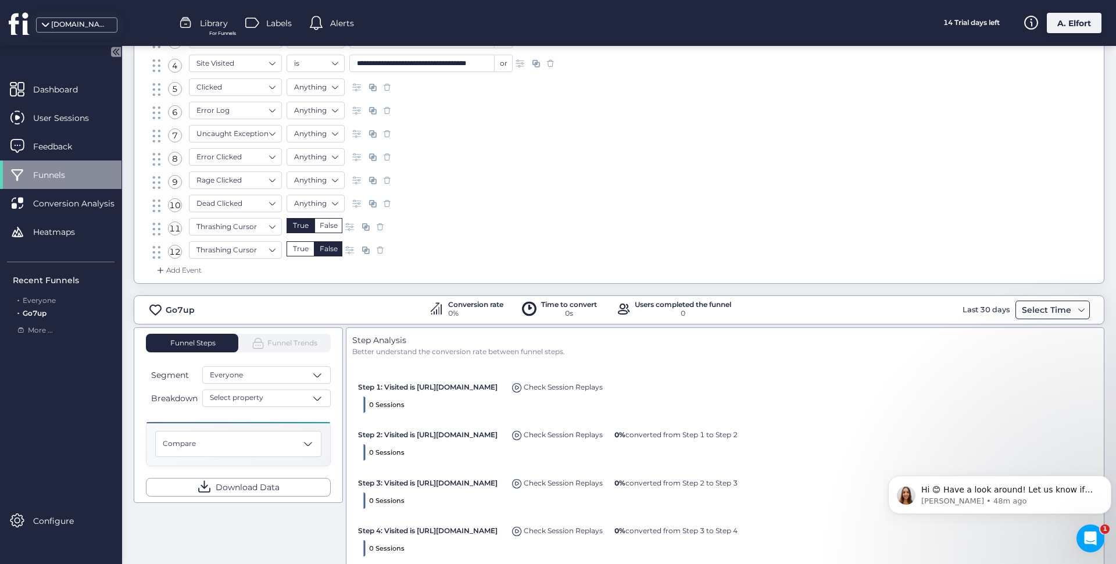
click at [1022, 312] on div "Select Time" at bounding box center [1046, 310] width 55 height 14
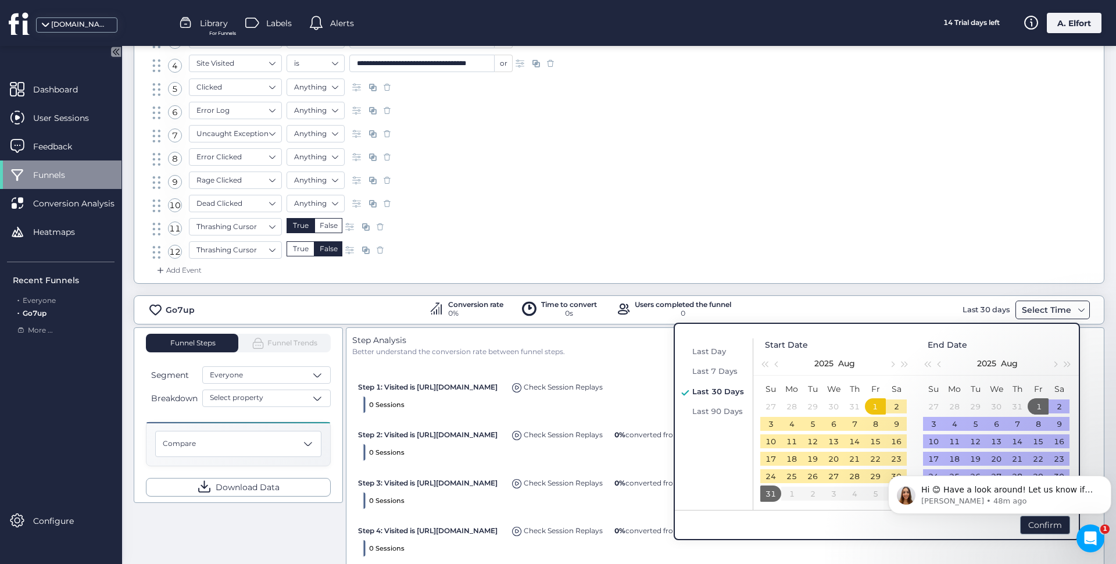
click at [1022, 312] on div "Select Time" at bounding box center [1046, 310] width 55 height 14
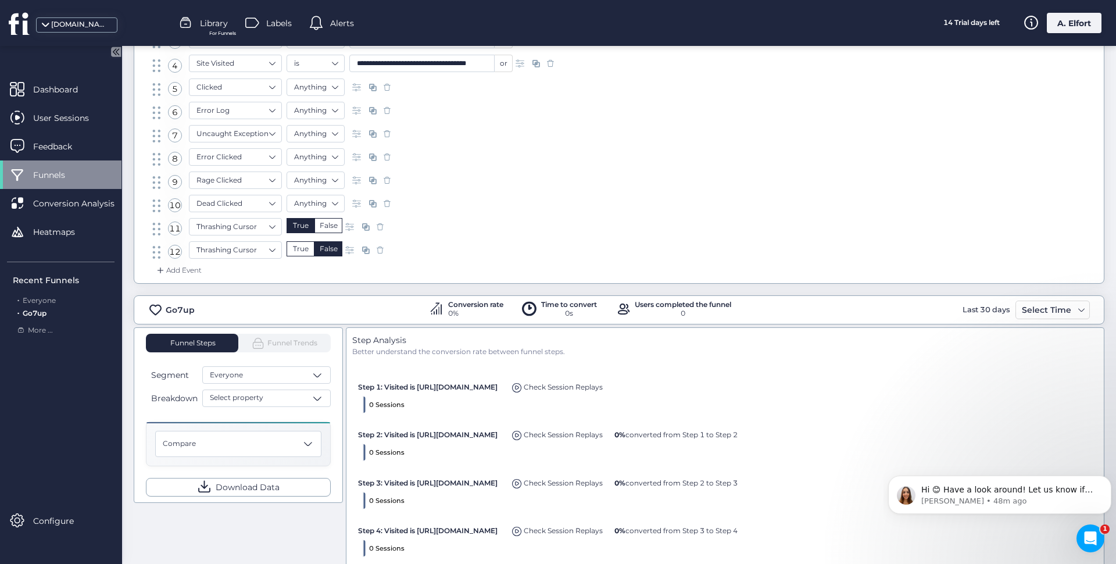
click at [635, 209] on div "10 Dead Clicked Anything" at bounding box center [619, 206] width 938 height 23
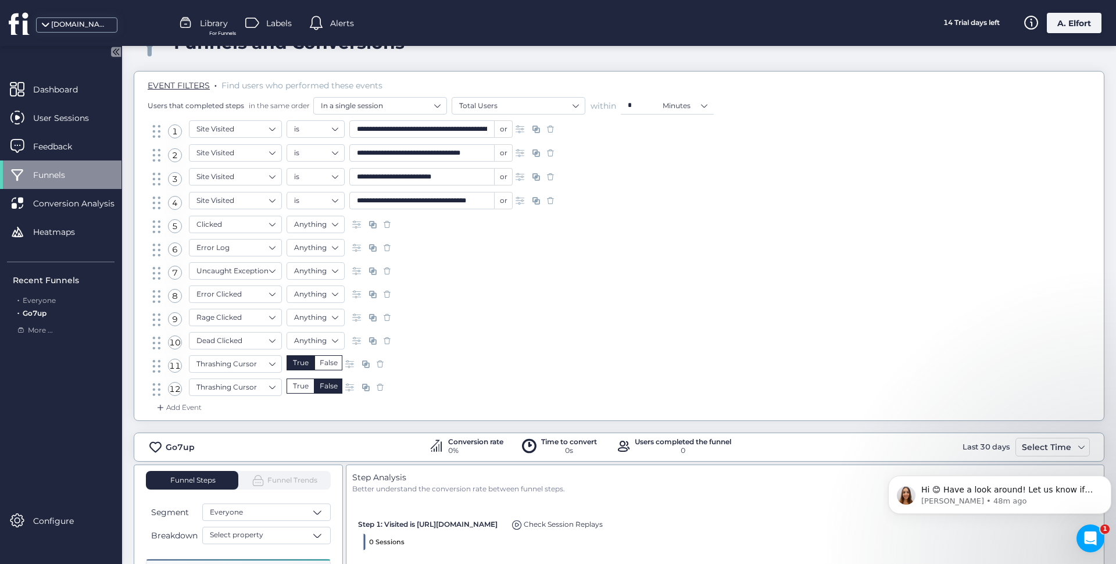
scroll to position [0, 0]
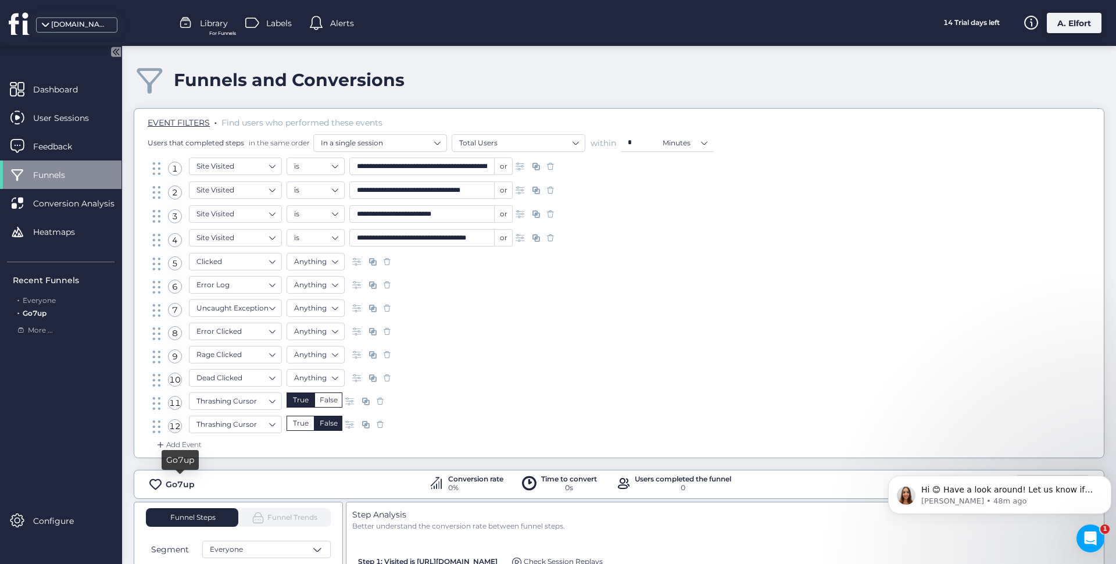
click at [184, 484] on div "Go7up" at bounding box center [180, 484] width 29 height 13
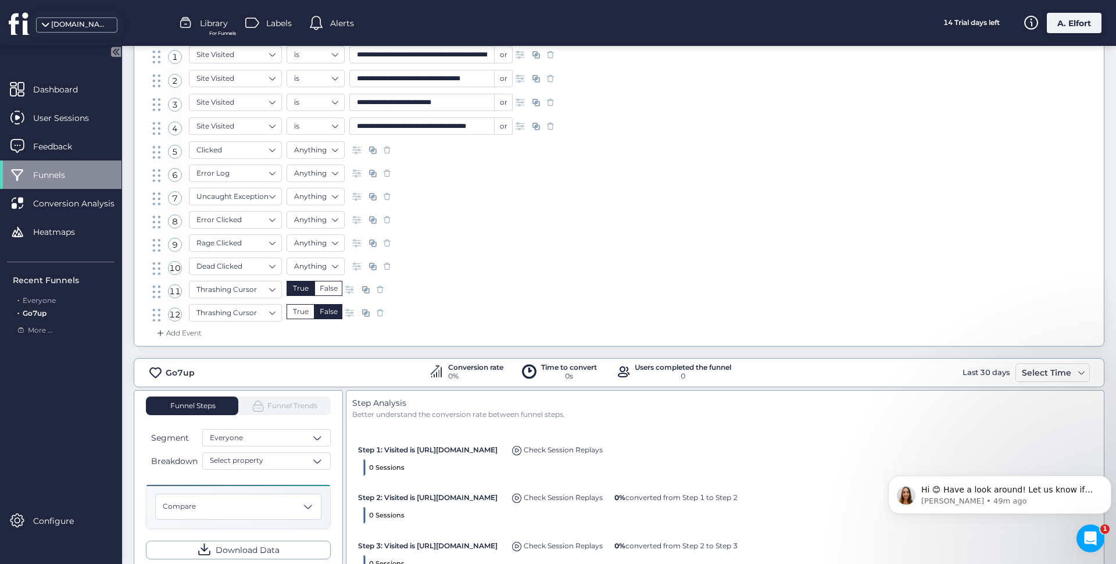
scroll to position [116, 0]
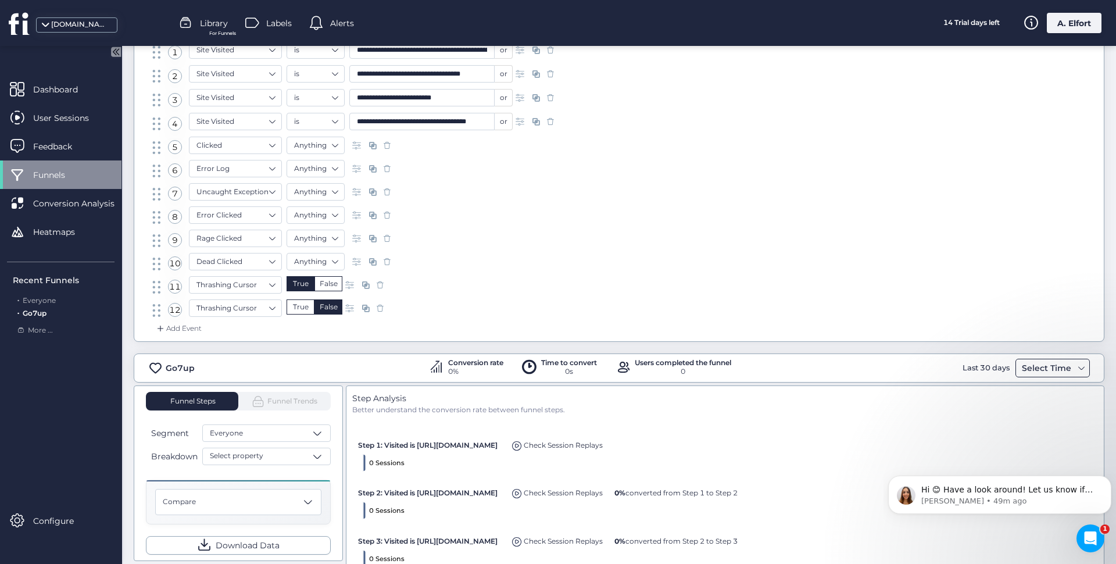
click at [1022, 369] on div "Select Time" at bounding box center [1046, 368] width 55 height 14
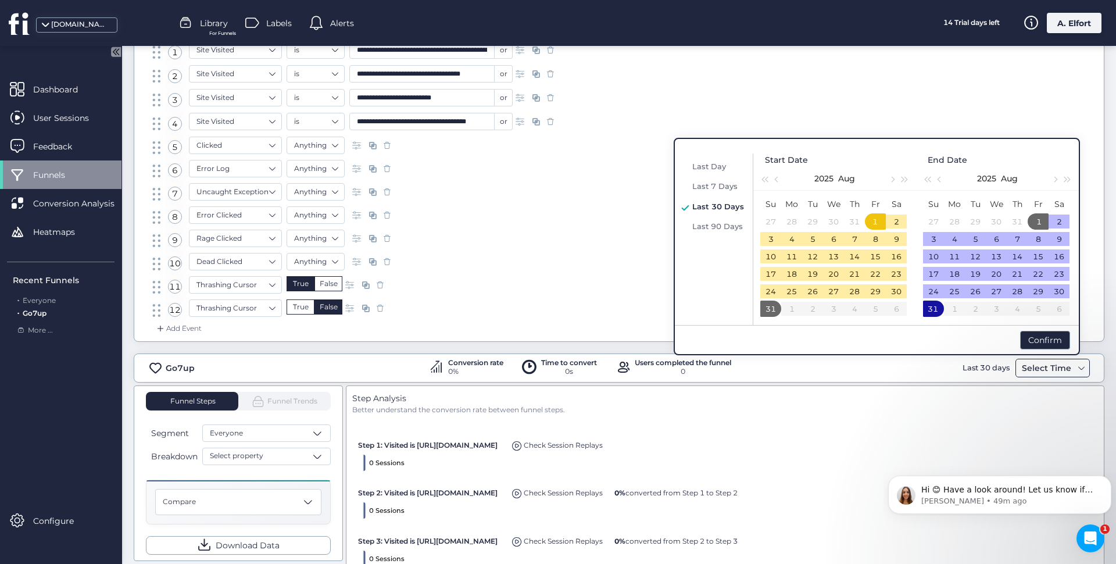
click at [1022, 369] on div "Select Time" at bounding box center [1046, 368] width 55 height 14
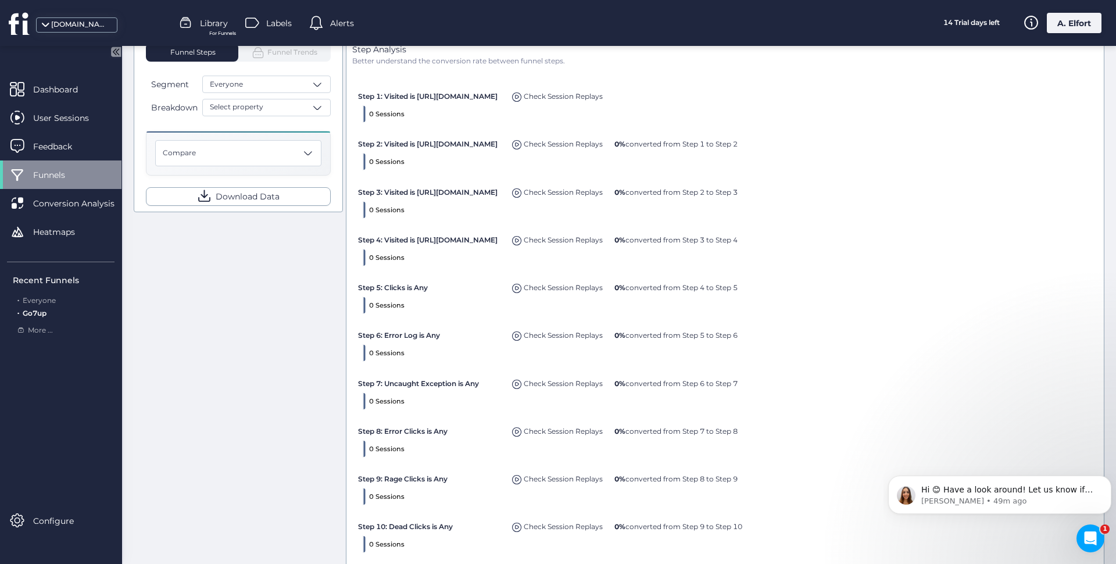
scroll to position [639, 0]
